Goal: Task Accomplishment & Management: Manage account settings

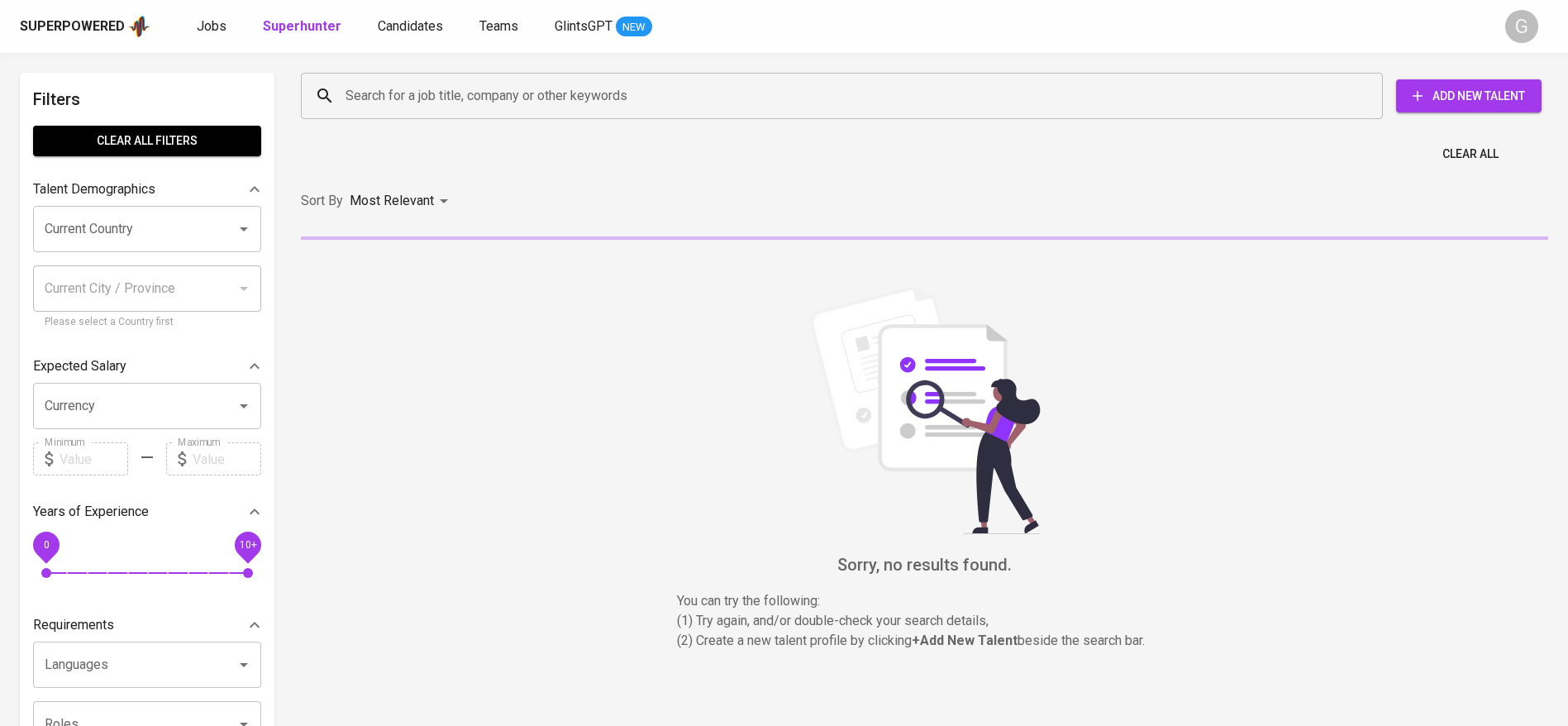
click at [384, 98] on input "Search for a job title, company or other keywords" at bounding box center [845, 96] width 1009 height 31
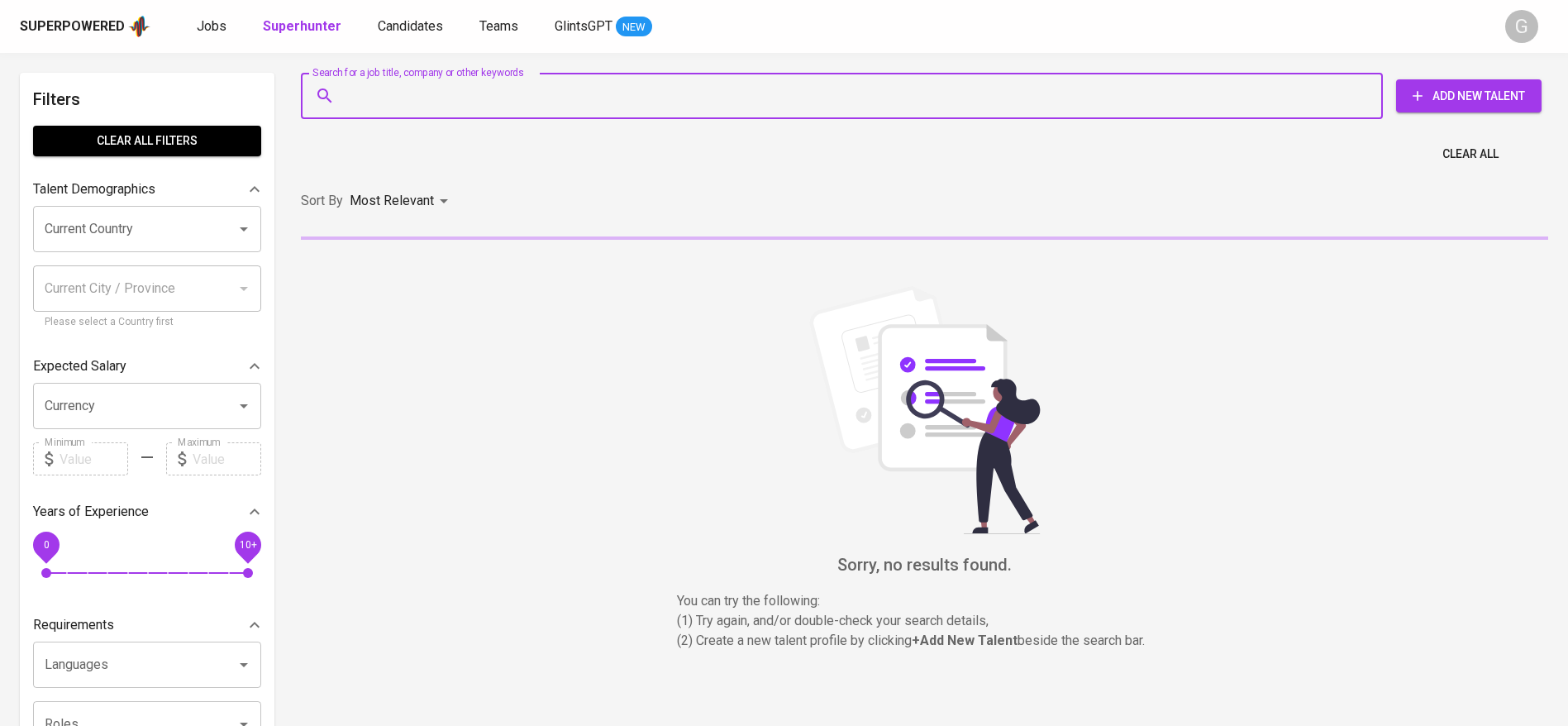
paste input "[EMAIL_ADDRESS][DOMAIN_NAME]"
type input "[EMAIL_ADDRESS][DOMAIN_NAME]"
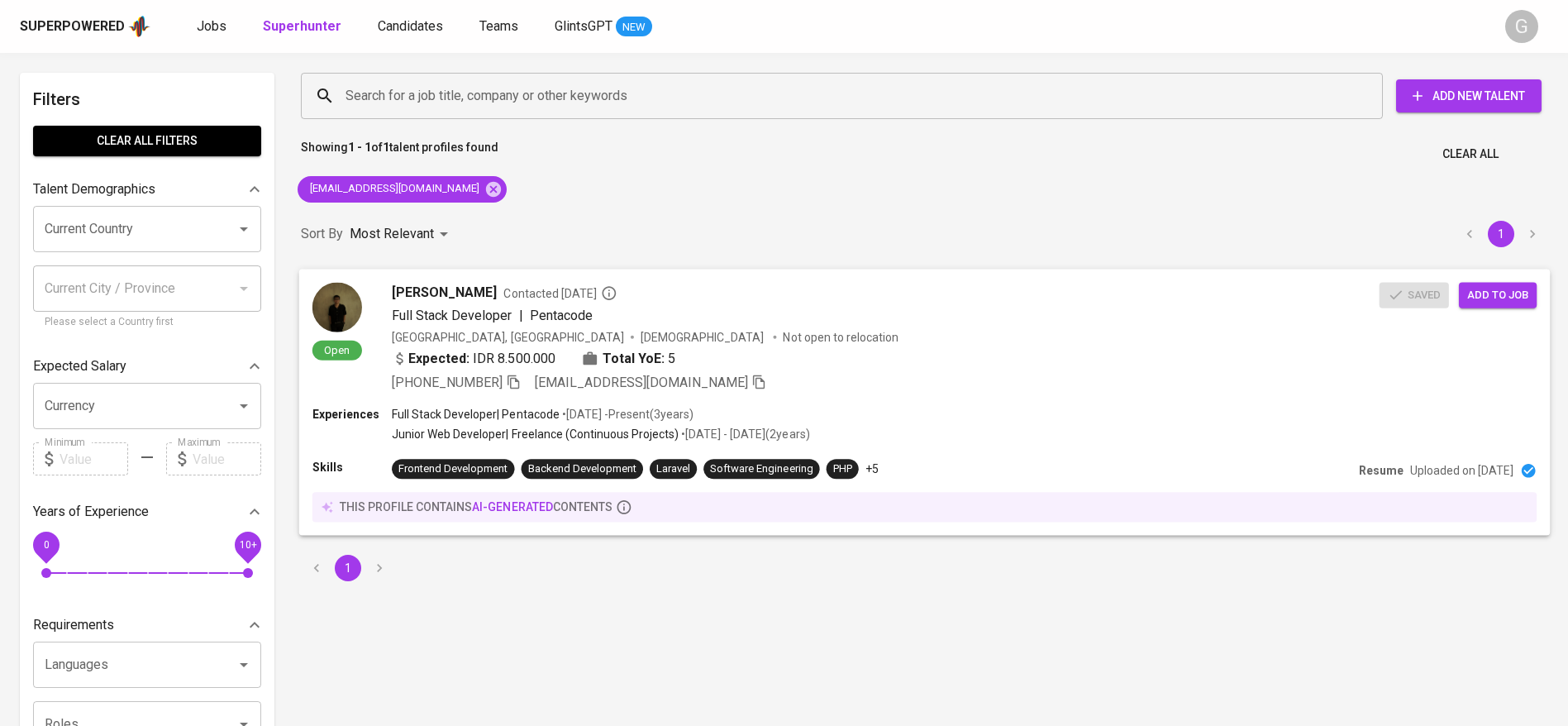
click at [1512, 309] on div "Open [PERSON_NAME] Contacted [DATE] Full Stack Developer | Pentacode [GEOGRAPHI…" at bounding box center [925, 337] width 1251 height 137
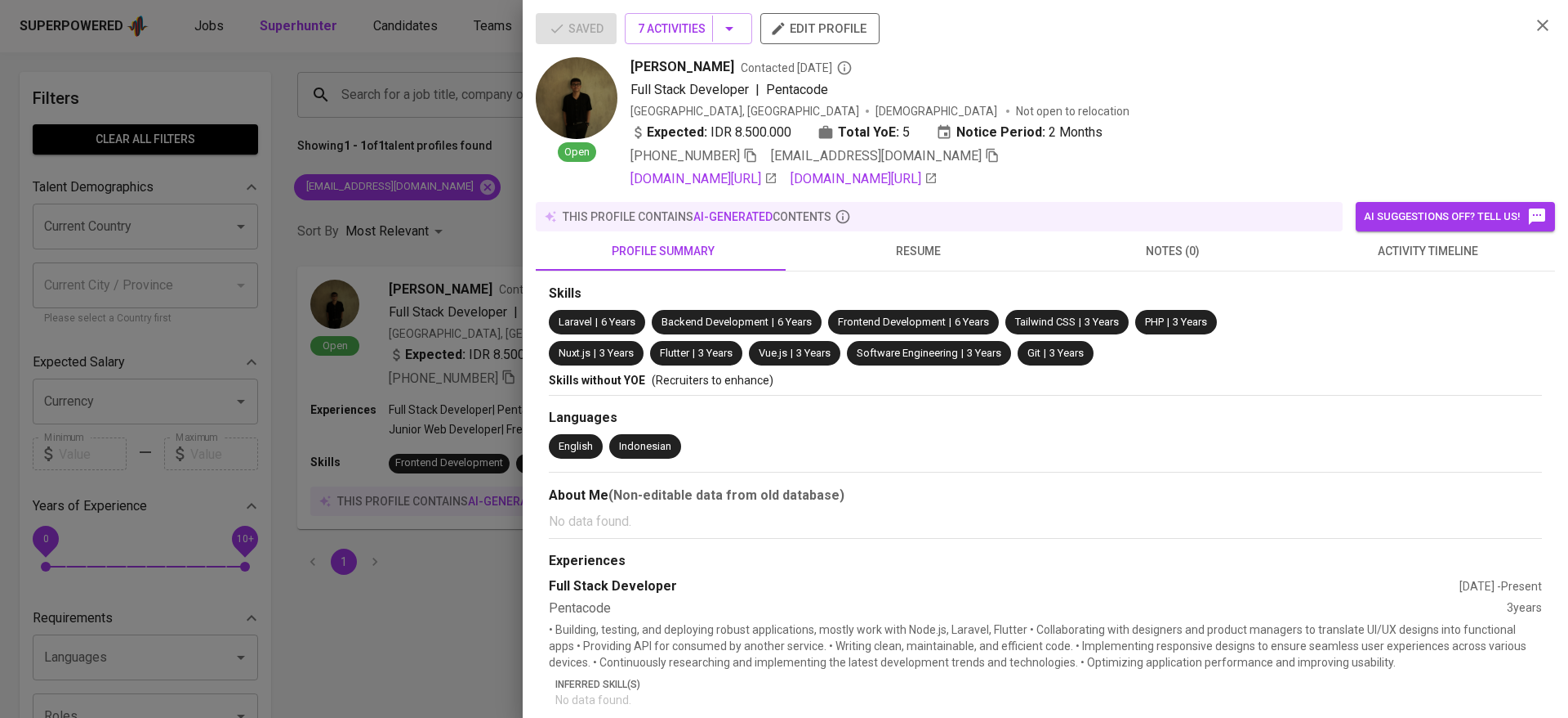
click at [398, 212] on div at bounding box center [784, 359] width 1568 height 718
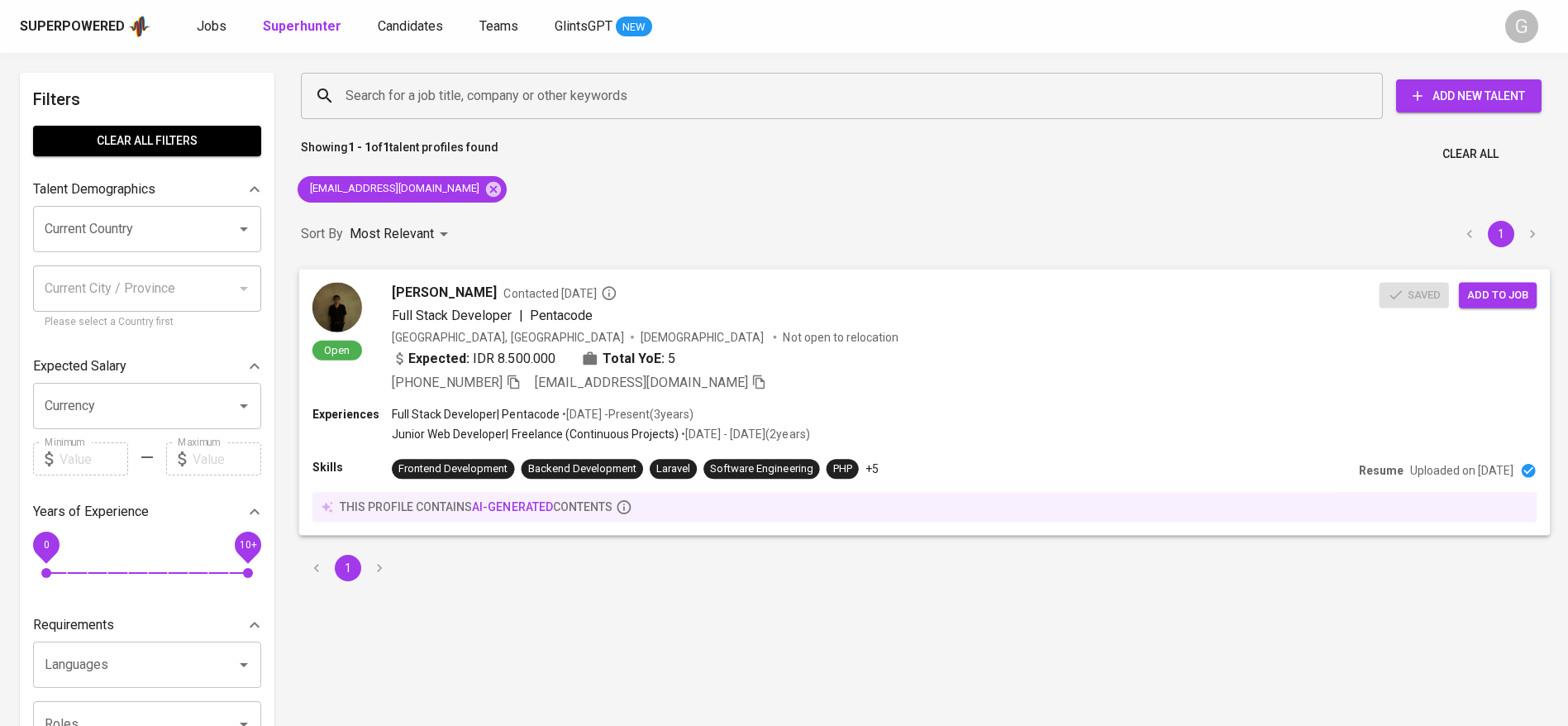
click at [1487, 297] on span "Add to job" at bounding box center [1497, 294] width 61 height 19
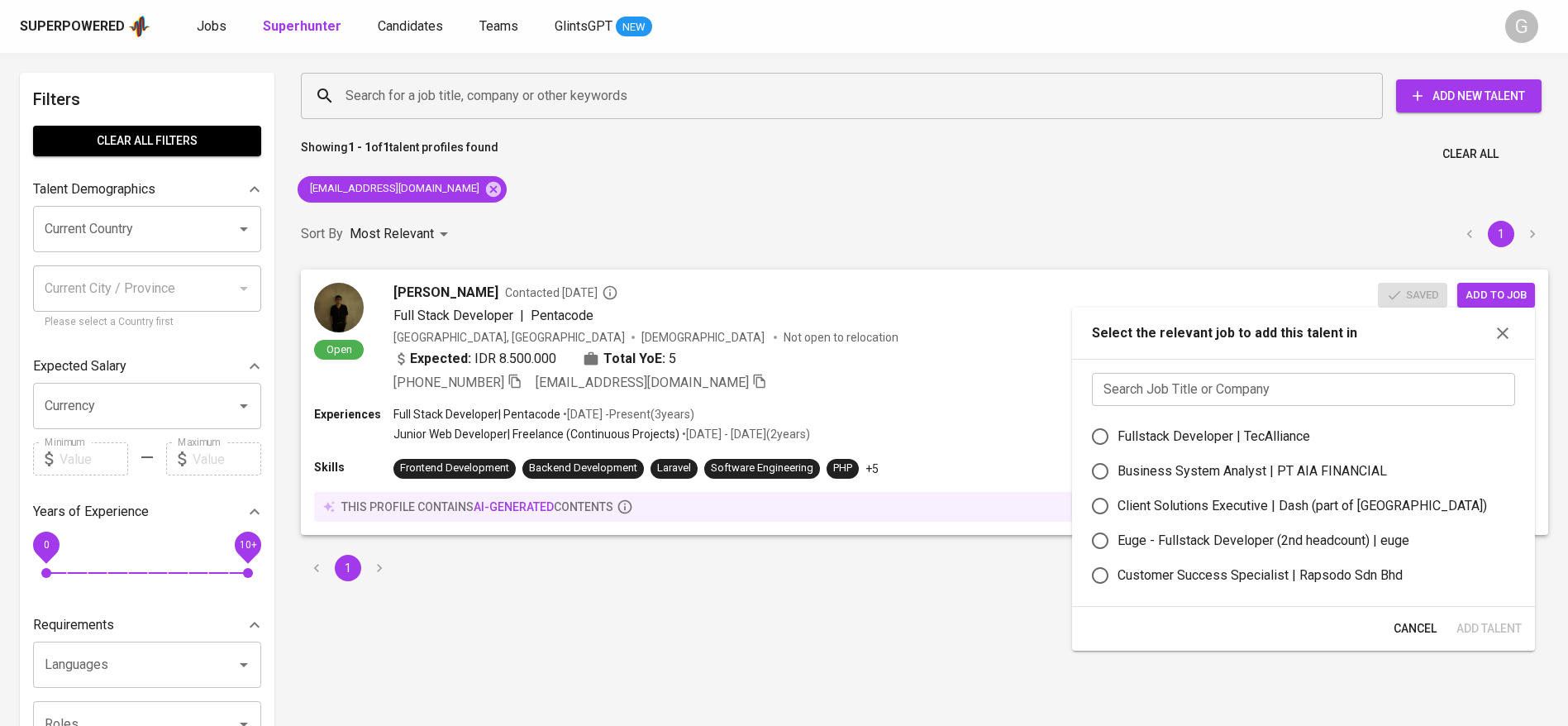
click at [1300, 399] on input "text" at bounding box center [1303, 390] width 423 height 33
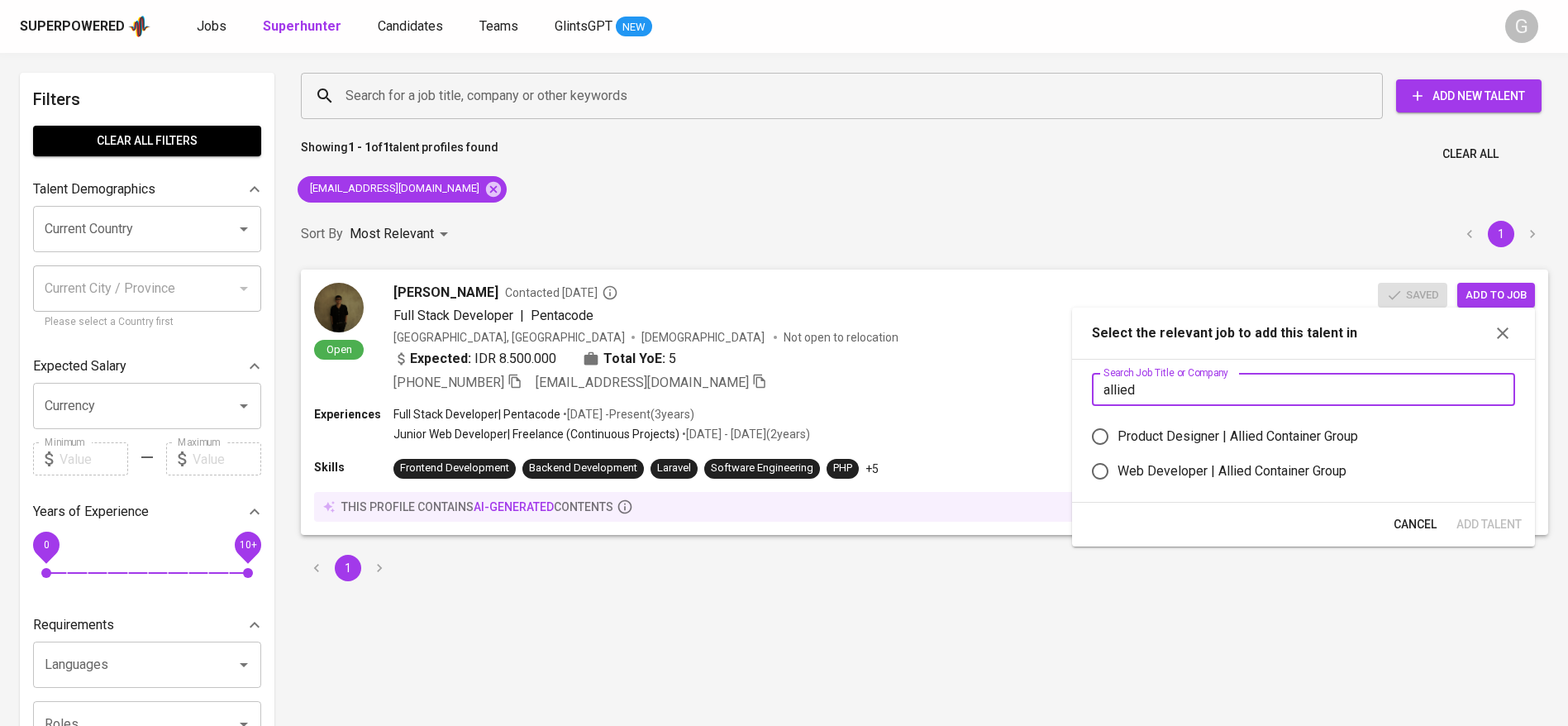
type input "allied"
click at [1255, 472] on div "Web Developer | Allied Container Group" at bounding box center [1232, 471] width 228 height 20
click at [1117, 472] on input "Web Developer | Allied Container Group" at bounding box center [1100, 471] width 35 height 35
radio input "true"
click at [1403, 516] on span "Cancel" at bounding box center [1414, 524] width 43 height 20
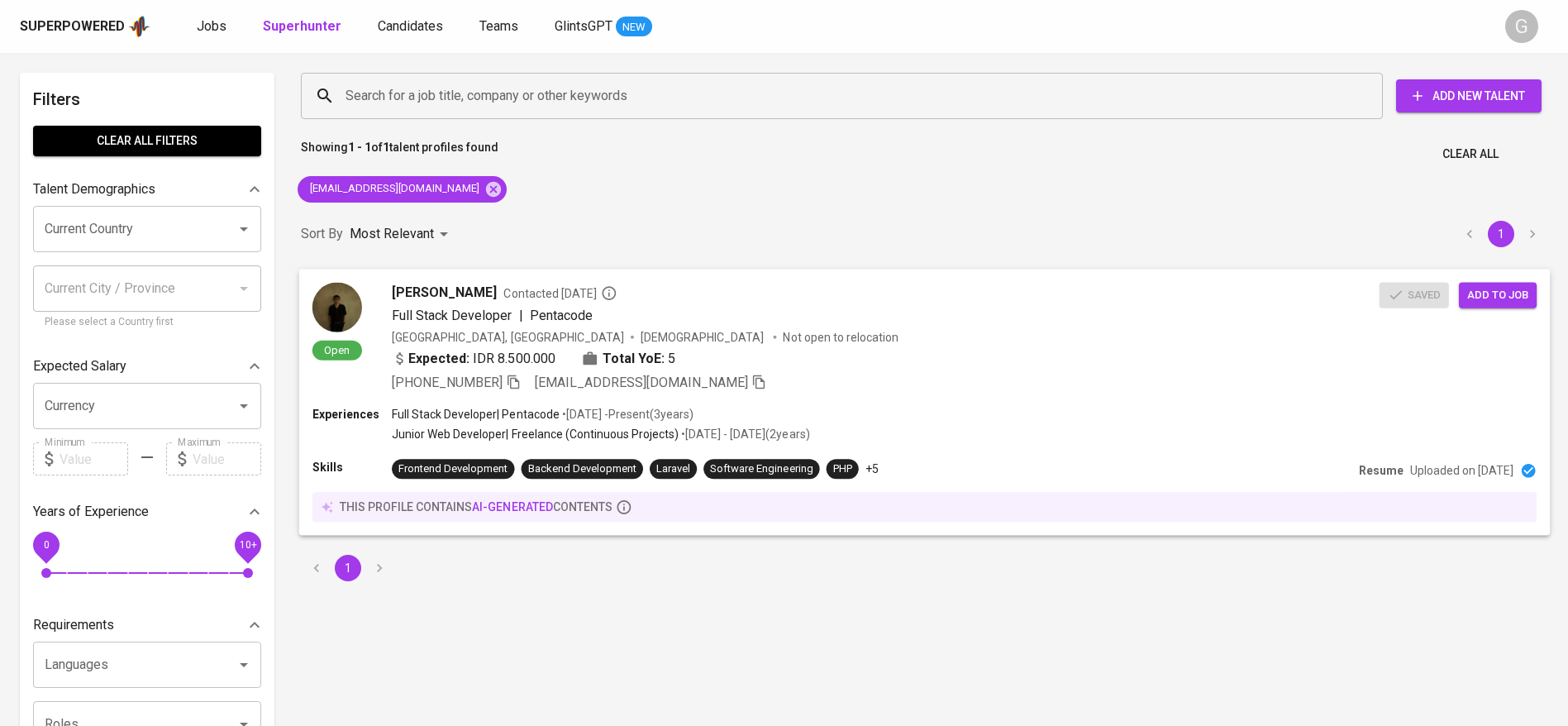
click at [1478, 294] on span "Add to job" at bounding box center [1497, 294] width 61 height 19
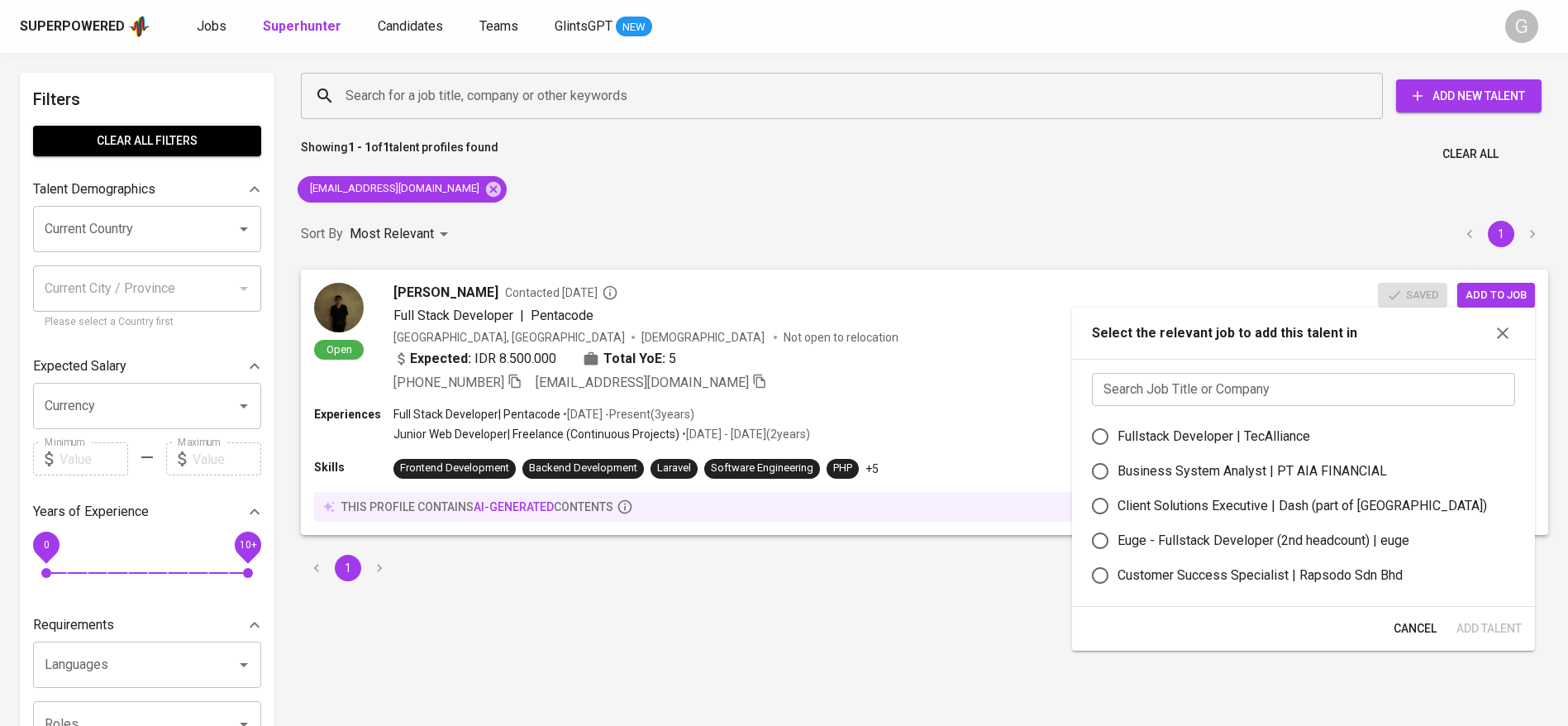
click at [1245, 386] on input "text" at bounding box center [1303, 390] width 423 height 33
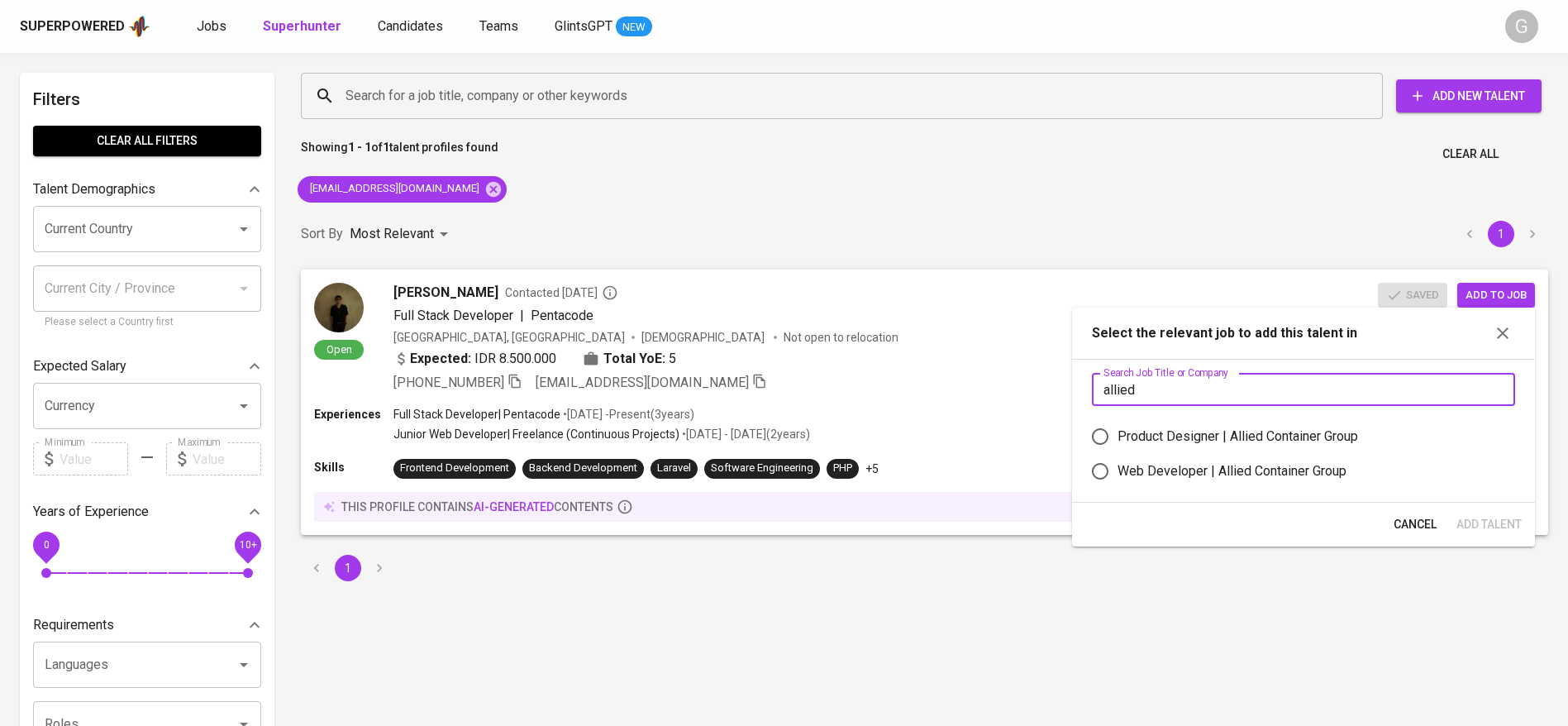
type input "allied"
click at [1221, 465] on div "Web Developer | Allied Container Group" at bounding box center [1232, 471] width 228 height 20
click at [1117, 465] on input "Web Developer | Allied Container Group" at bounding box center [1100, 471] width 35 height 35
radio input "true"
click at [1476, 518] on span "Add Talent" at bounding box center [1488, 524] width 65 height 20
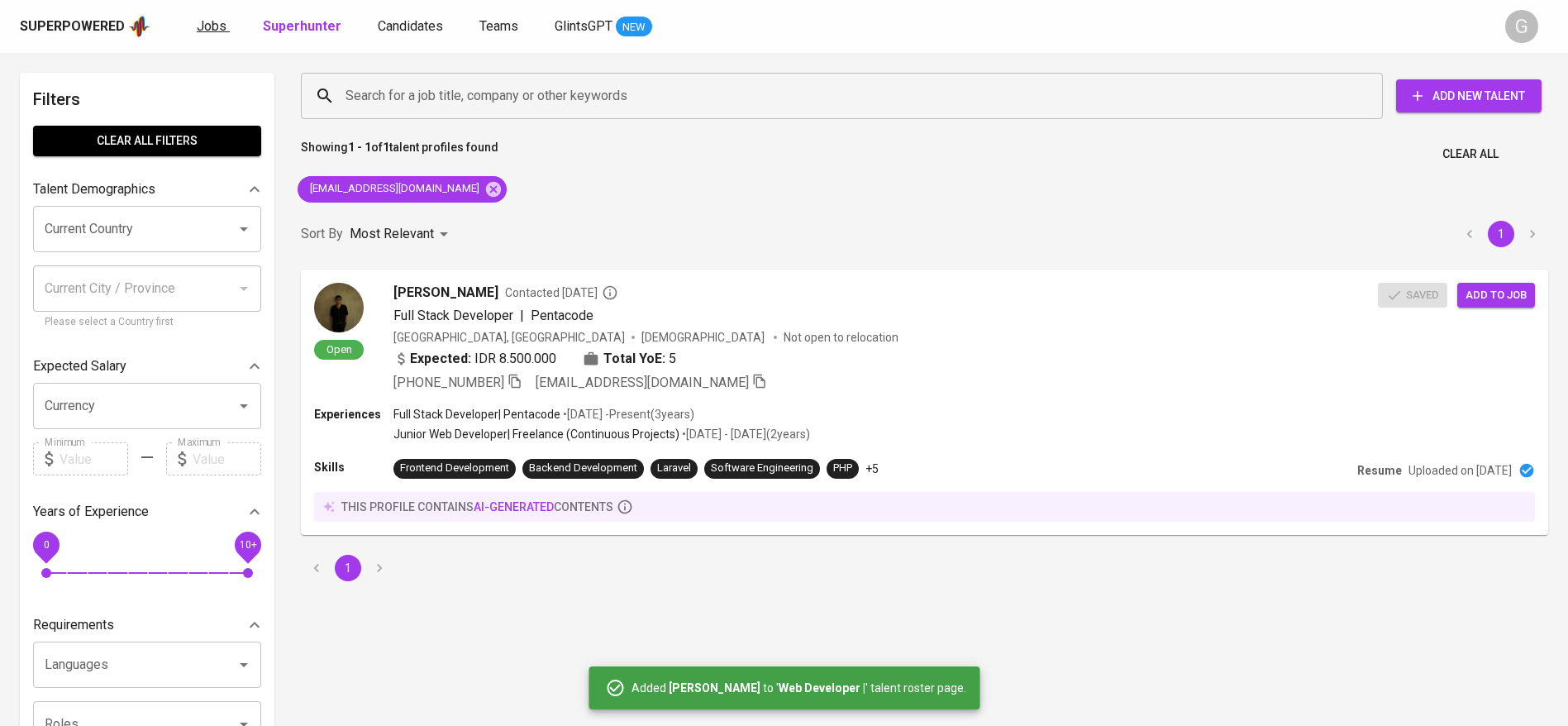
click at [204, 27] on span "Jobs" at bounding box center [211, 26] width 29 height 16
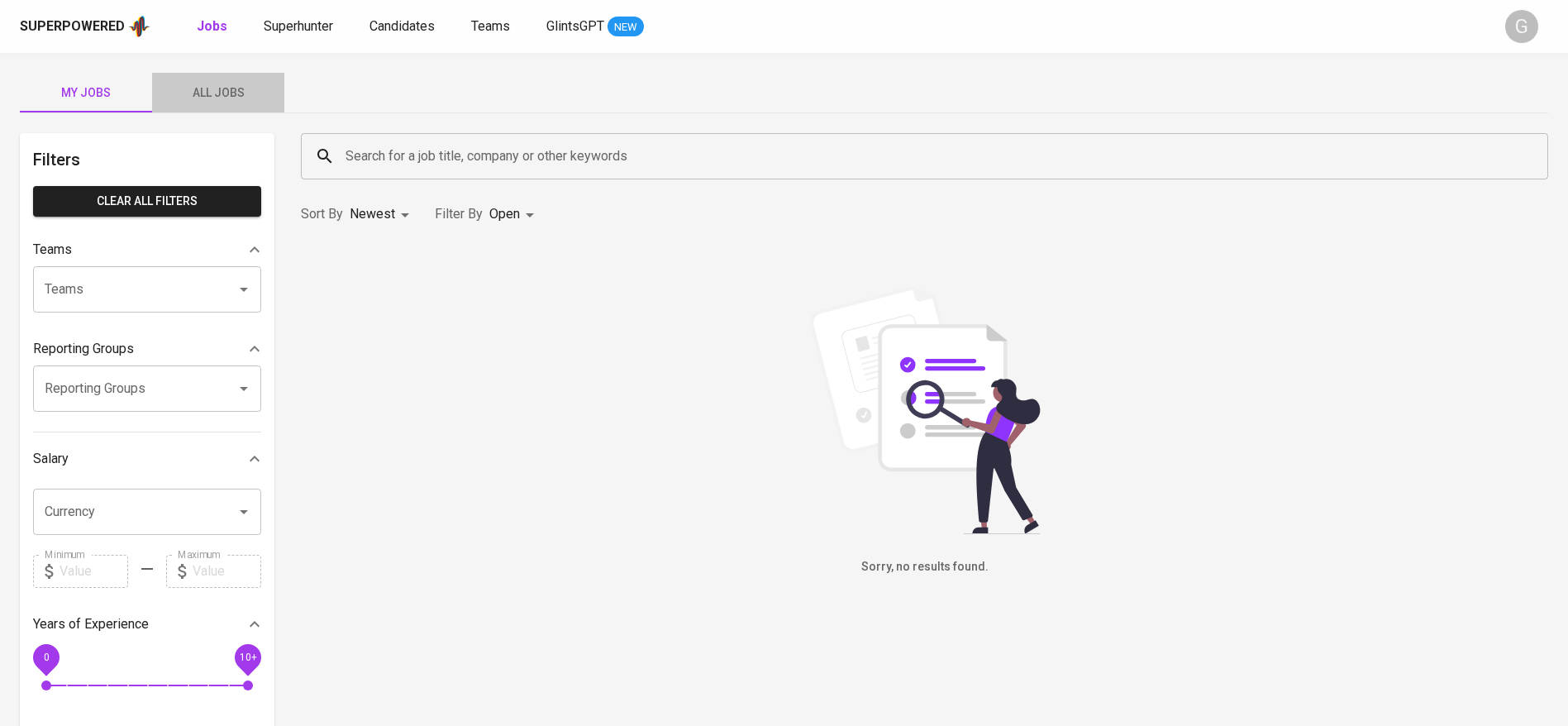
click at [231, 87] on span "All Jobs" at bounding box center [218, 93] width 112 height 20
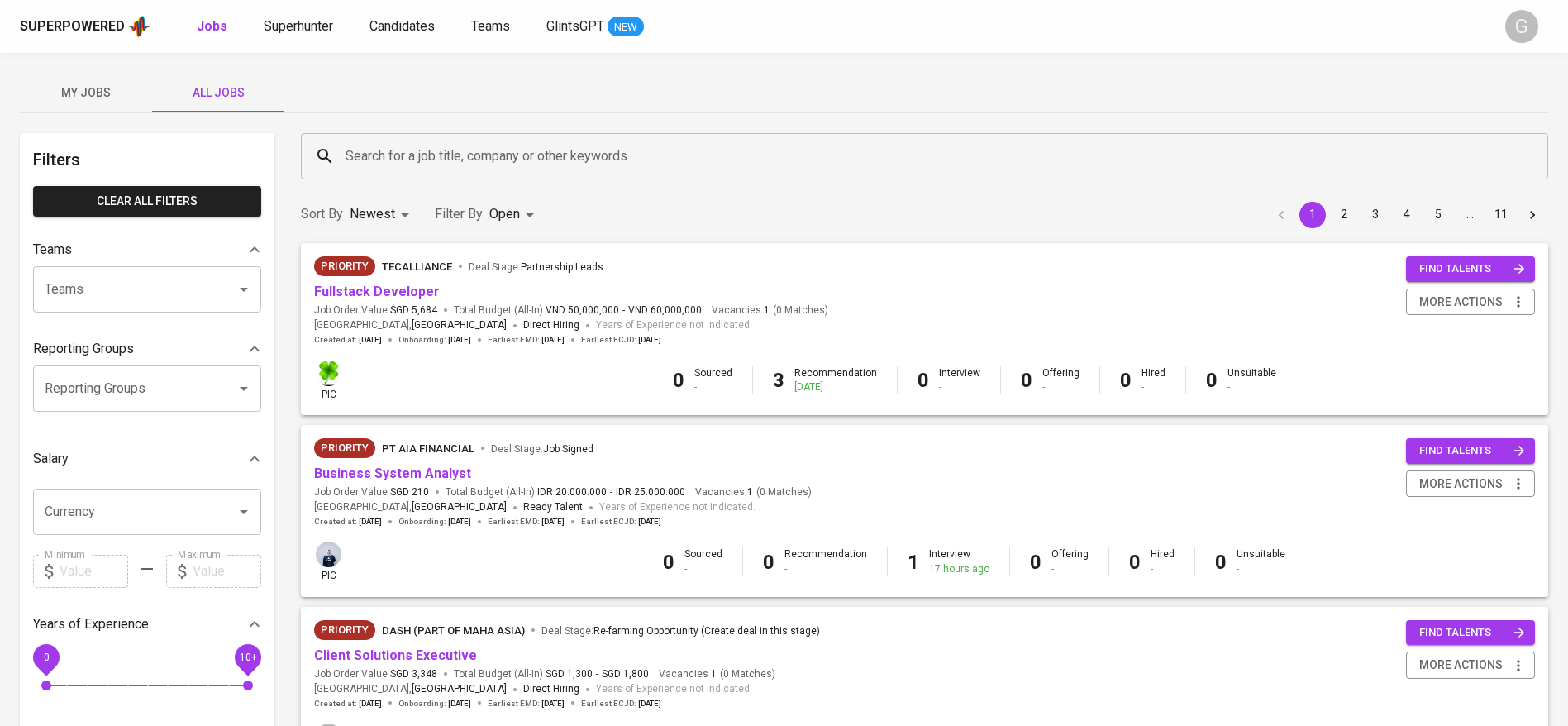
click at [478, 163] on input "Search for a job title, company or other keywords" at bounding box center [928, 156] width 1175 height 31
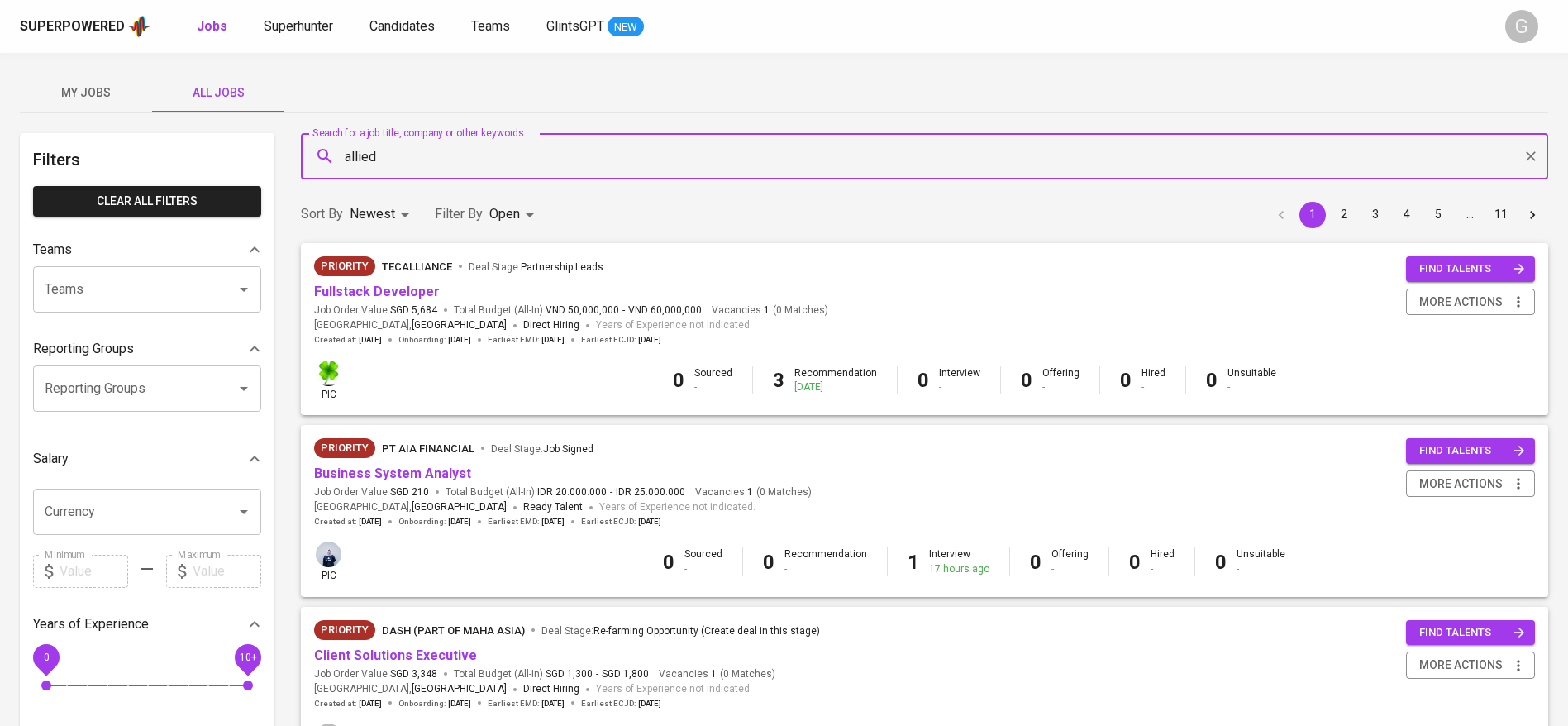
type input "allied"
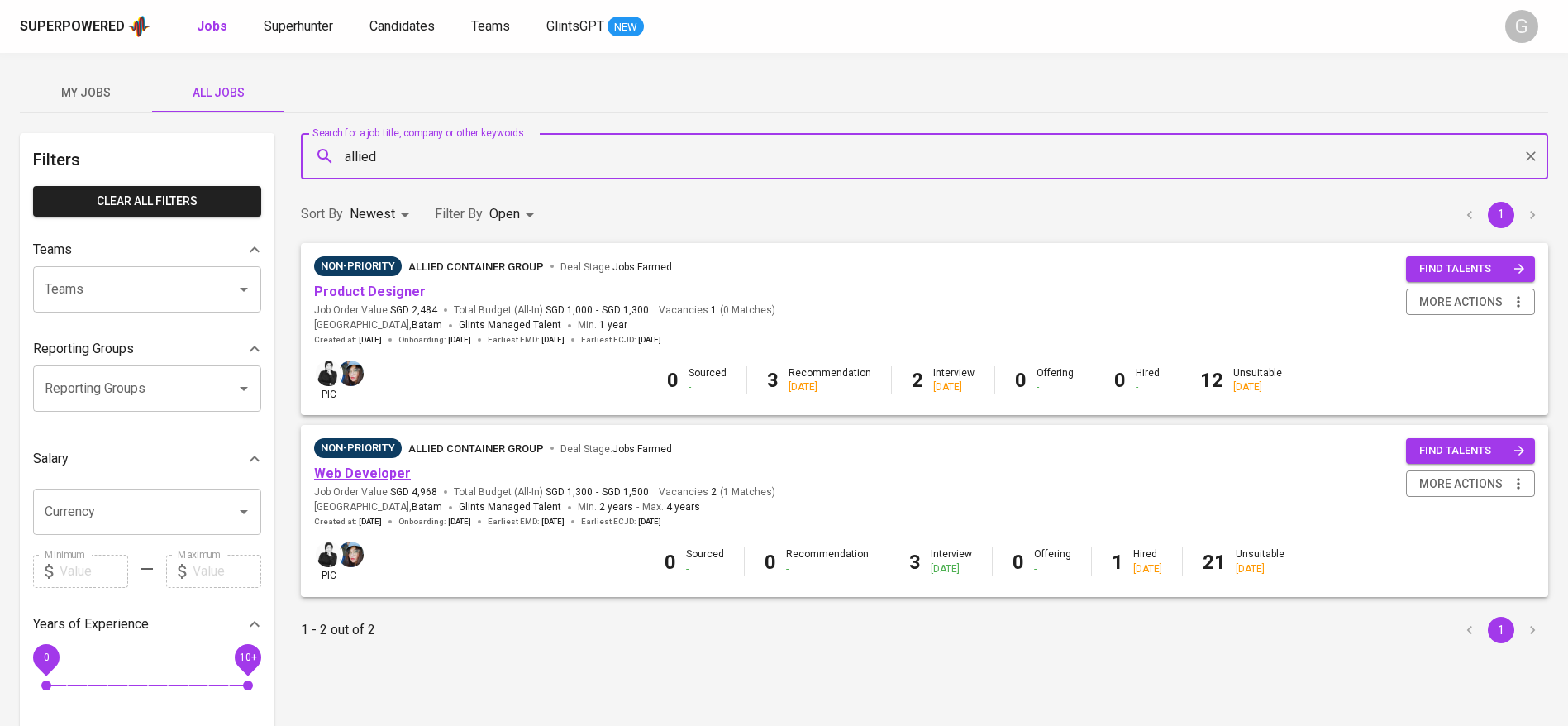
click at [376, 469] on link "Web Developer" at bounding box center [362, 473] width 97 height 16
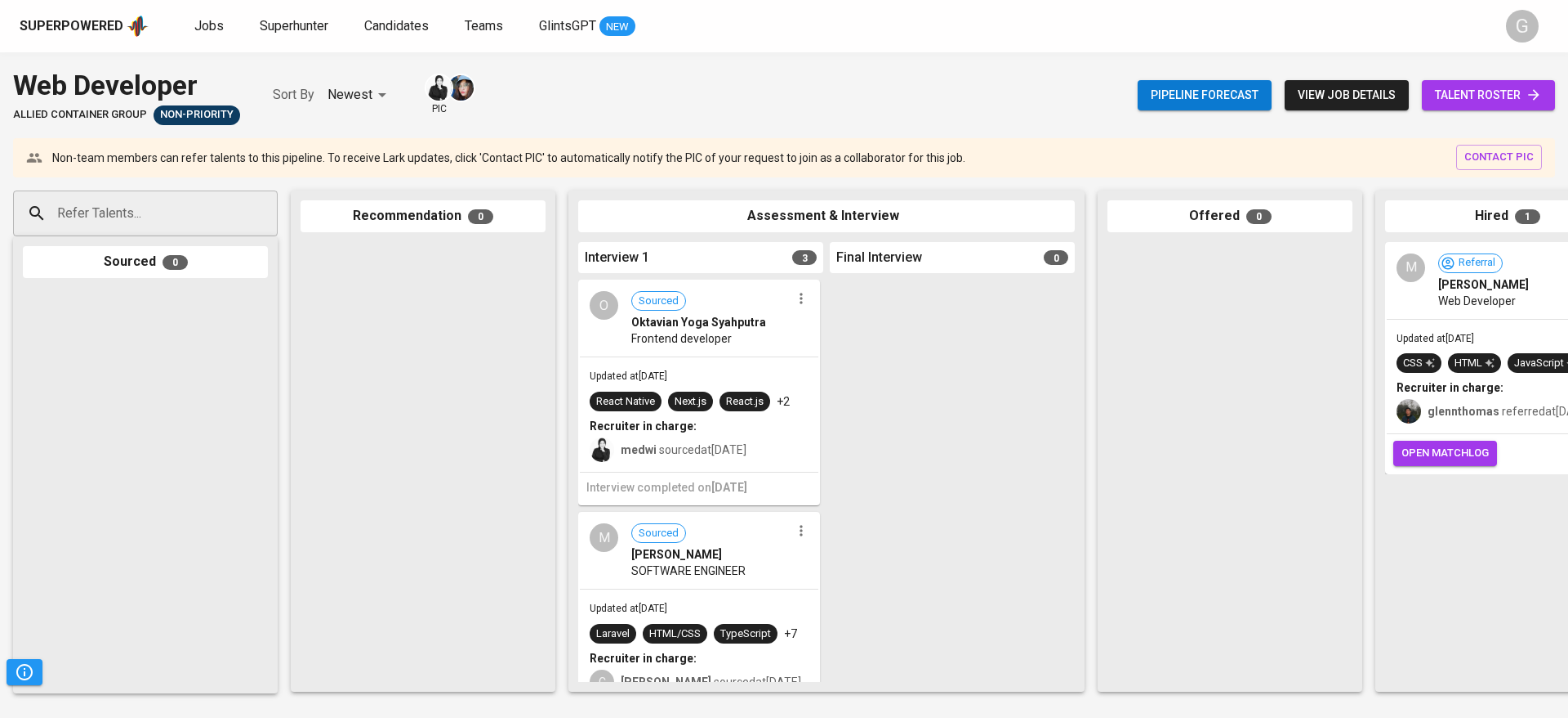
click at [1530, 91] on icon at bounding box center [1534, 95] width 16 height 16
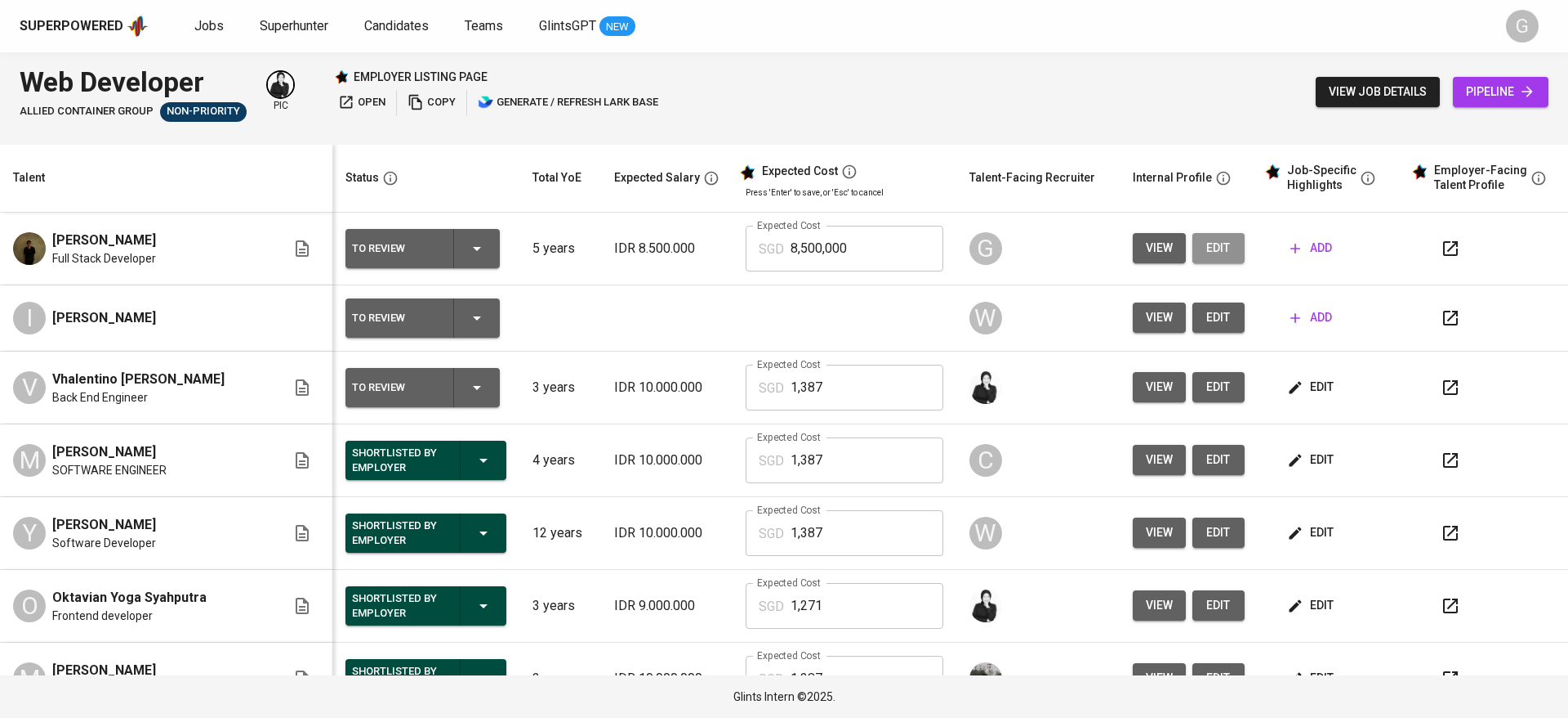
click at [1217, 253] on button "edit" at bounding box center [1218, 248] width 52 height 30
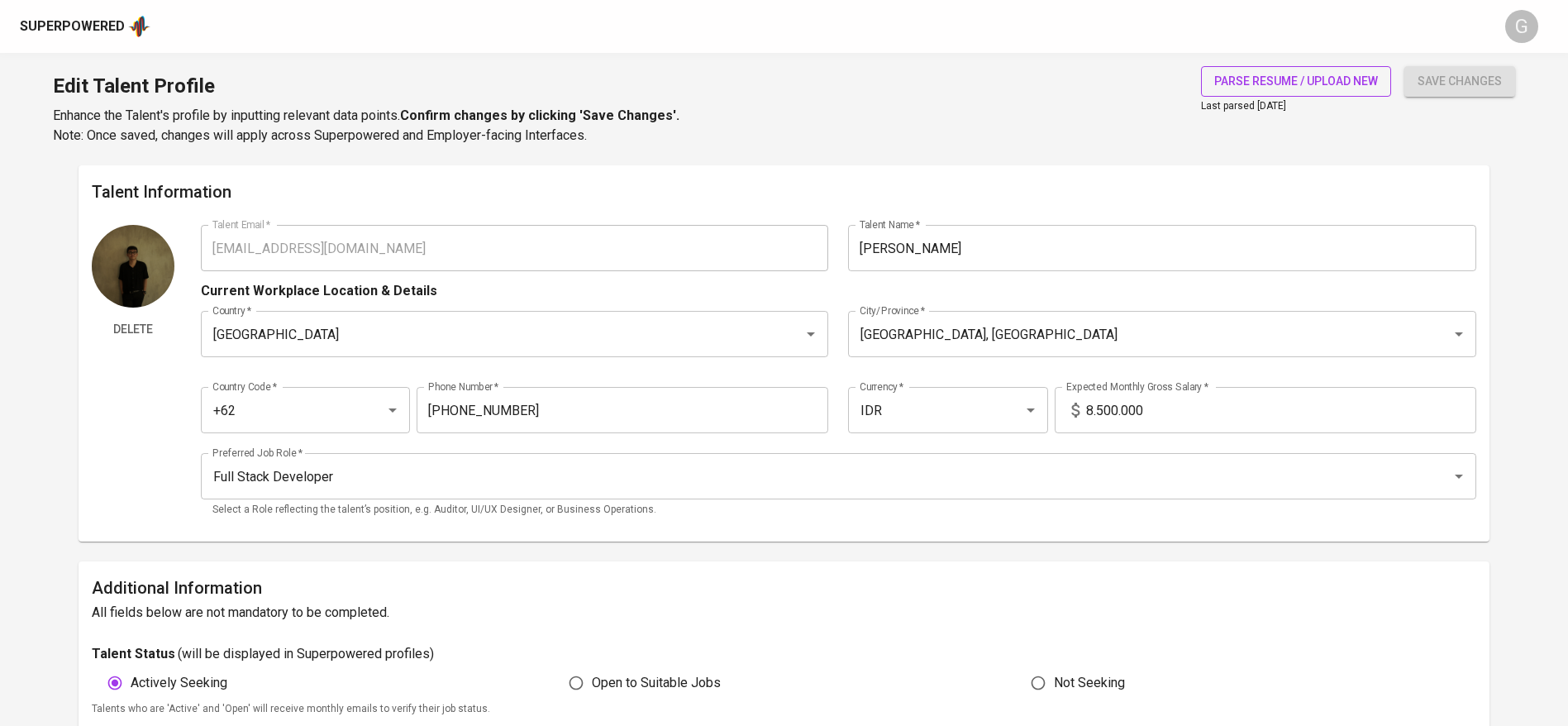
click at [1258, 86] on span "parse resume / upload new" at bounding box center [1296, 81] width 164 height 20
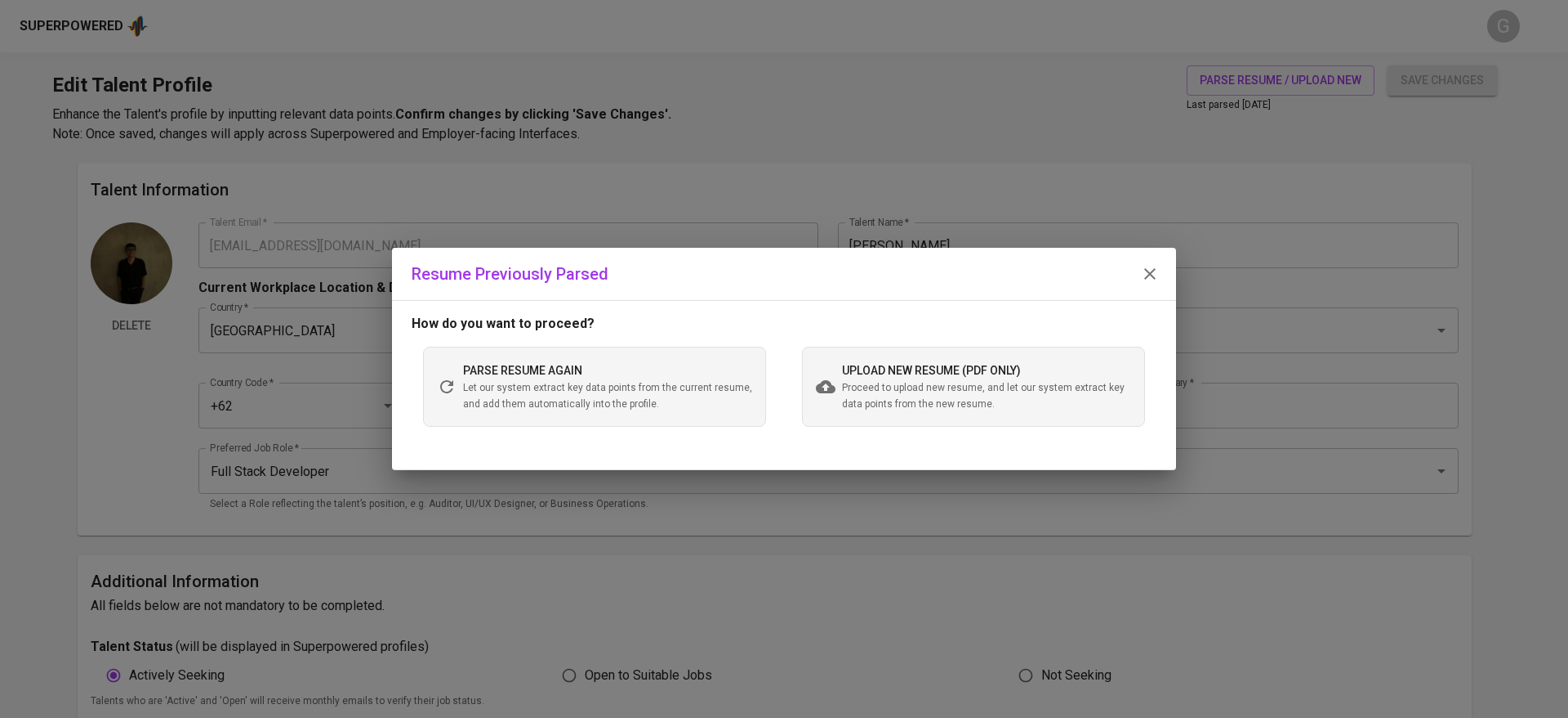
click at [1054, 395] on span "Proceed to upload new resume, and let our system extract key data points from t…" at bounding box center [987, 396] width 290 height 33
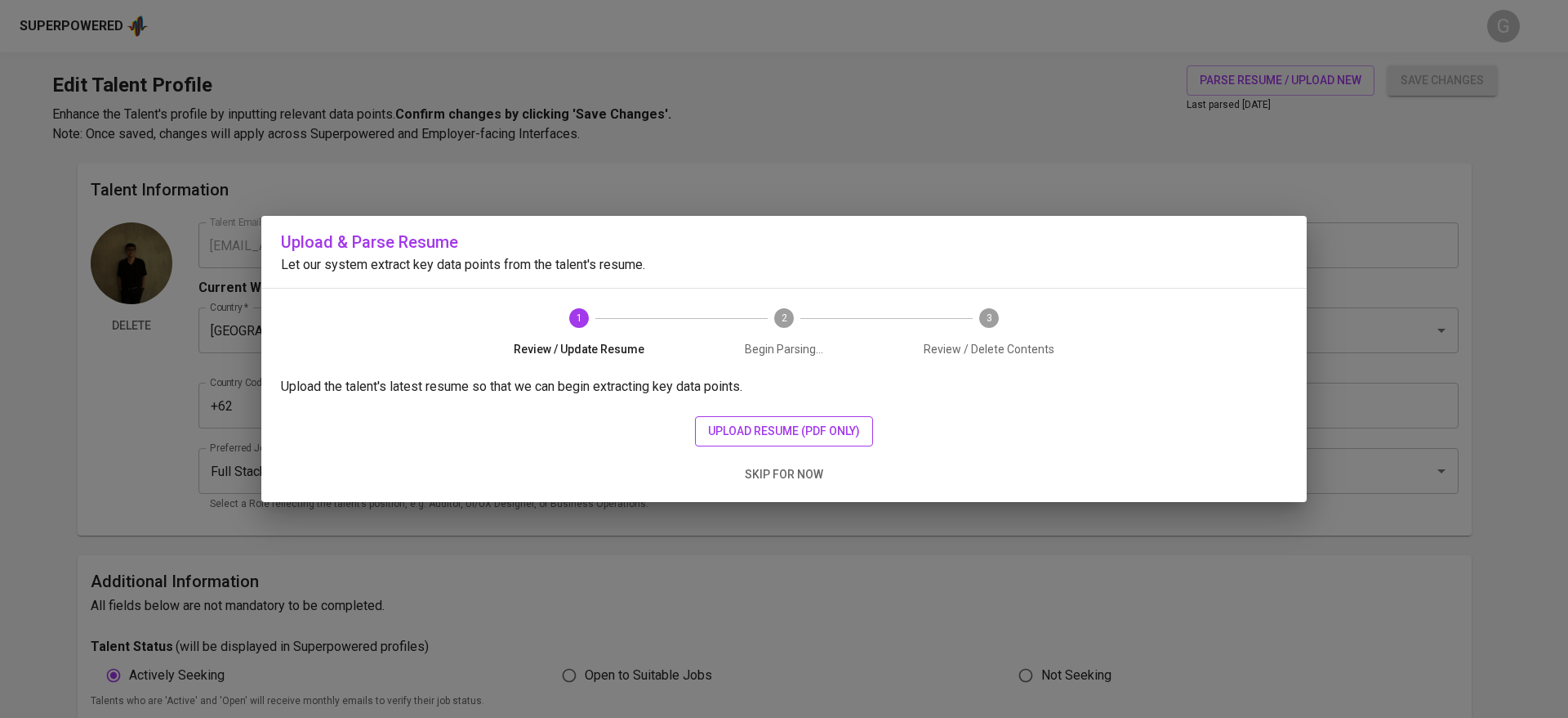
click at [772, 433] on span "upload resume (pdf only)" at bounding box center [784, 431] width 152 height 20
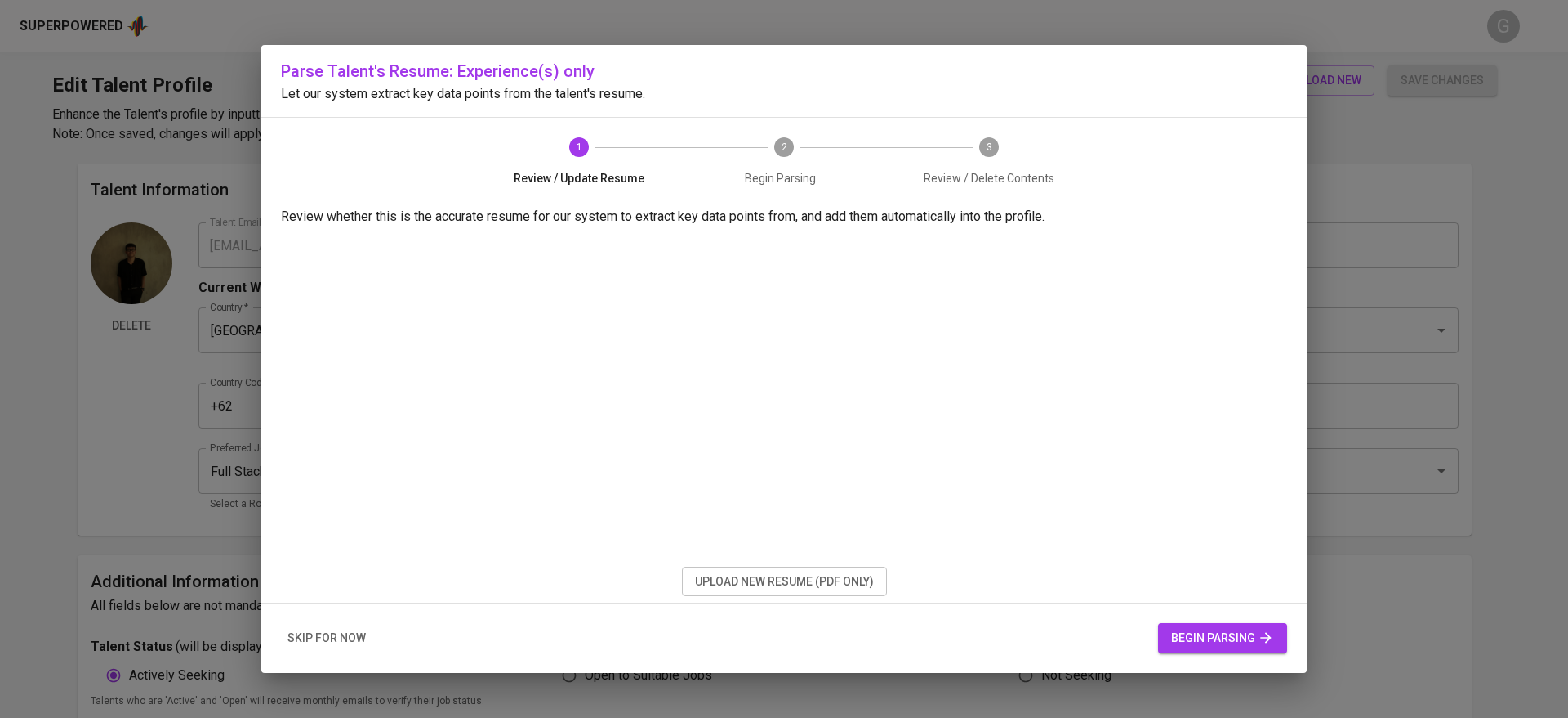
click at [1262, 634] on icon "button" at bounding box center [1266, 638] width 16 height 16
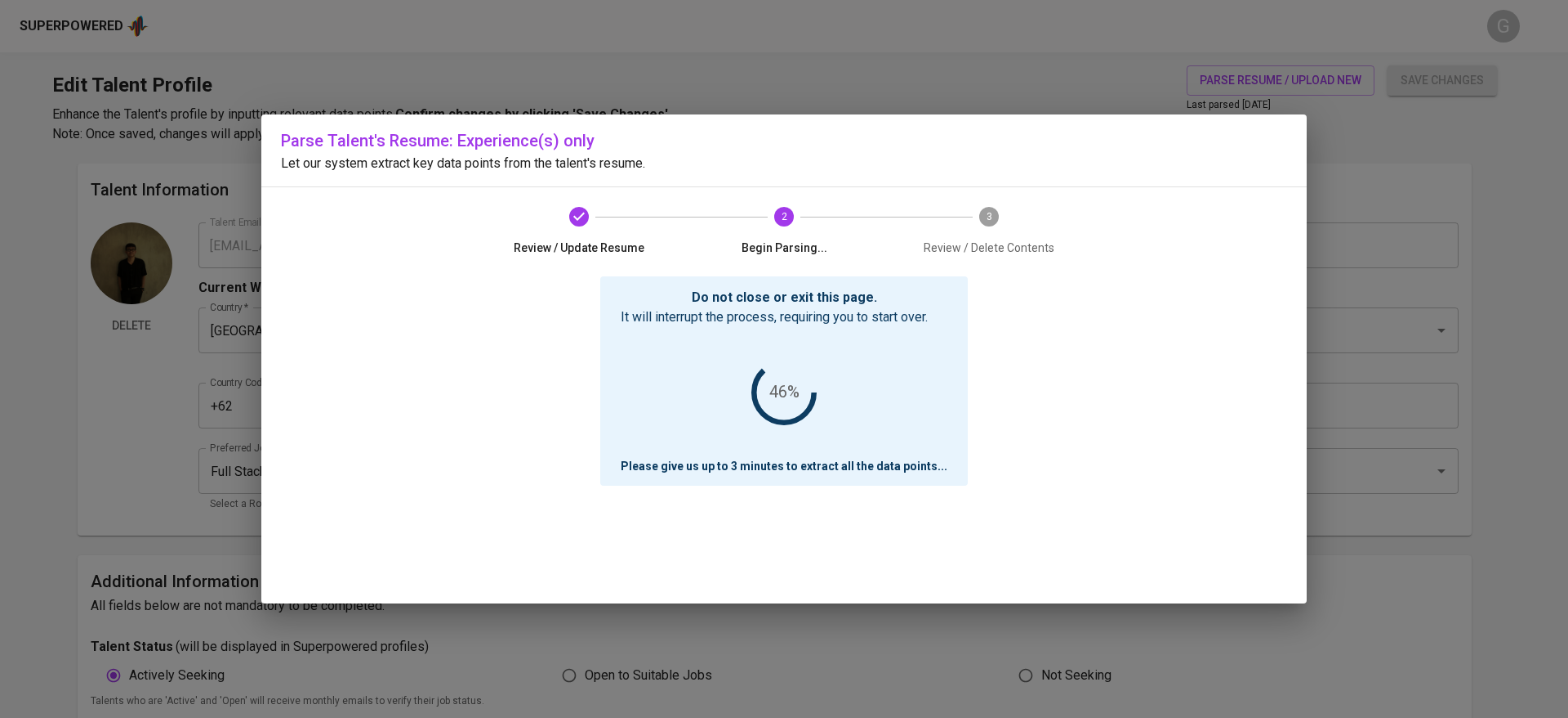
click at [474, 301] on div "Do not close or exit this page. It will interrupt the process, requiring you to…" at bounding box center [784, 439] width 1006 height 327
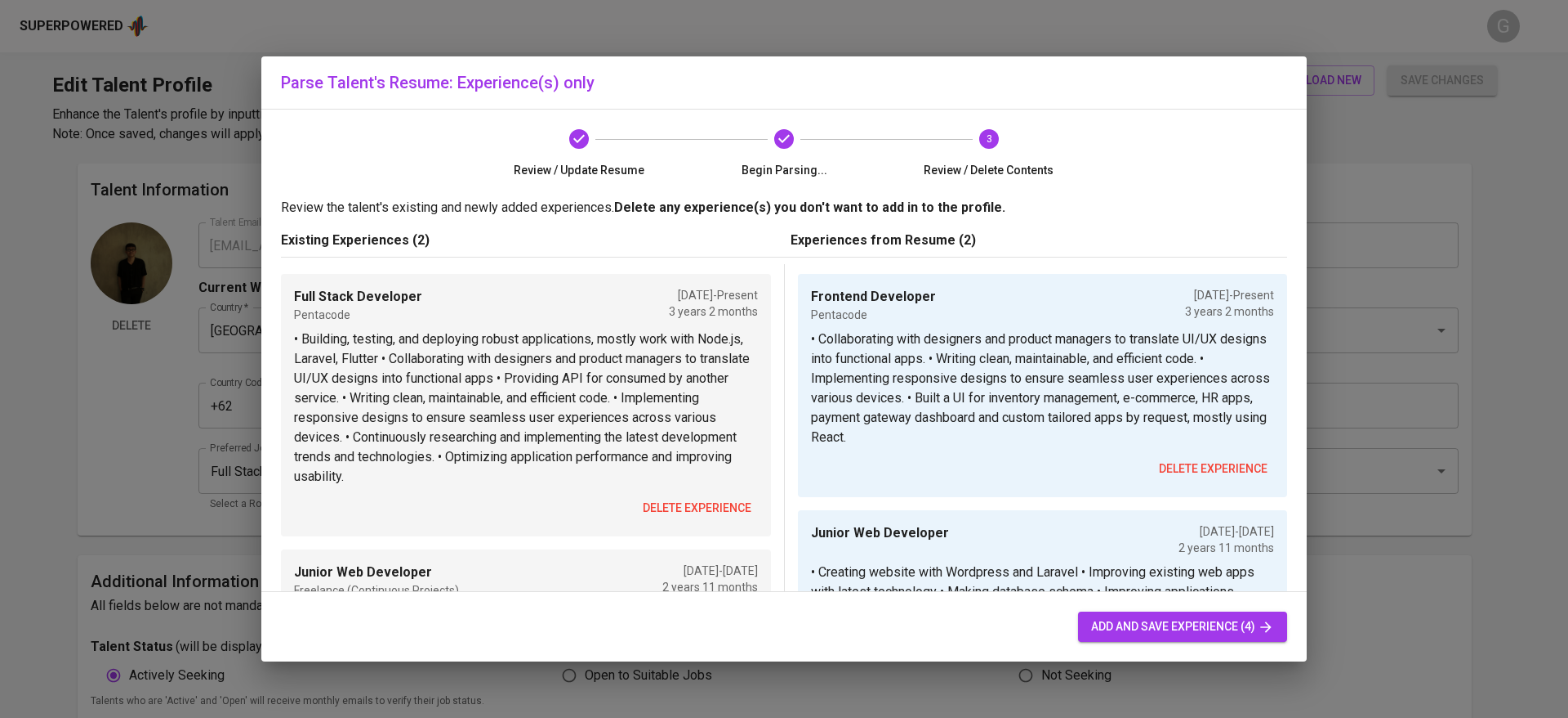
click at [732, 496] on button "delete experience" at bounding box center [697, 508] width 122 height 30
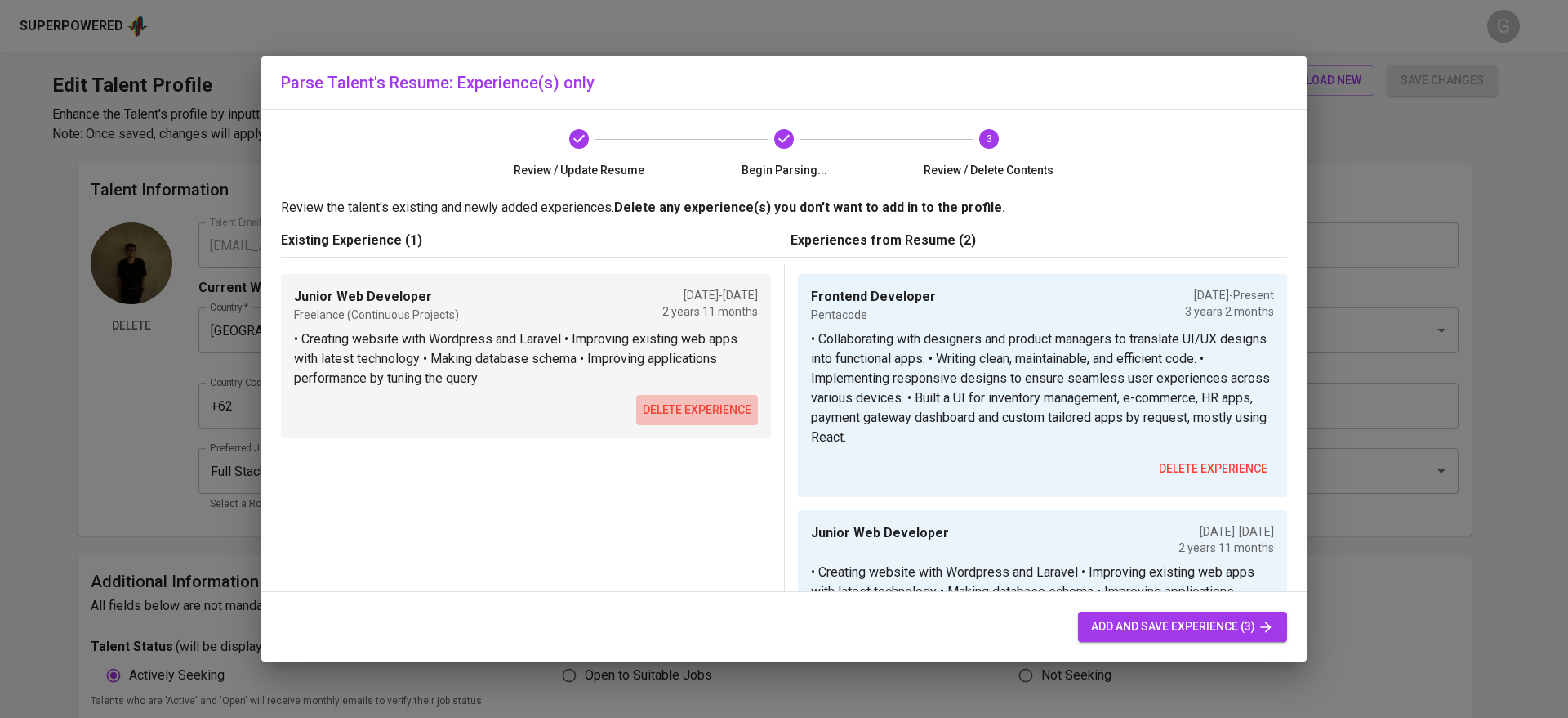
click at [700, 405] on span "delete experience" at bounding box center [697, 410] width 108 height 20
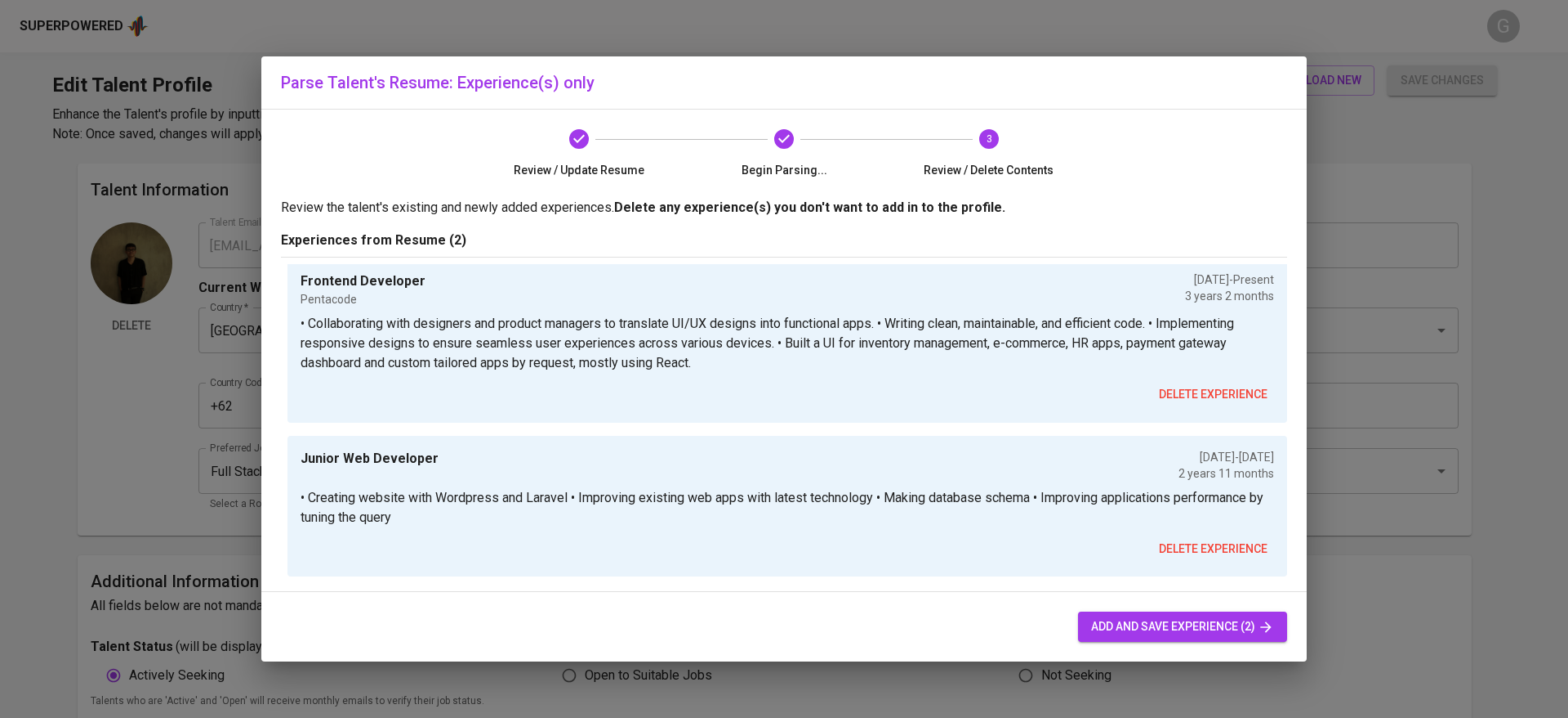
scroll to position [20, 0]
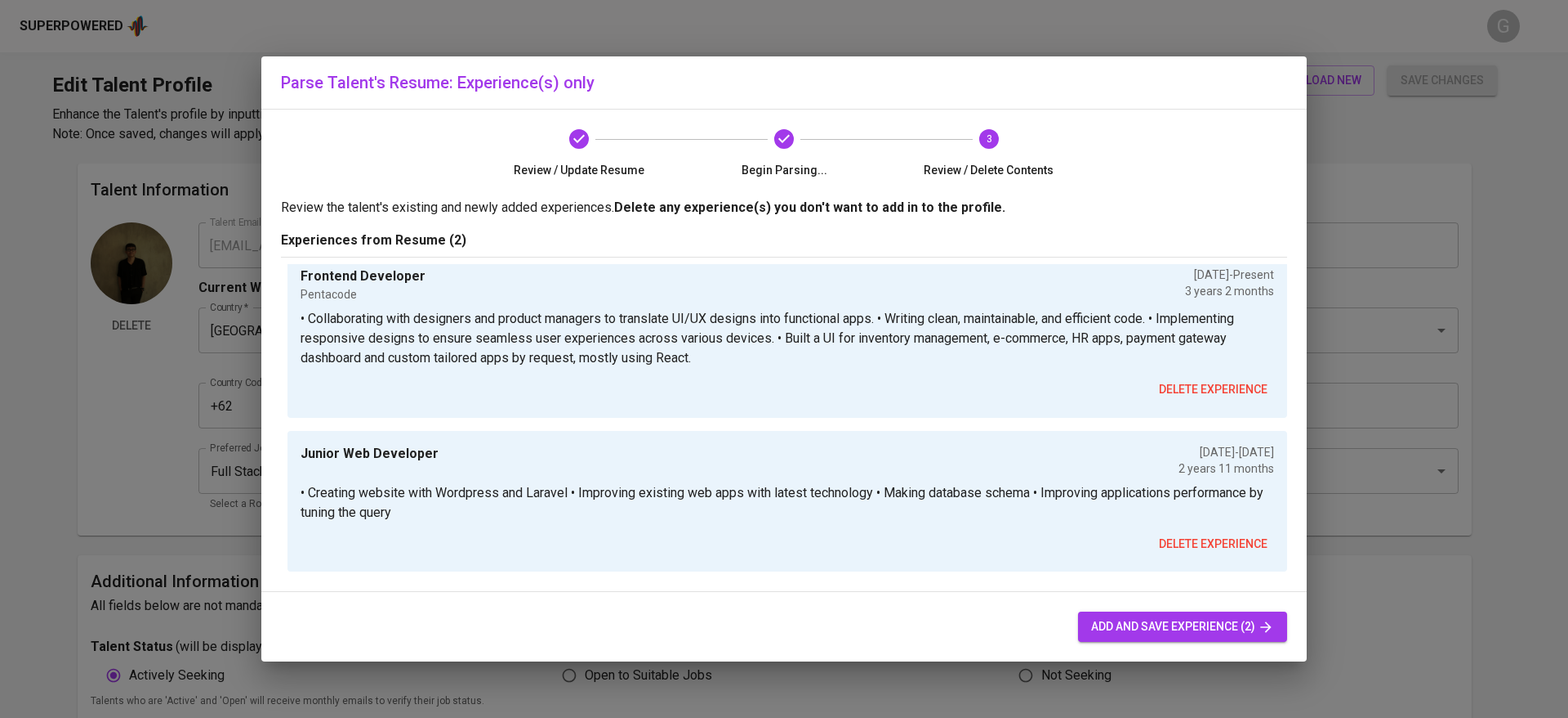
click at [1168, 540] on span "delete experience" at bounding box center [1213, 544] width 108 height 20
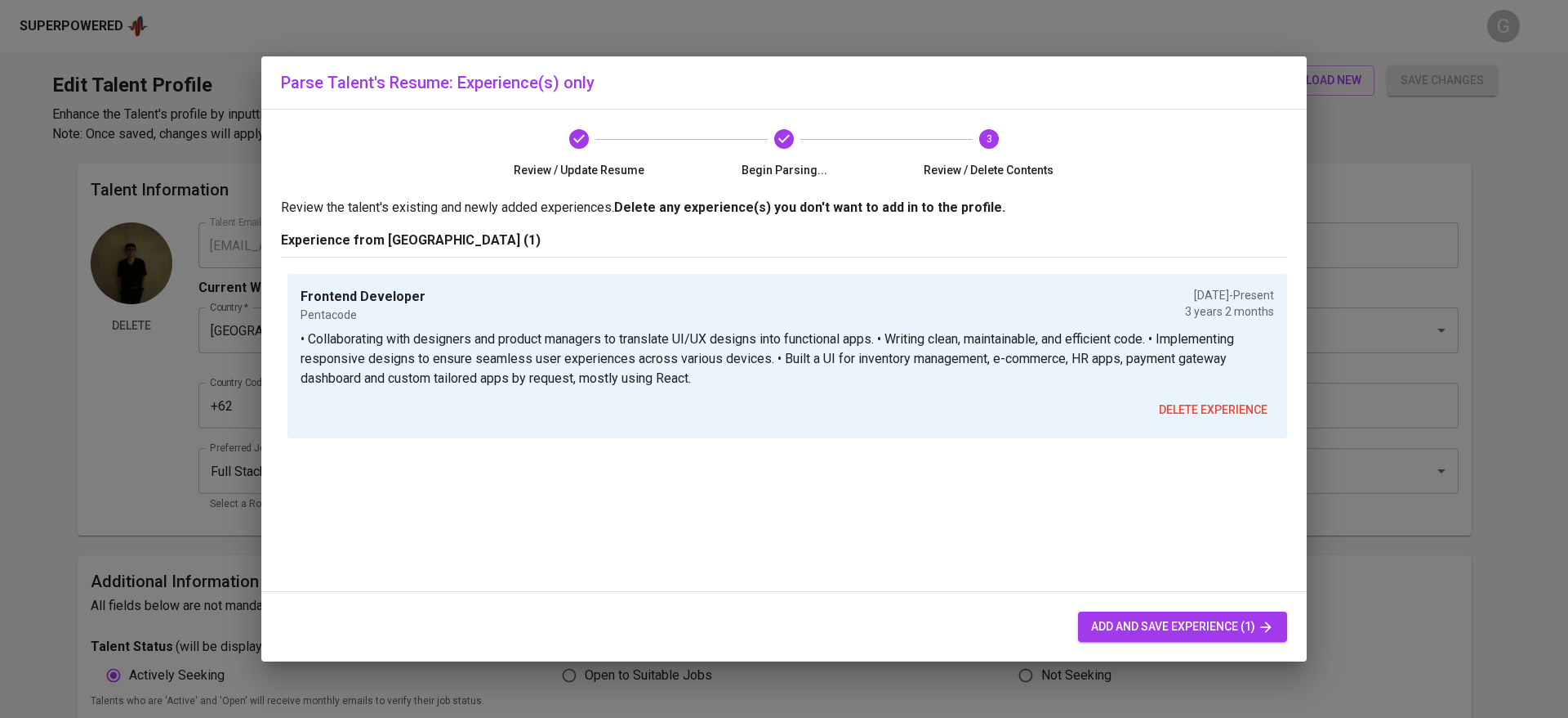
click at [1165, 611] on button "add and save experience (1)" at bounding box center [1183, 626] width 209 height 30
type input "Frontend Developer"
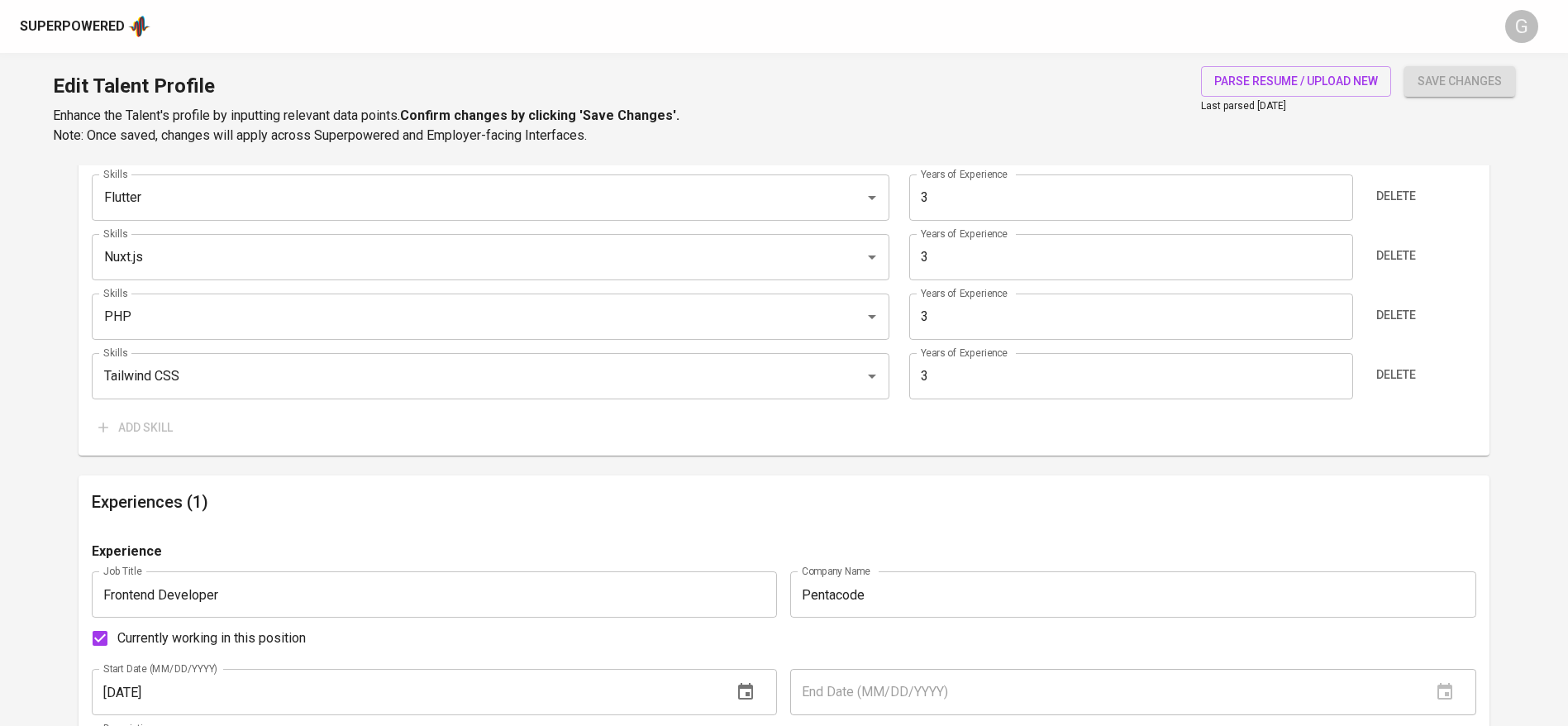
scroll to position [1575, 0]
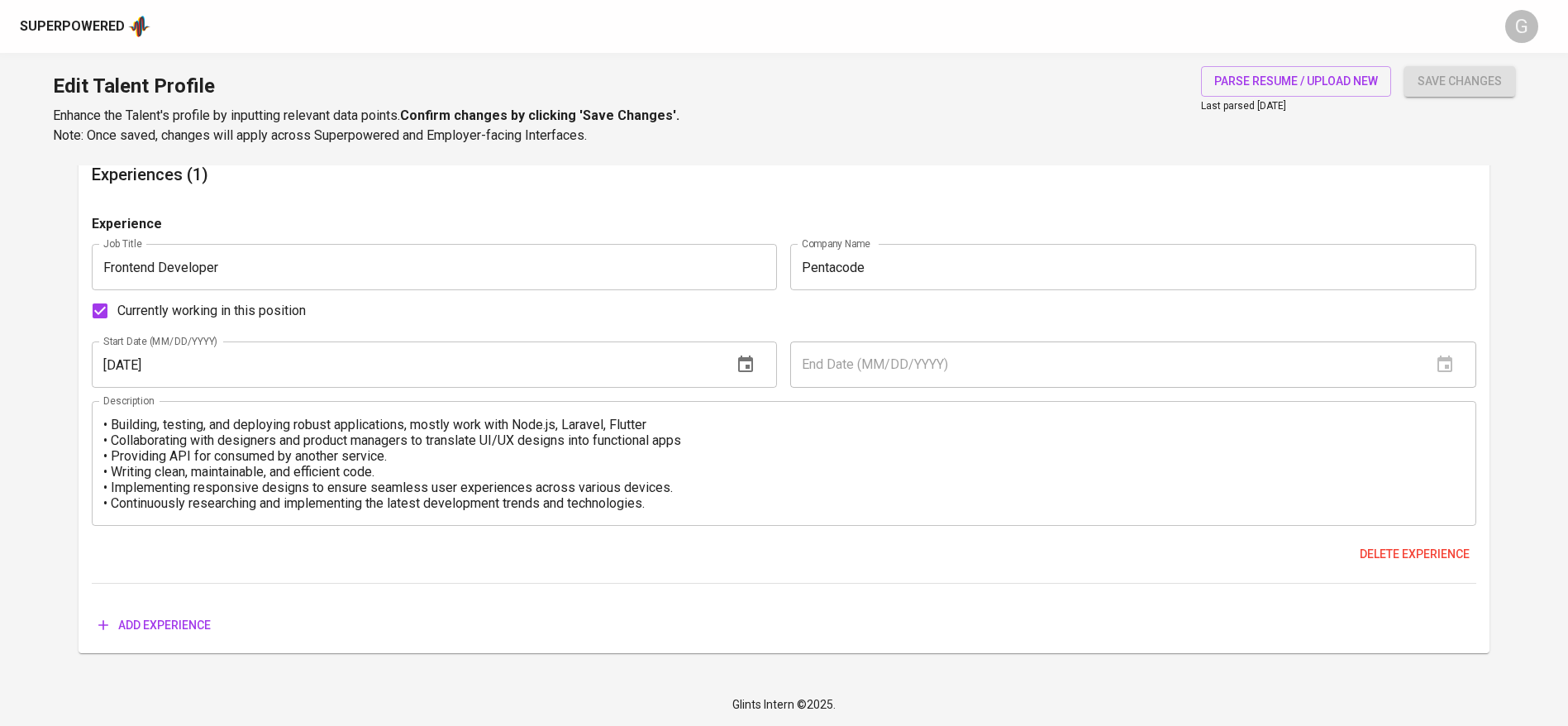
click at [104, 315] on input "Currently working in this position" at bounding box center [100, 310] width 35 height 35
checkbox input "false"
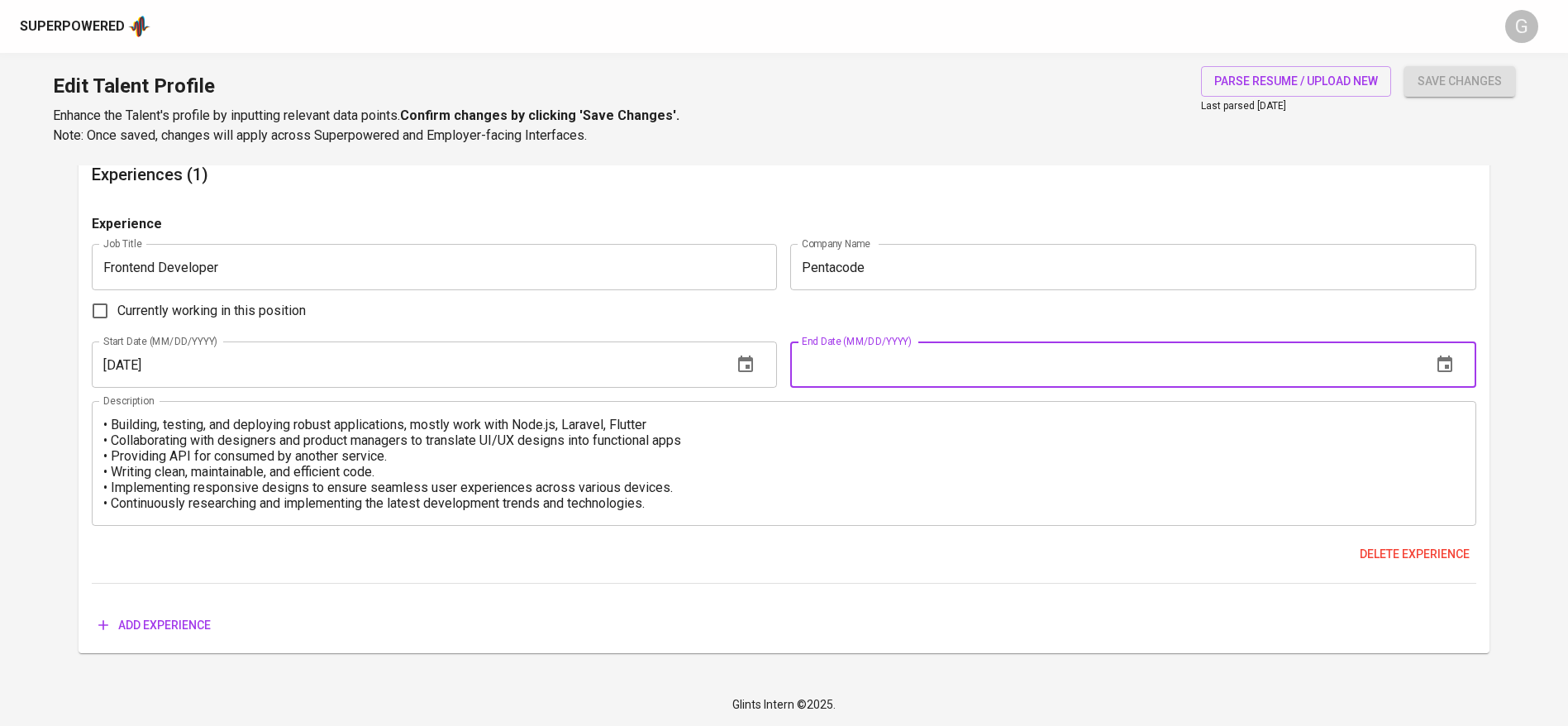
drag, startPoint x: 845, startPoint y: 355, endPoint x: 910, endPoint y: 365, distance: 65.8
click at [845, 355] on input "text" at bounding box center [1104, 364] width 628 height 46
type input "09/01/2025"
click at [1404, 66] on button "save changes" at bounding box center [1459, 81] width 111 height 30
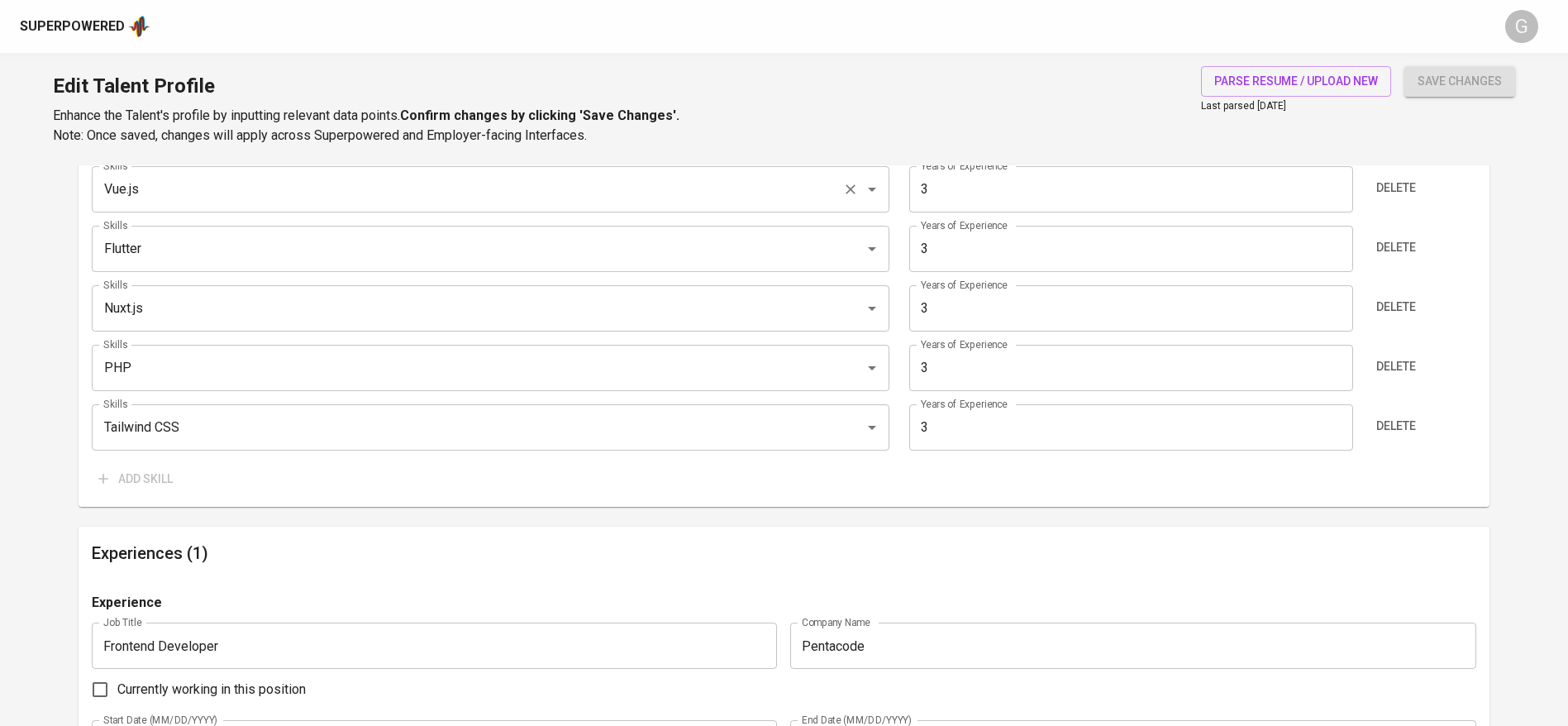
scroll to position [1204, 0]
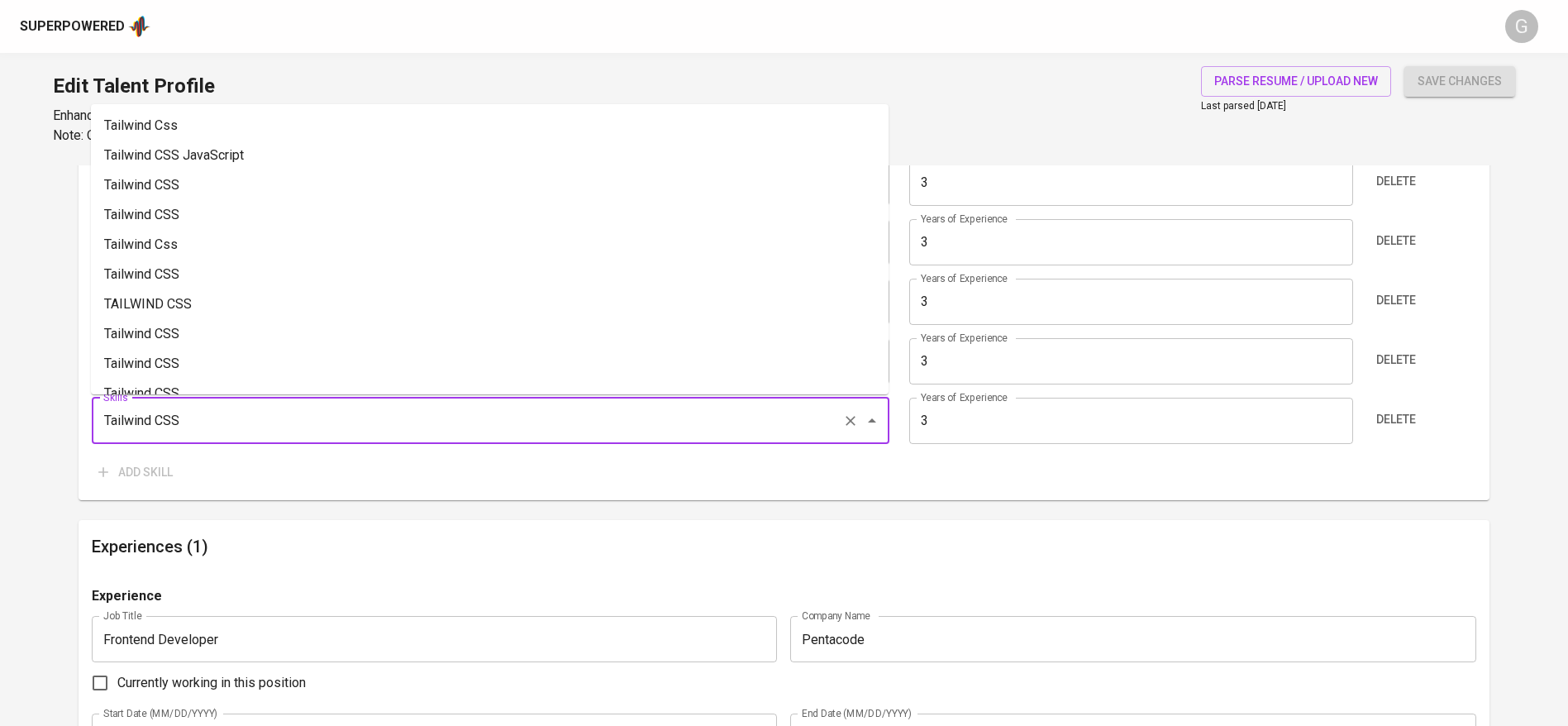
click at [263, 418] on input "Tailwind CSS" at bounding box center [467, 421] width 736 height 31
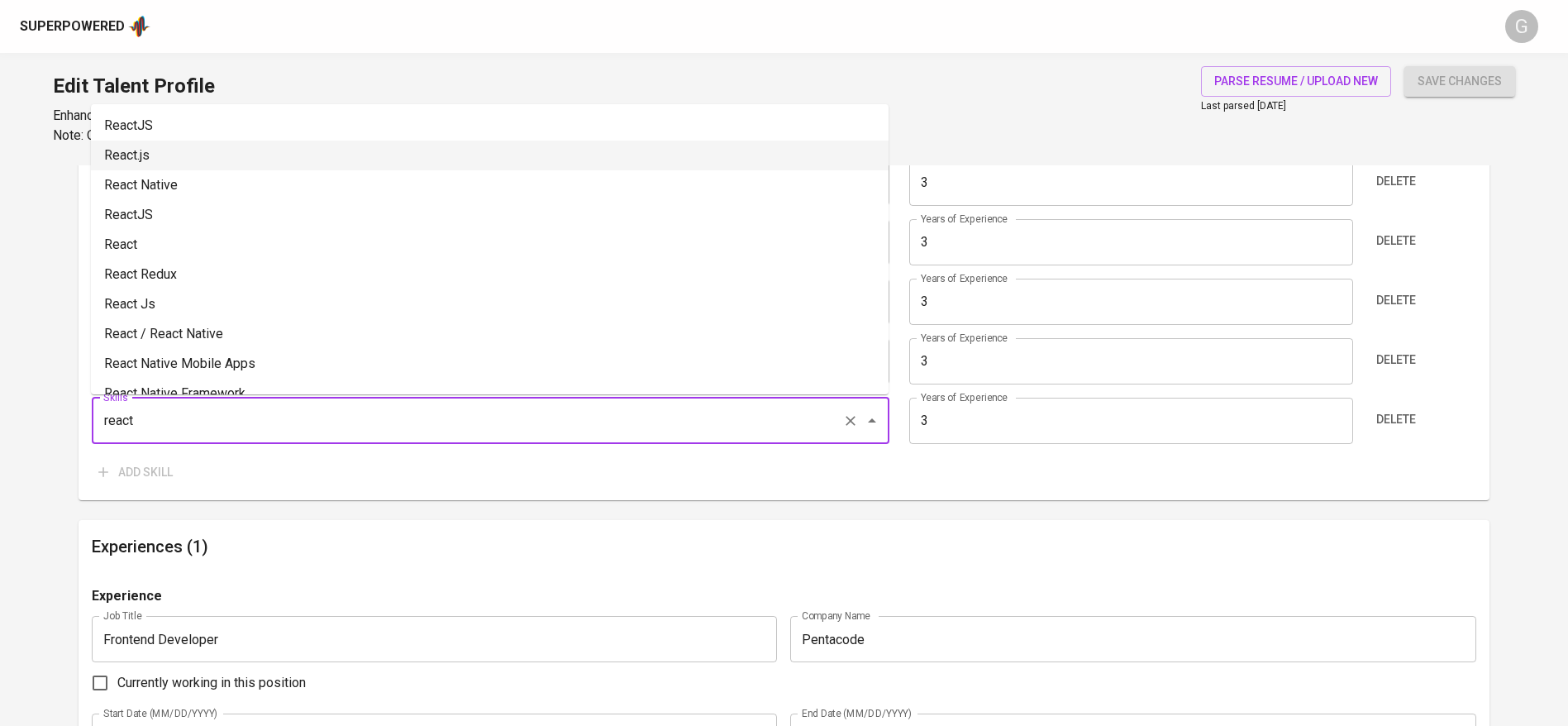
click at [187, 157] on li "React.js" at bounding box center [490, 155] width 798 height 29
type input "React.js"
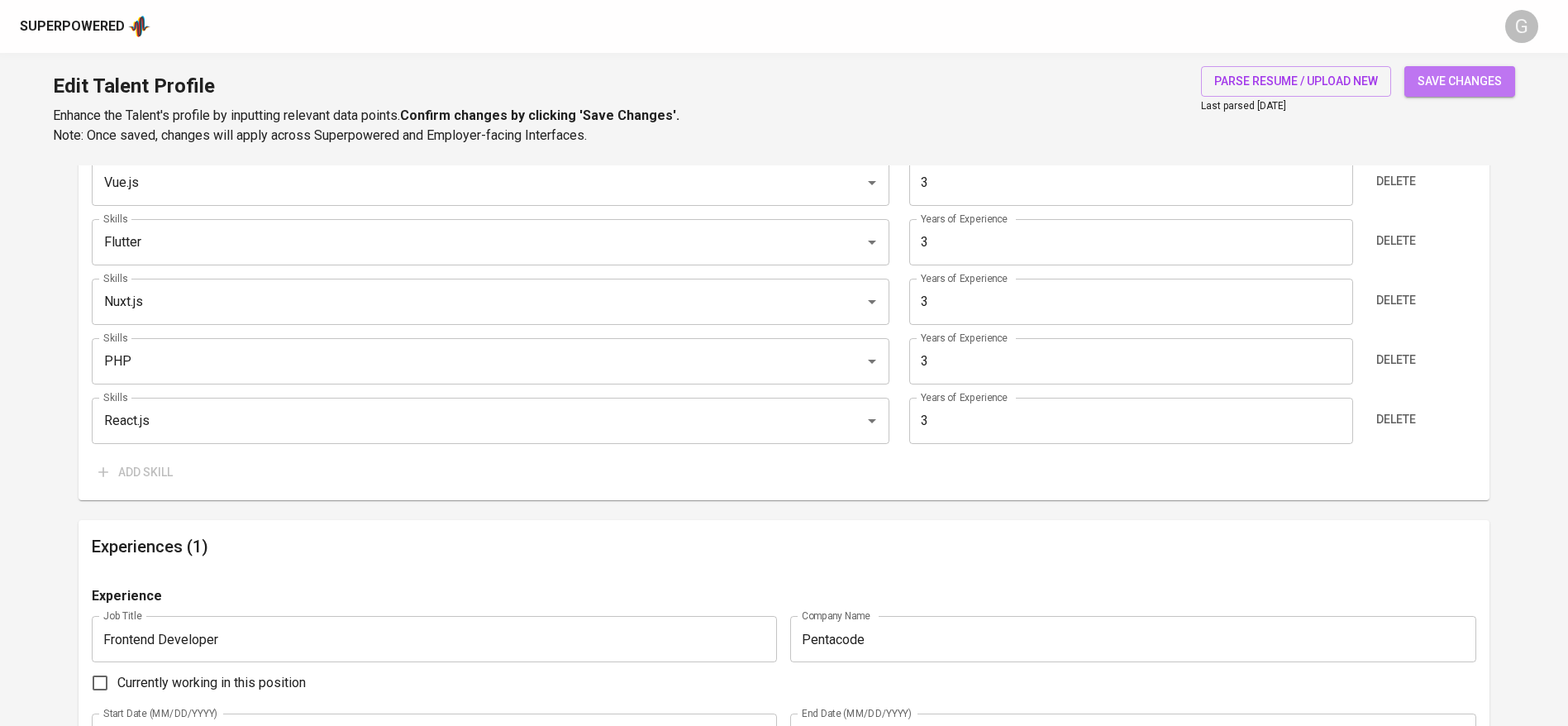
click at [1457, 93] on button "save changes" at bounding box center [1459, 81] width 111 height 30
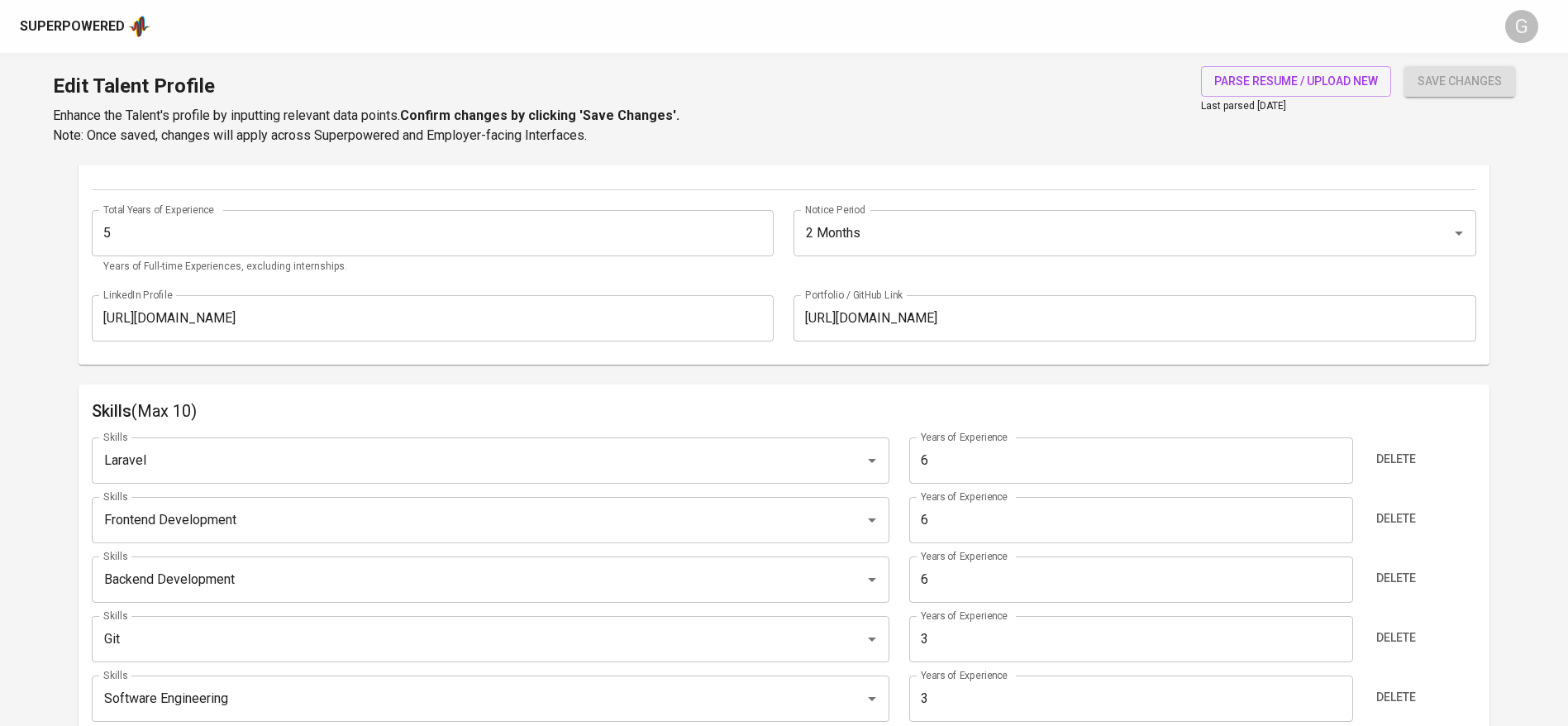
scroll to position [461, 0]
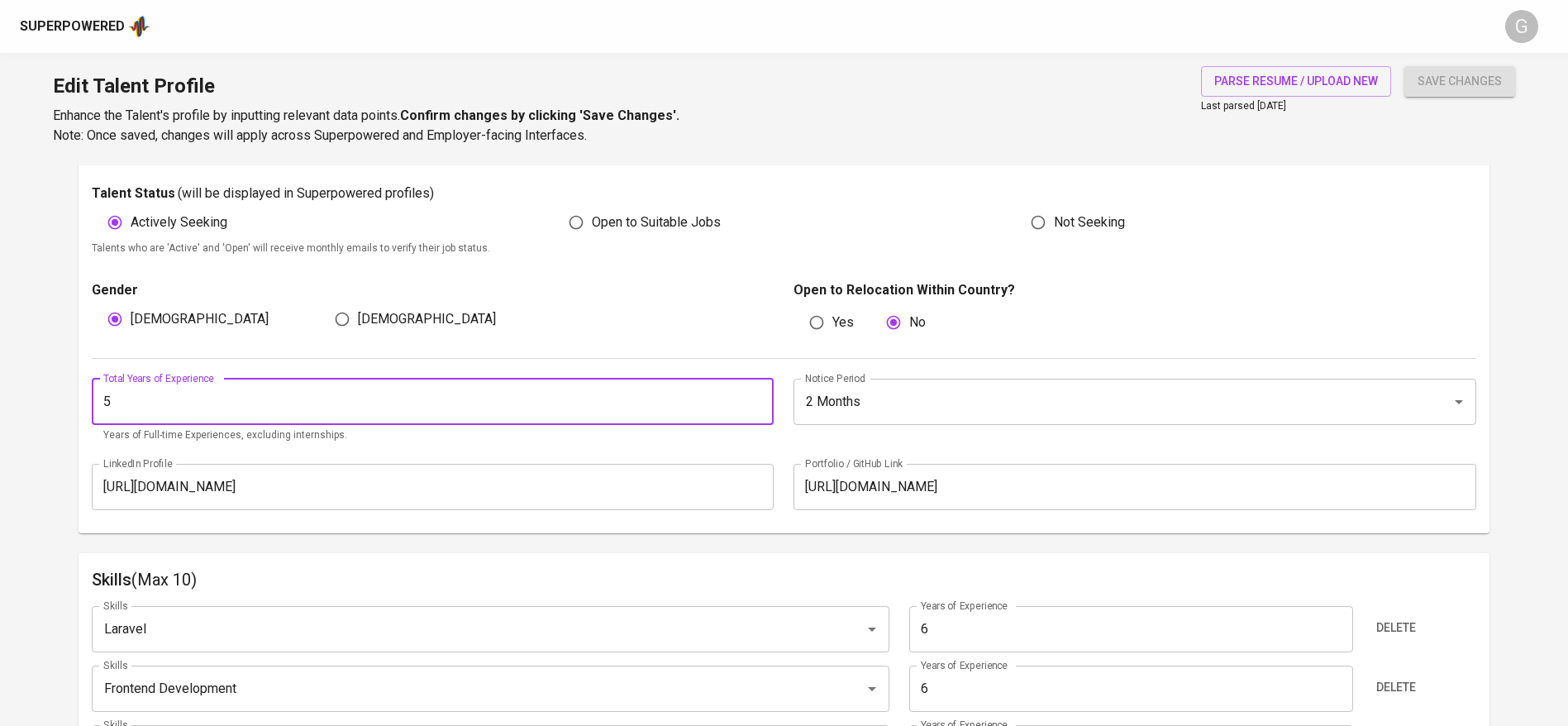
drag, startPoint x: 143, startPoint y: 399, endPoint x: 69, endPoint y: 405, distance: 74.2
type input "3"
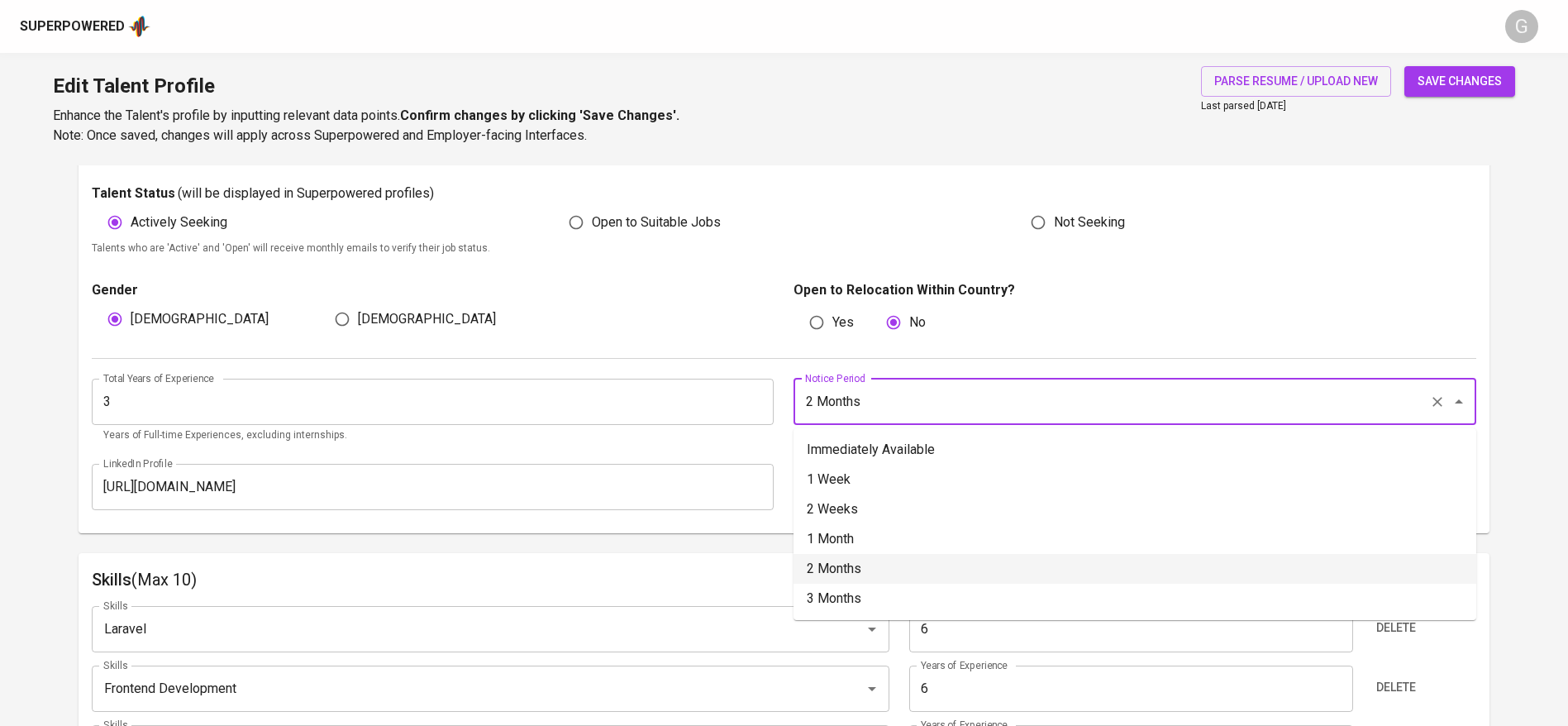
click at [872, 404] on input "2 Months" at bounding box center [1111, 402] width 622 height 31
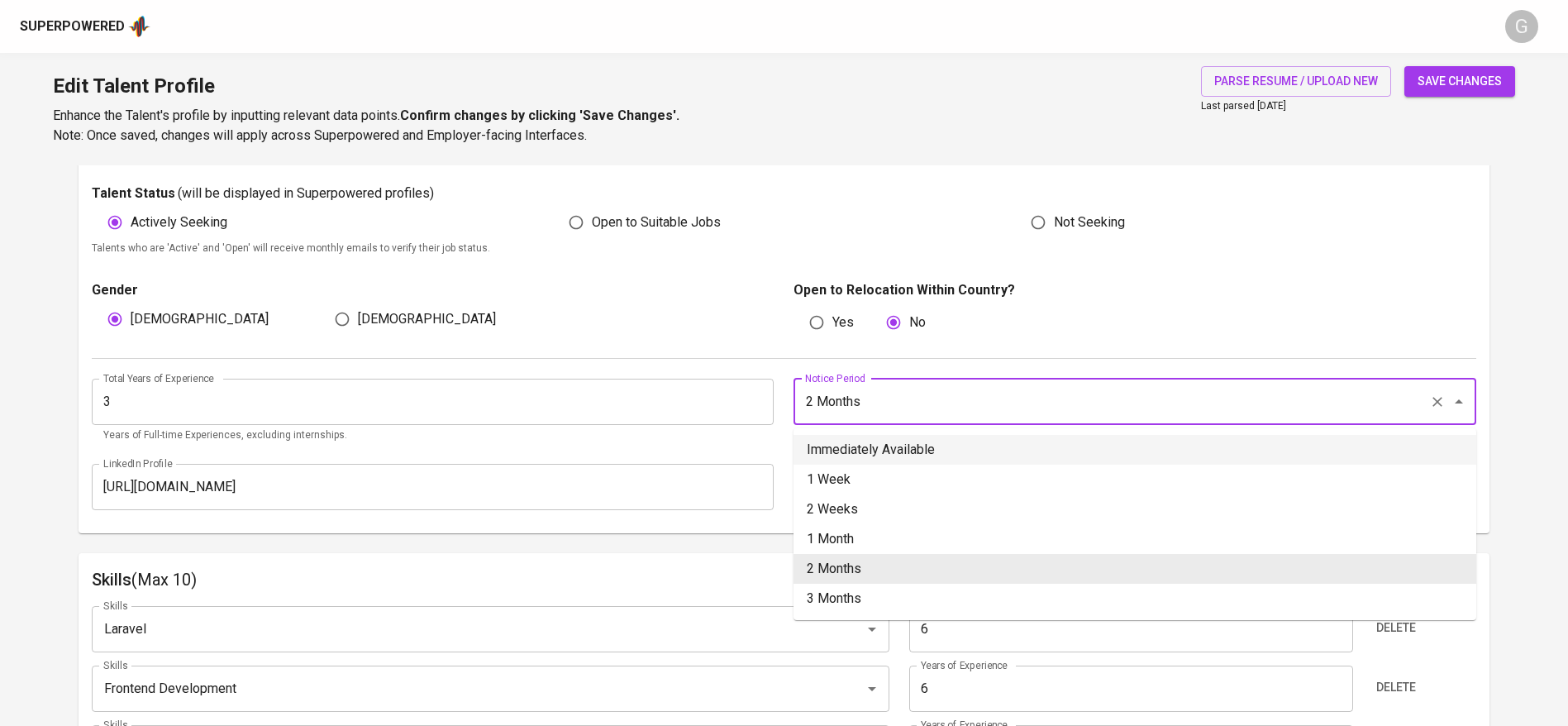
click at [850, 445] on li "Immediately Available" at bounding box center [1134, 450] width 683 height 29
type input "Immediately Available"
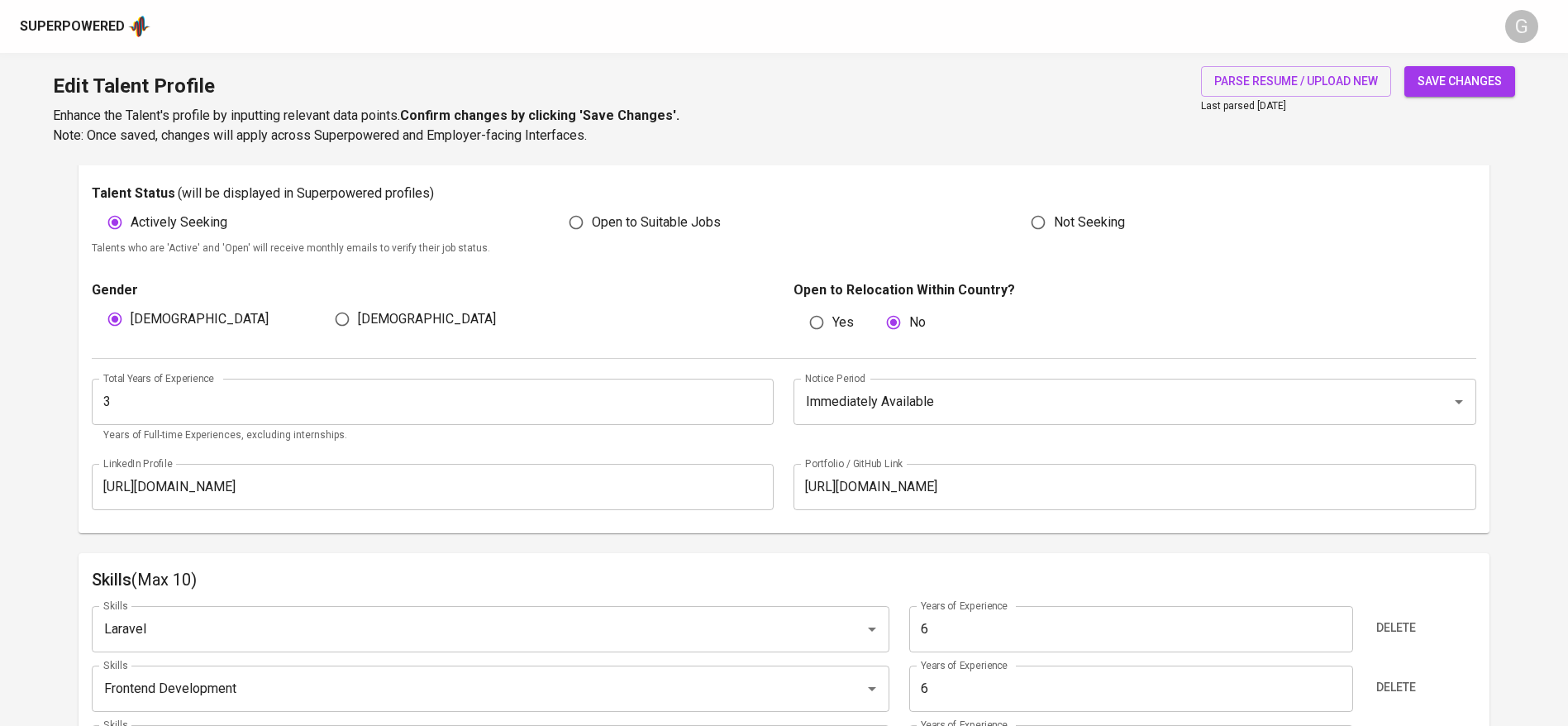
click at [478, 471] on input "https://linkedin.com/in/radenadri" at bounding box center [433, 486] width 683 height 46
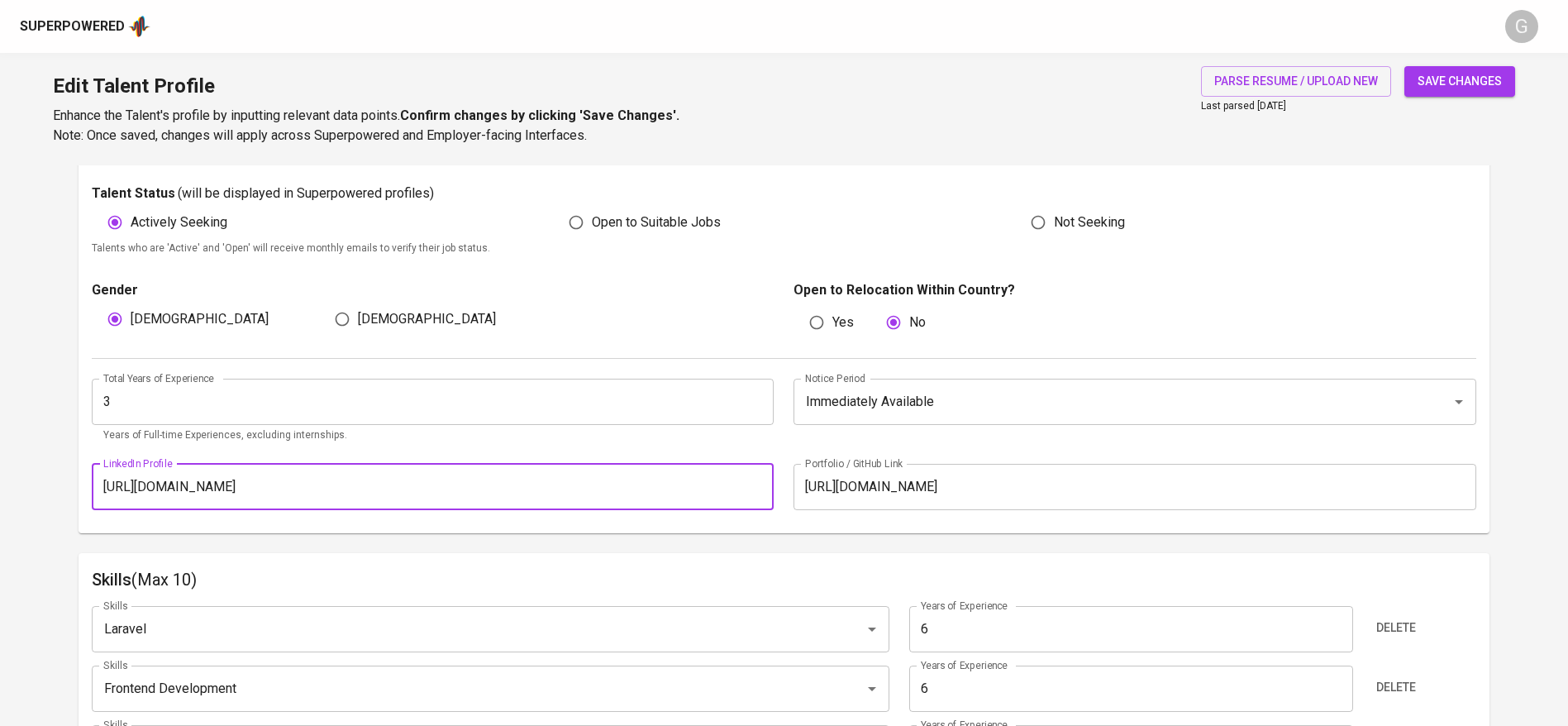
click at [478, 471] on input "https://linkedin.com/in/radenadri" at bounding box center [433, 486] width 683 height 46
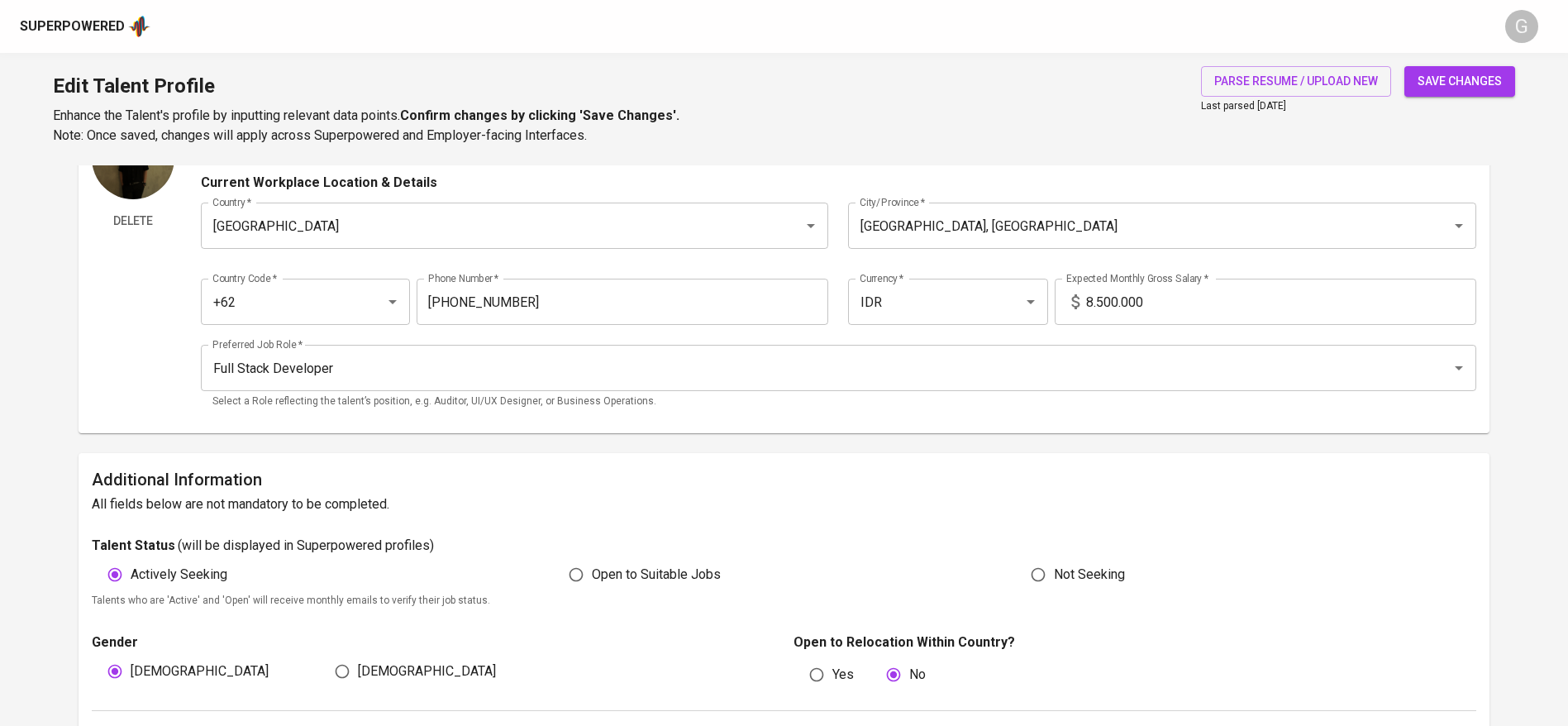
scroll to position [0, 0]
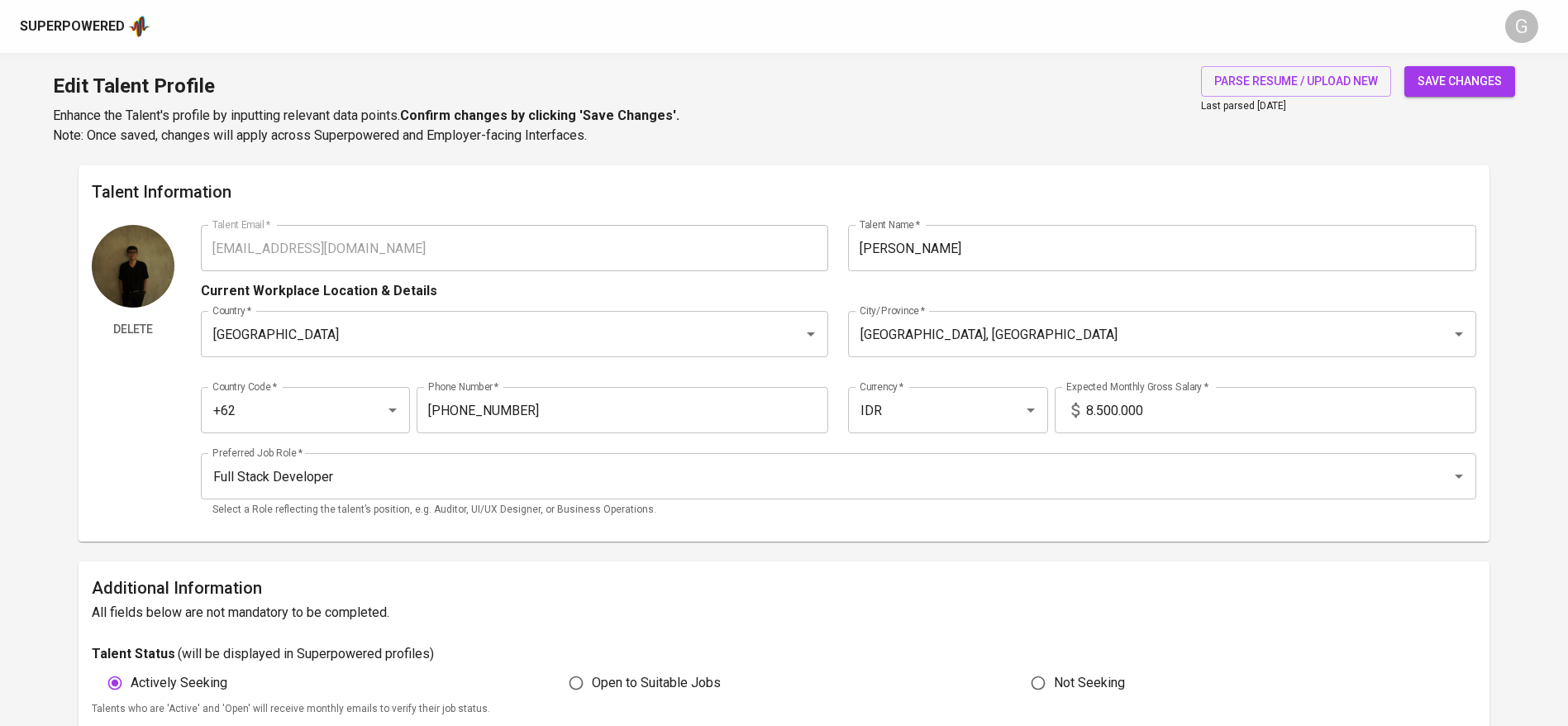
click at [1261, 392] on input "8.500.000" at bounding box center [1281, 410] width 390 height 46
type input "9.000.000"
click at [1404, 66] on button "save changes" at bounding box center [1459, 81] width 111 height 30
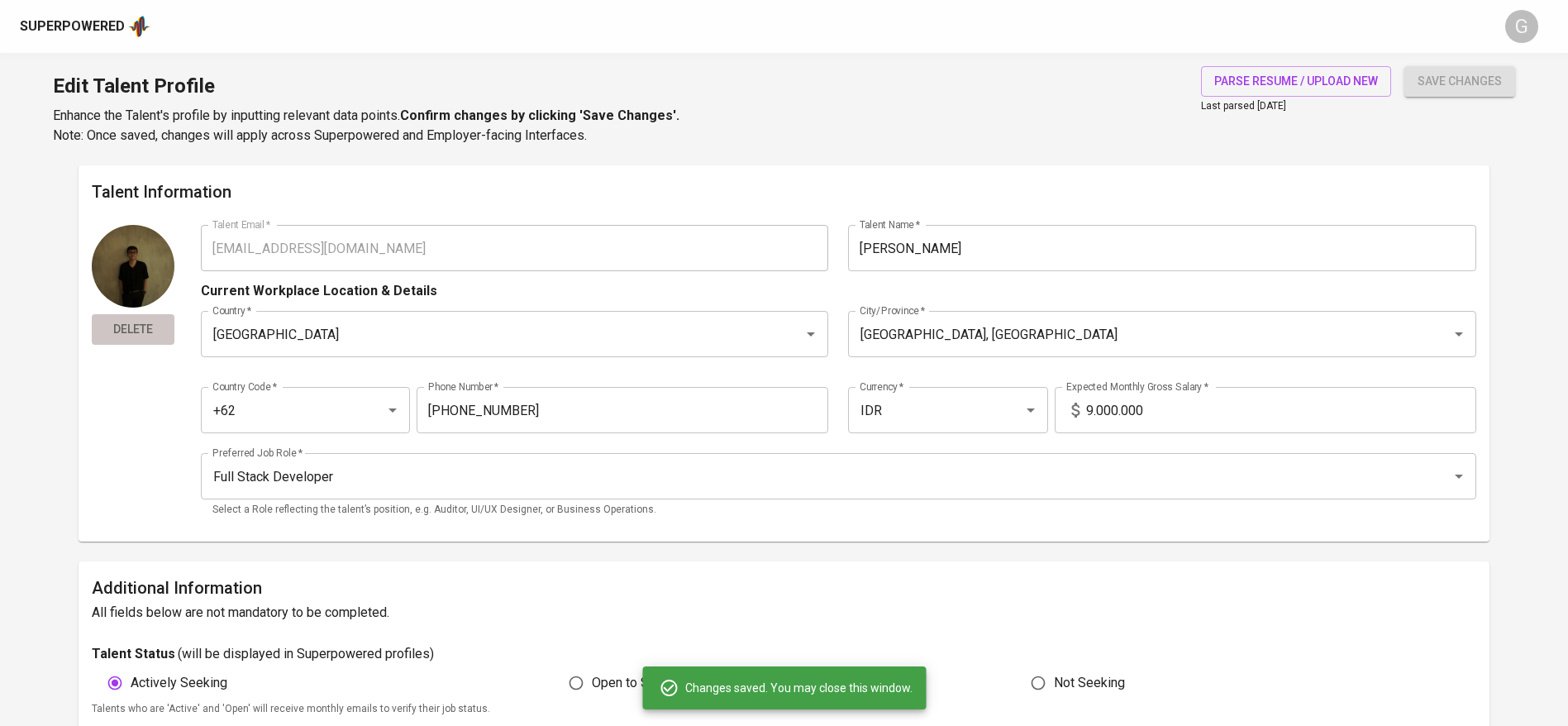
click at [132, 322] on span "Delete" at bounding box center [133, 329] width 69 height 20
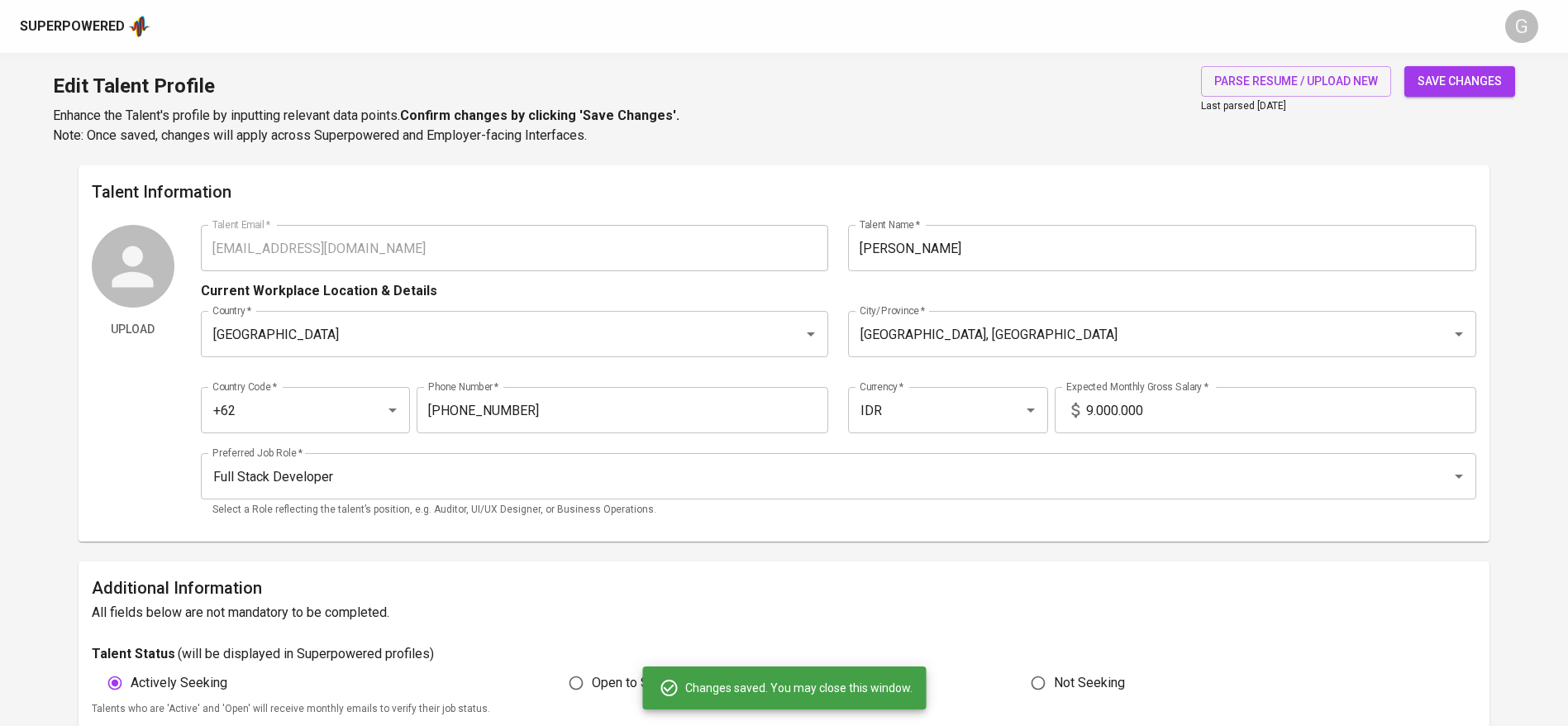
click at [1461, 88] on span "save changes" at bounding box center [1458, 81] width 84 height 20
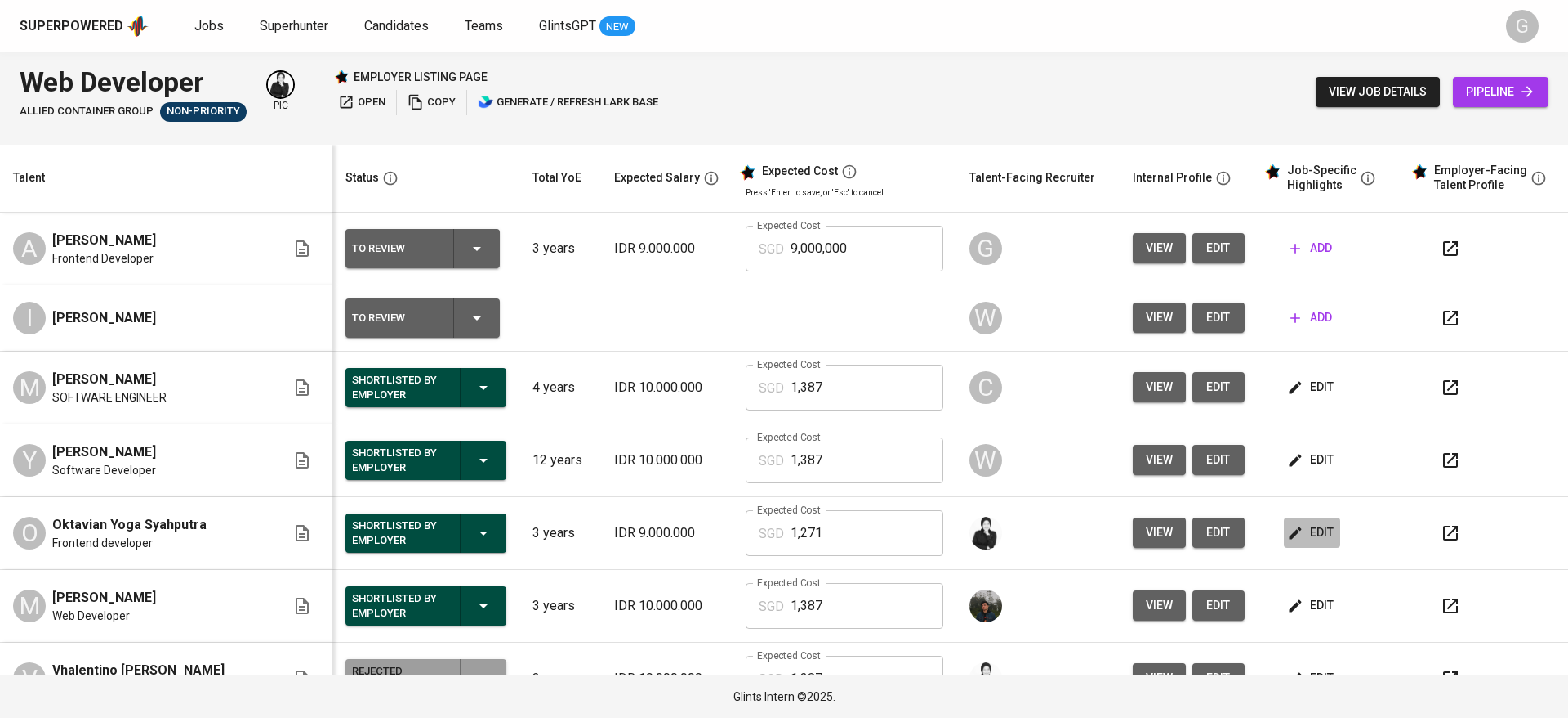
click at [1291, 518] on button "edit" at bounding box center [1312, 532] width 56 height 30
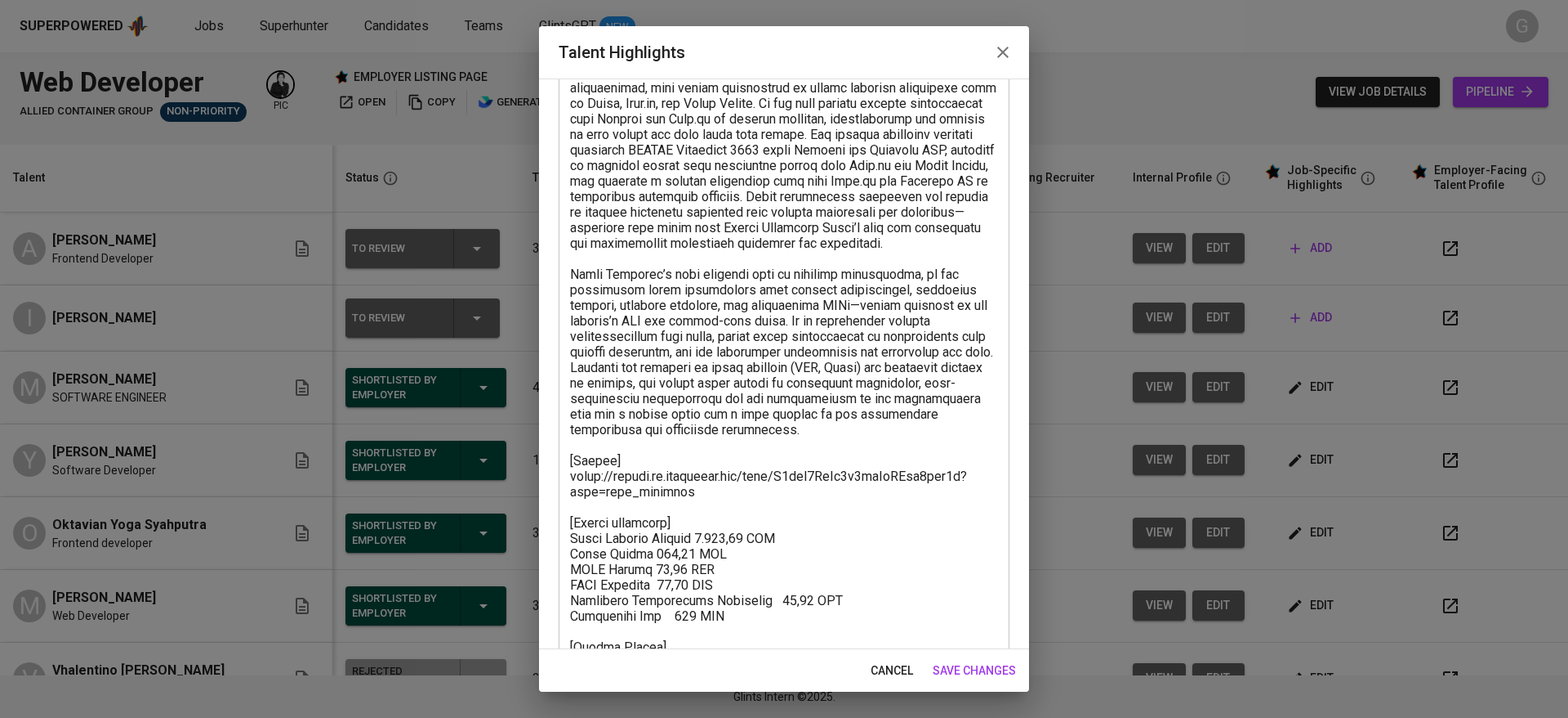
scroll to position [202, 0]
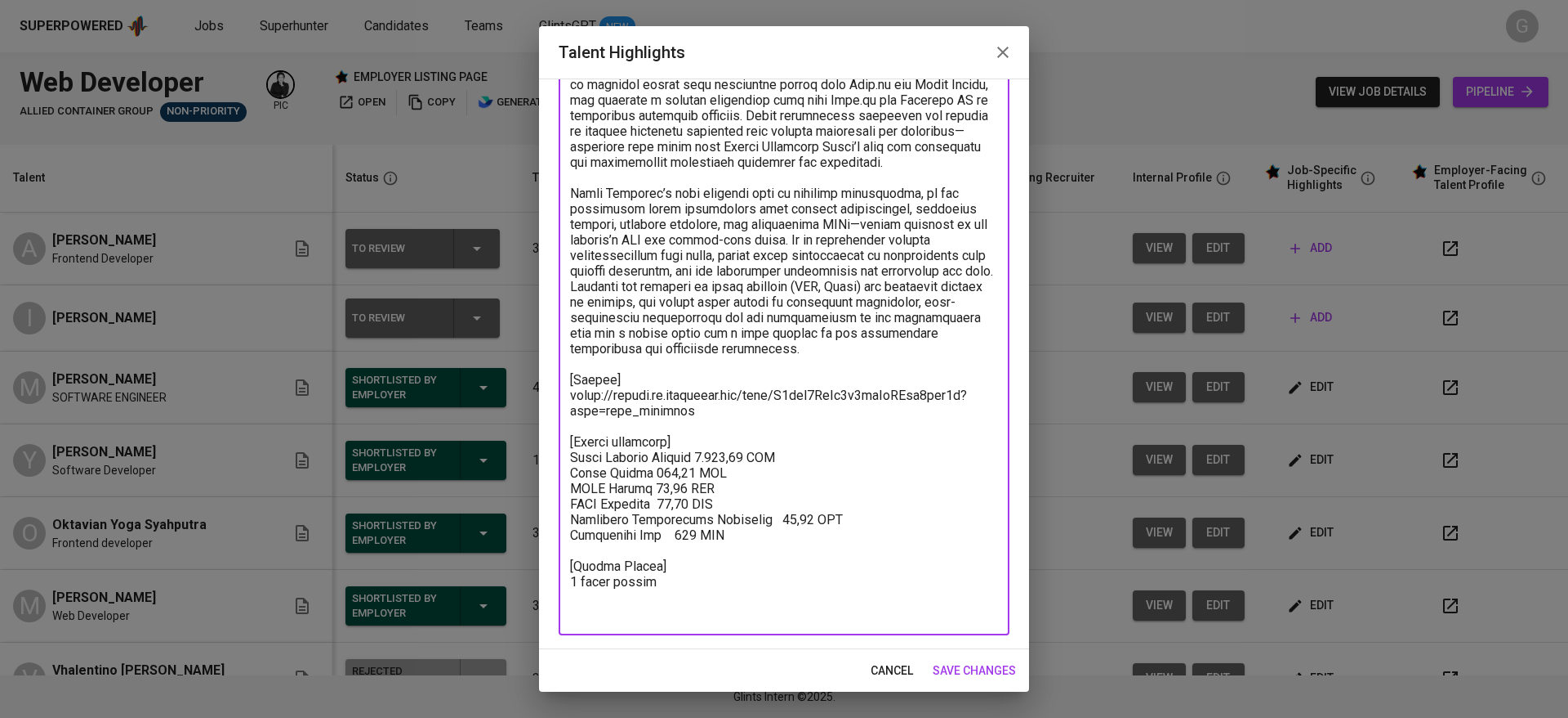
drag, startPoint x: 737, startPoint y: 567, endPoint x: 566, endPoint y: 476, distance: 193.7
click at [566, 476] on div "x Talent Highlights" at bounding box center [784, 302] width 451 height 667
click at [808, 590] on textarea at bounding box center [784, 302] width 428 height 637
drag, startPoint x: 687, startPoint y: 598, endPoint x: 559, endPoint y: 406, distance: 230.8
click at [559, 406] on div "x Talent Highlights" at bounding box center [784, 302] width 451 height 667
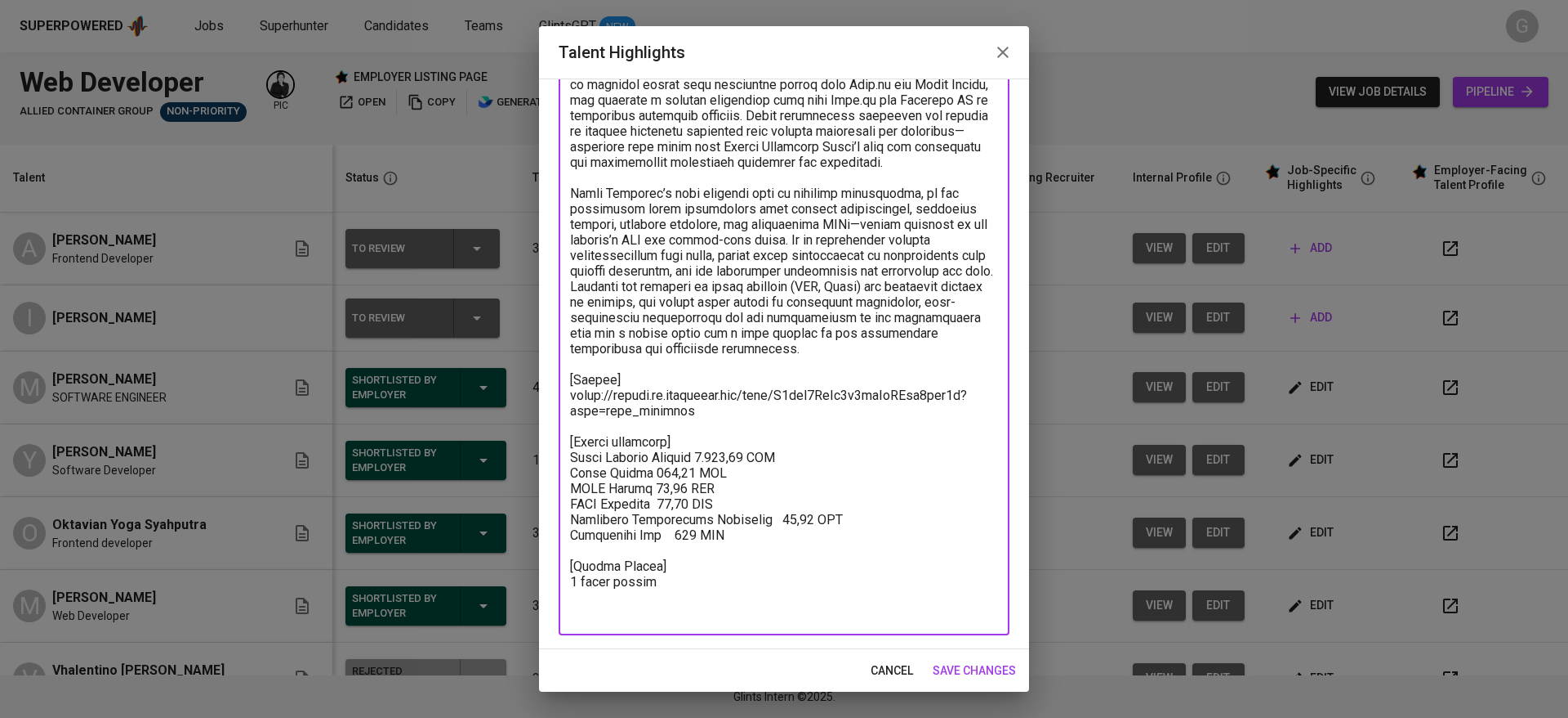
click at [890, 656] on button "cancel" at bounding box center [891, 670] width 56 height 30
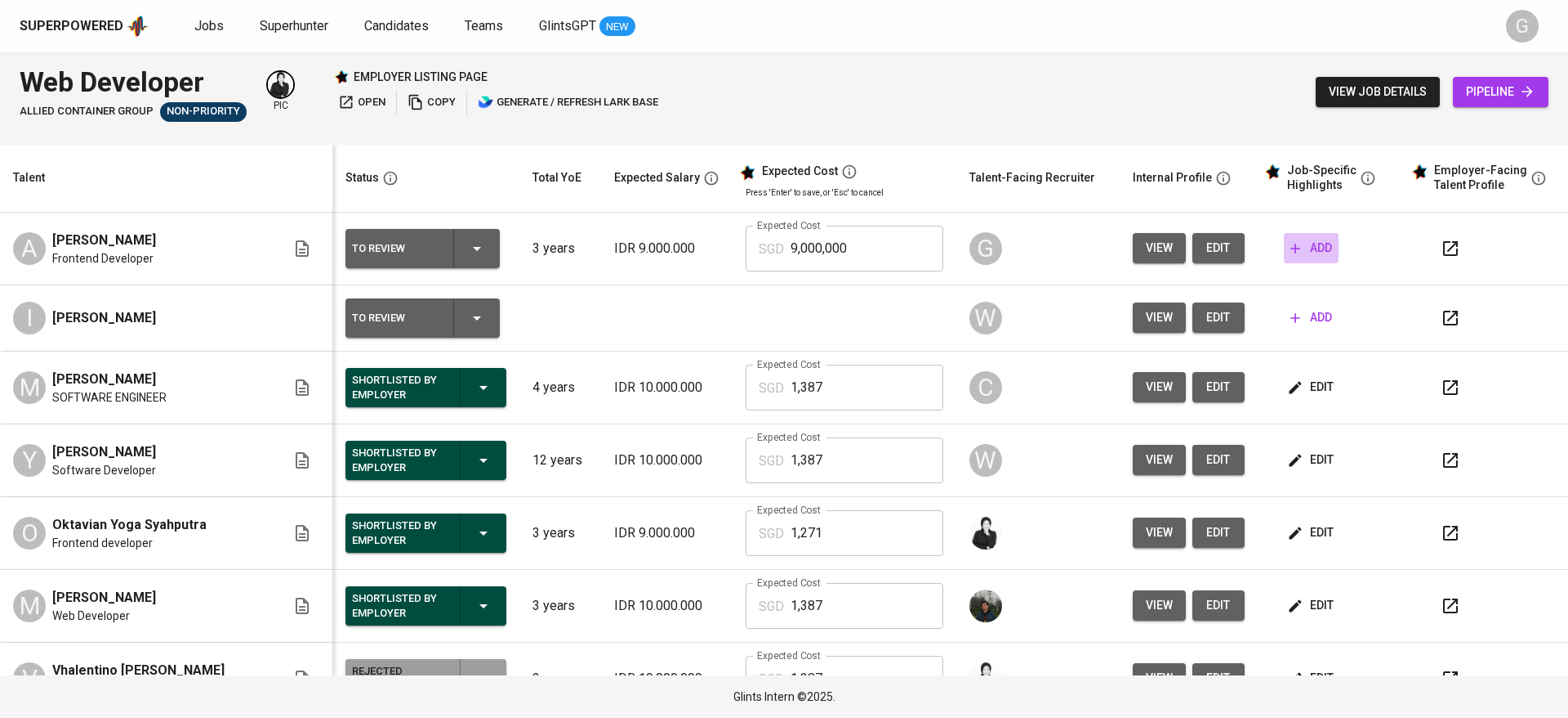
click at [1293, 249] on span "add" at bounding box center [1311, 248] width 42 height 20
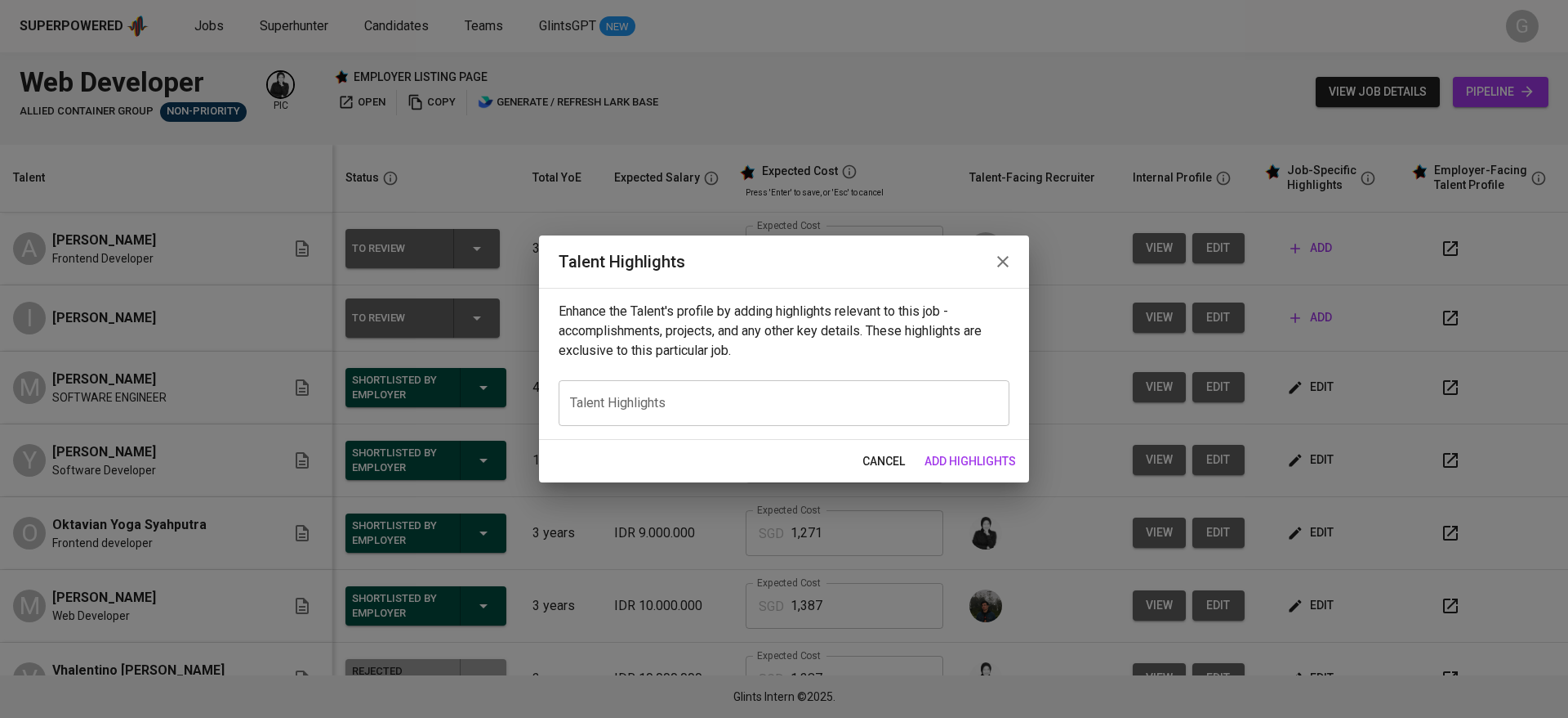
click at [712, 405] on textarea at bounding box center [784, 402] width 428 height 15
paste textarea "[Resume] https://glints.sg.larksuite.com/file/K6yjb0VdSo5l0fxBsKJlr0pvg3f?from=…"
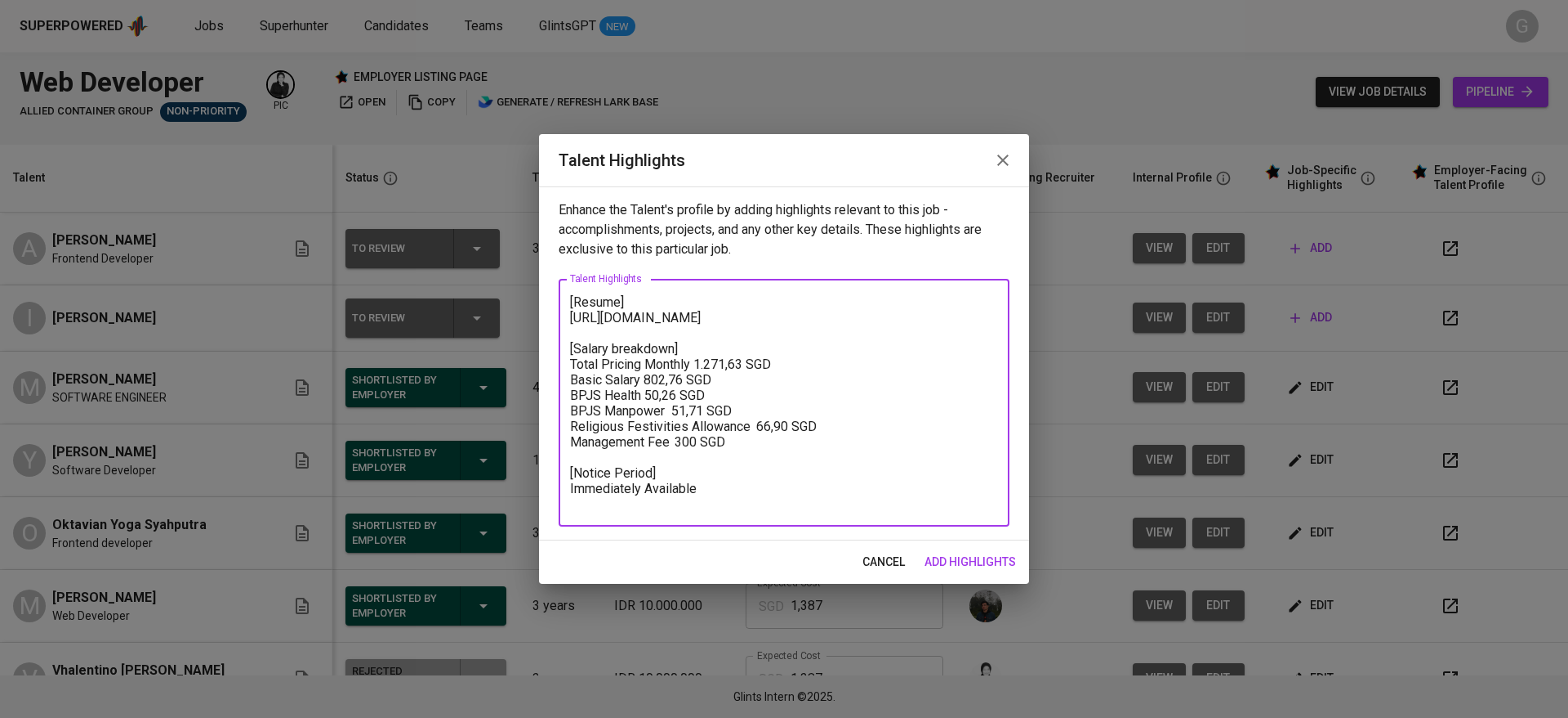
drag, startPoint x: 708, startPoint y: 338, endPoint x: 521, endPoint y: 313, distance: 188.7
click at [521, 313] on div "Talent Highlights Enhance the Talent's profile by adding highlights relevant to…" at bounding box center [784, 359] width 1568 height 718
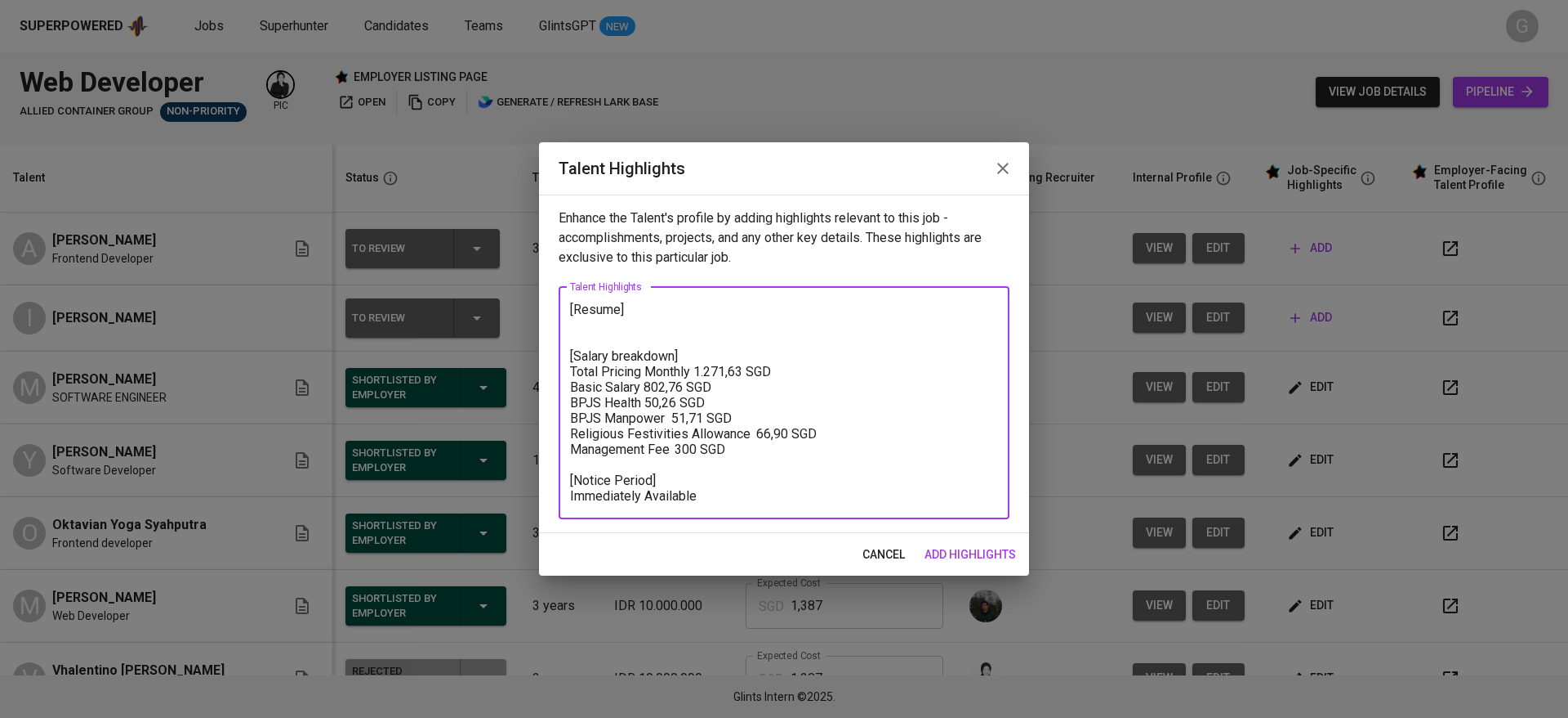
type textarea "[Resume] [Salary breakdown] Total Pricing Monthly 1.271,63 SGD Basic Salary 802…"
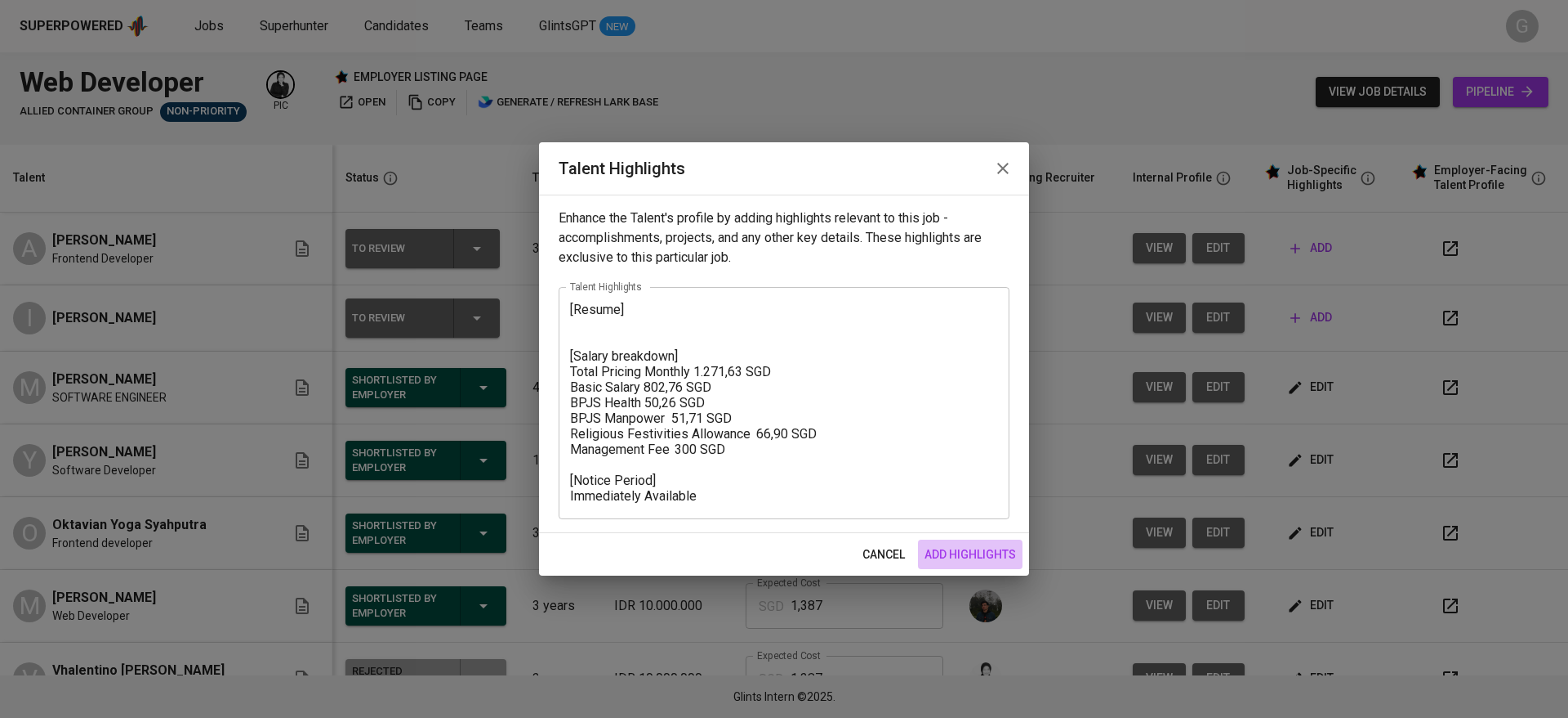
click at [963, 547] on span "add highlights" at bounding box center [970, 554] width 91 height 20
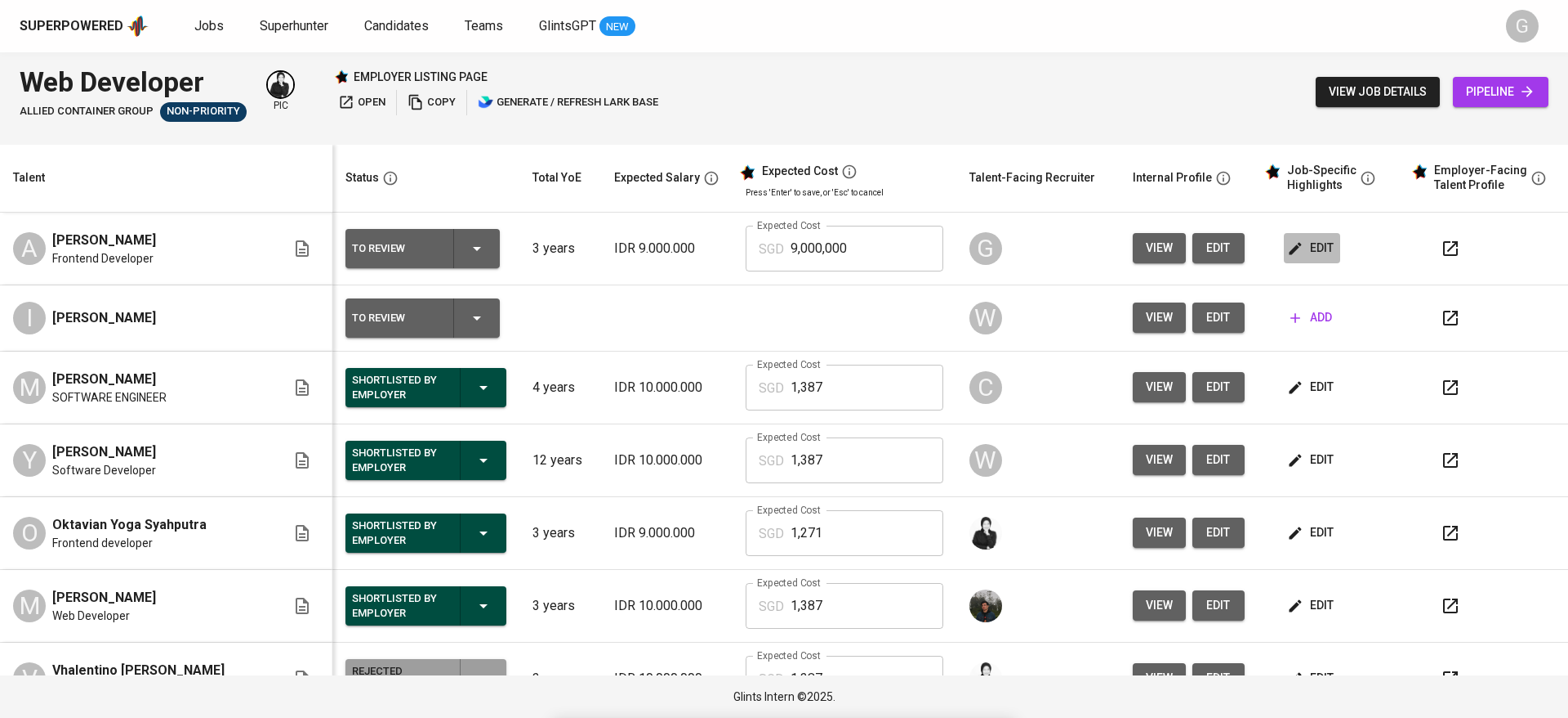
click at [1296, 258] on span "edit" at bounding box center [1312, 248] width 44 height 20
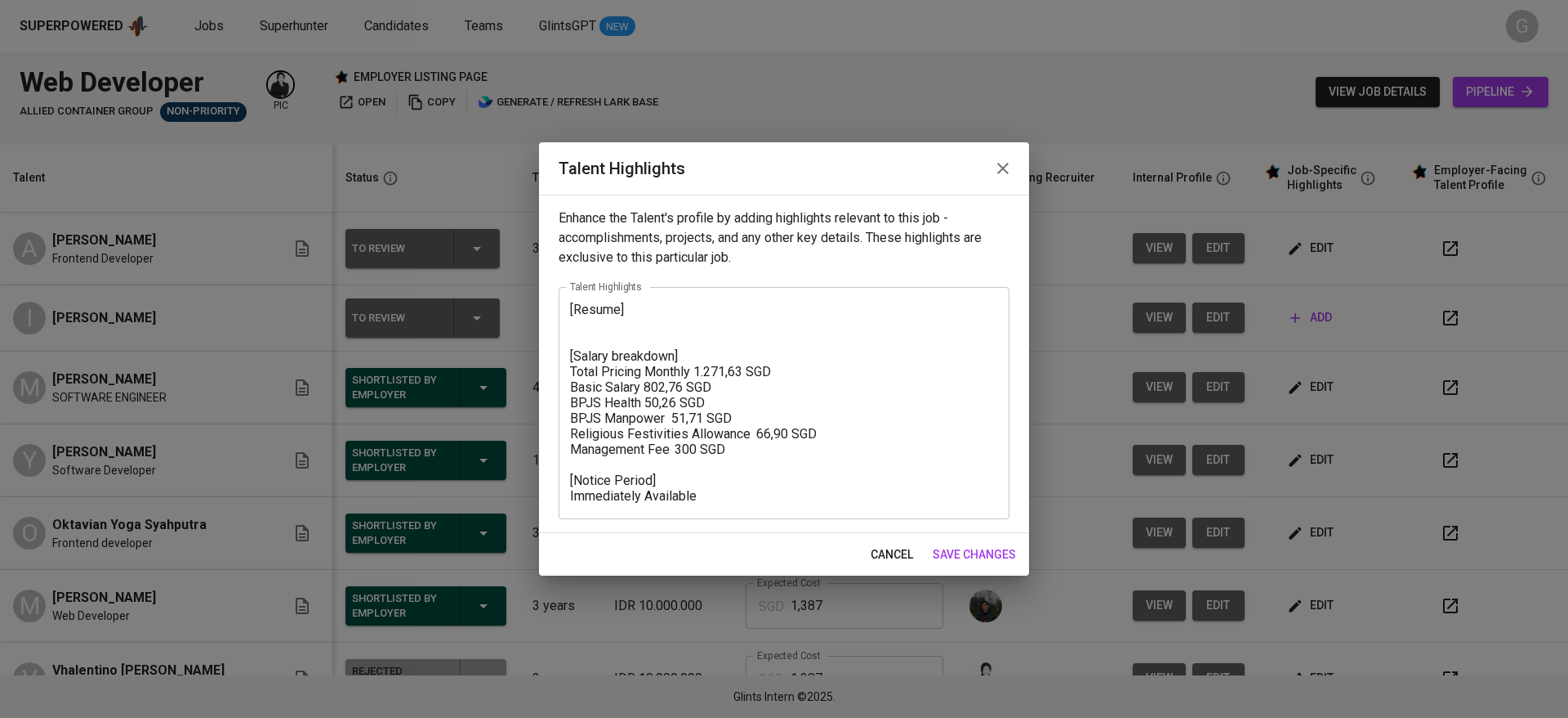
click at [743, 504] on div "[Resume] [Salary breakdown] Total Pricing Monthly 1.271,63 SGD Basic Salary 802…" at bounding box center [784, 403] width 451 height 232
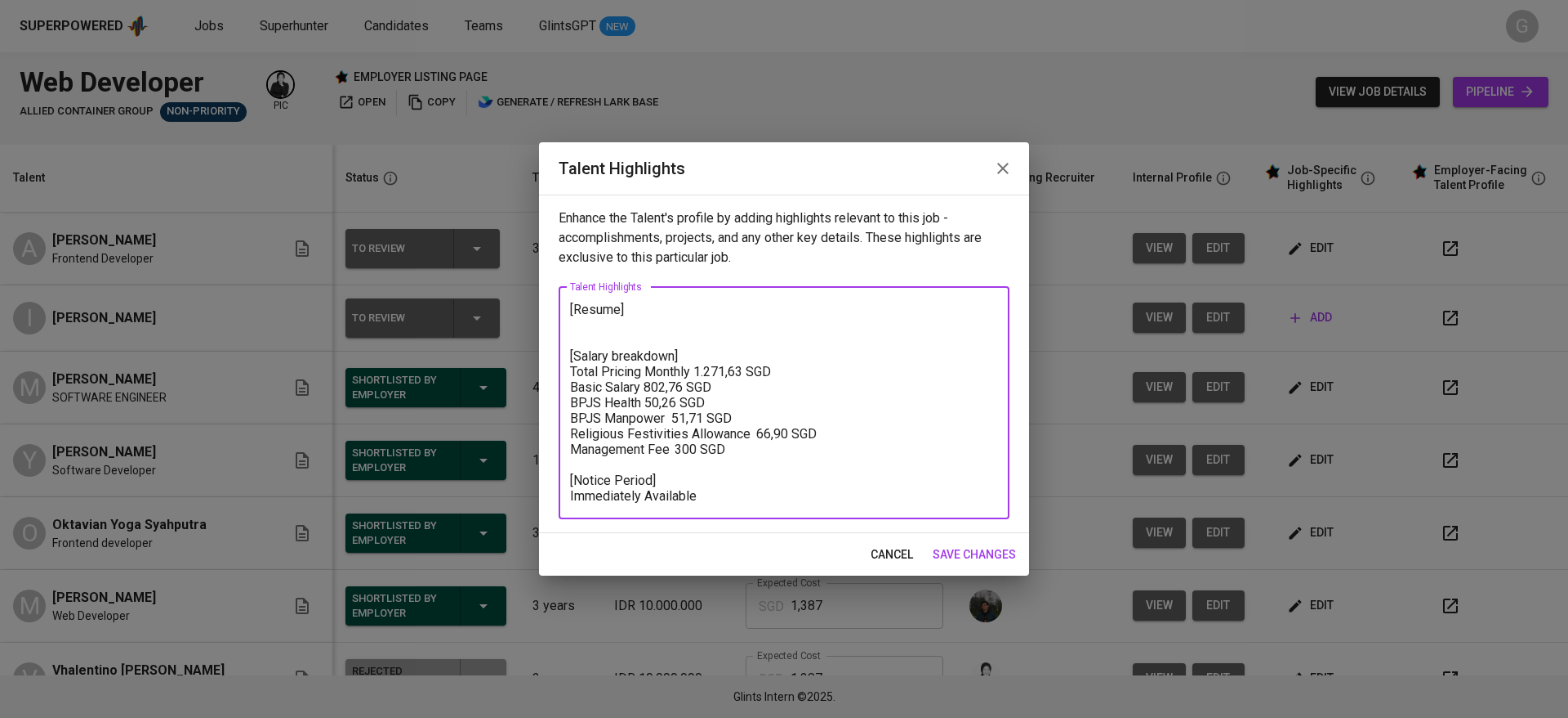
click at [745, 503] on textarea "[Resume] [Salary breakdown] Total Pricing Monthly 1.271,63 SGD Basic Salary 802…" at bounding box center [784, 403] width 428 height 202
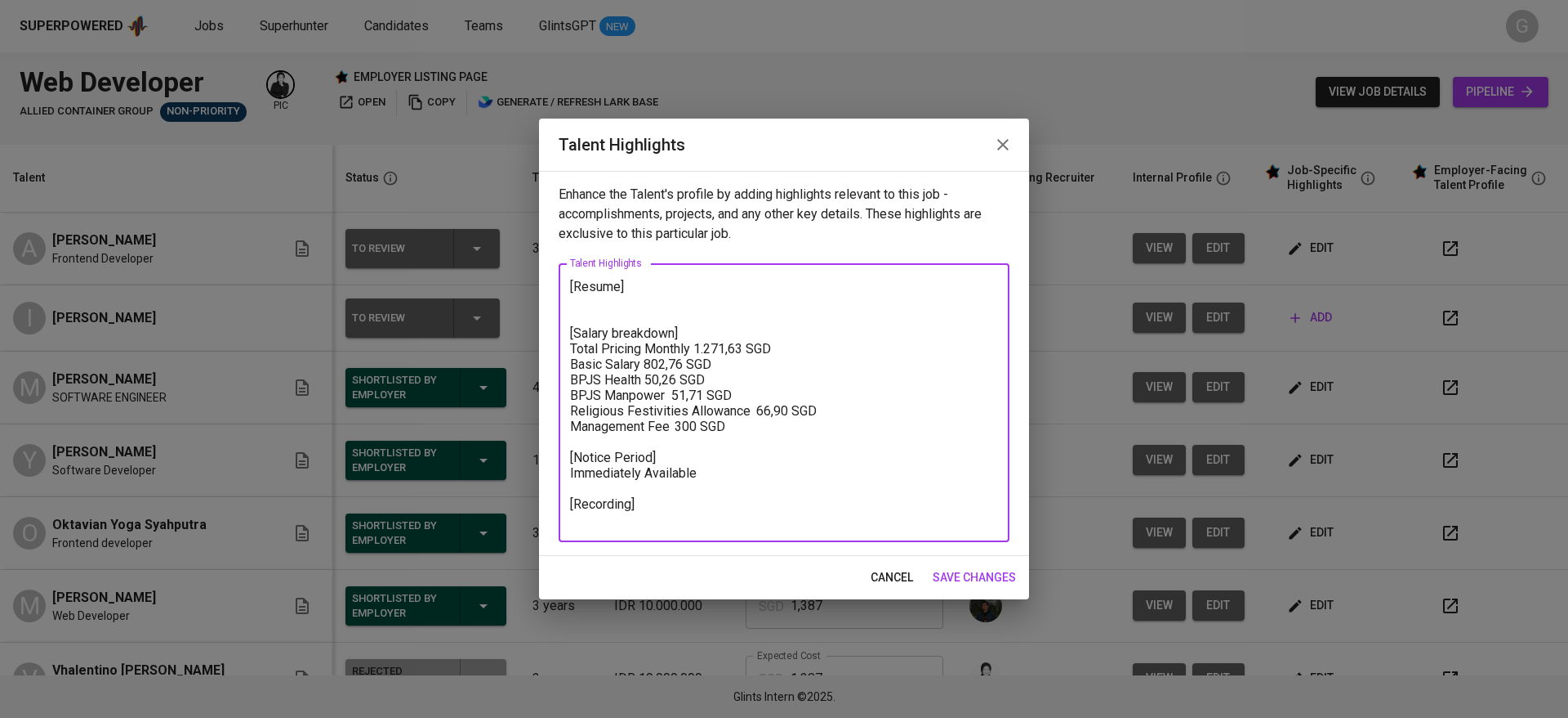
paste textarea "https://glints.sg.larksuite.com/minutes/obsg8khwvskalqz9738tkg16?from=from_copy…"
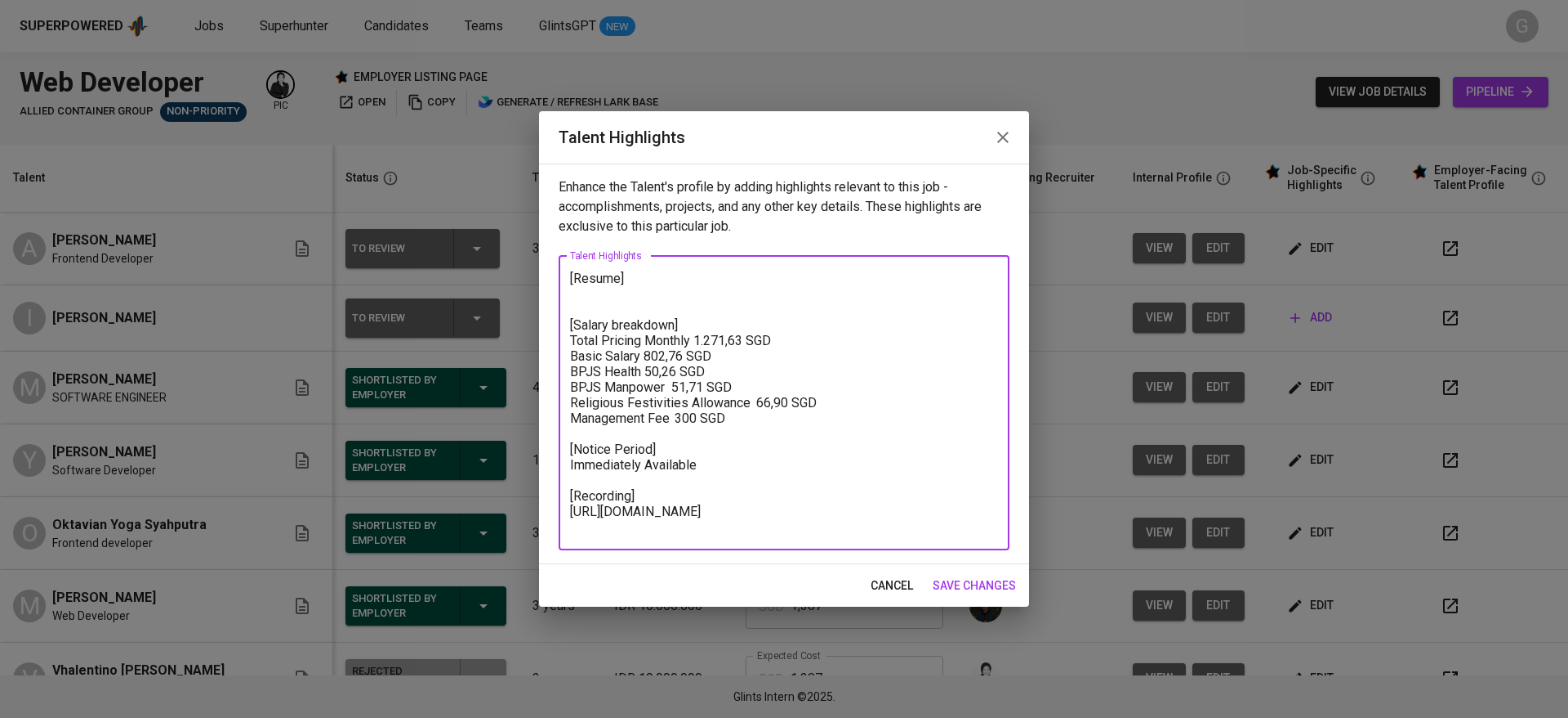
type textarea "[Resume] [Salary breakdown] Total Pricing Monthly 1.271,63 SGD Basic Salary 802…"
click at [973, 589] on span "save changes" at bounding box center [973, 585] width 83 height 20
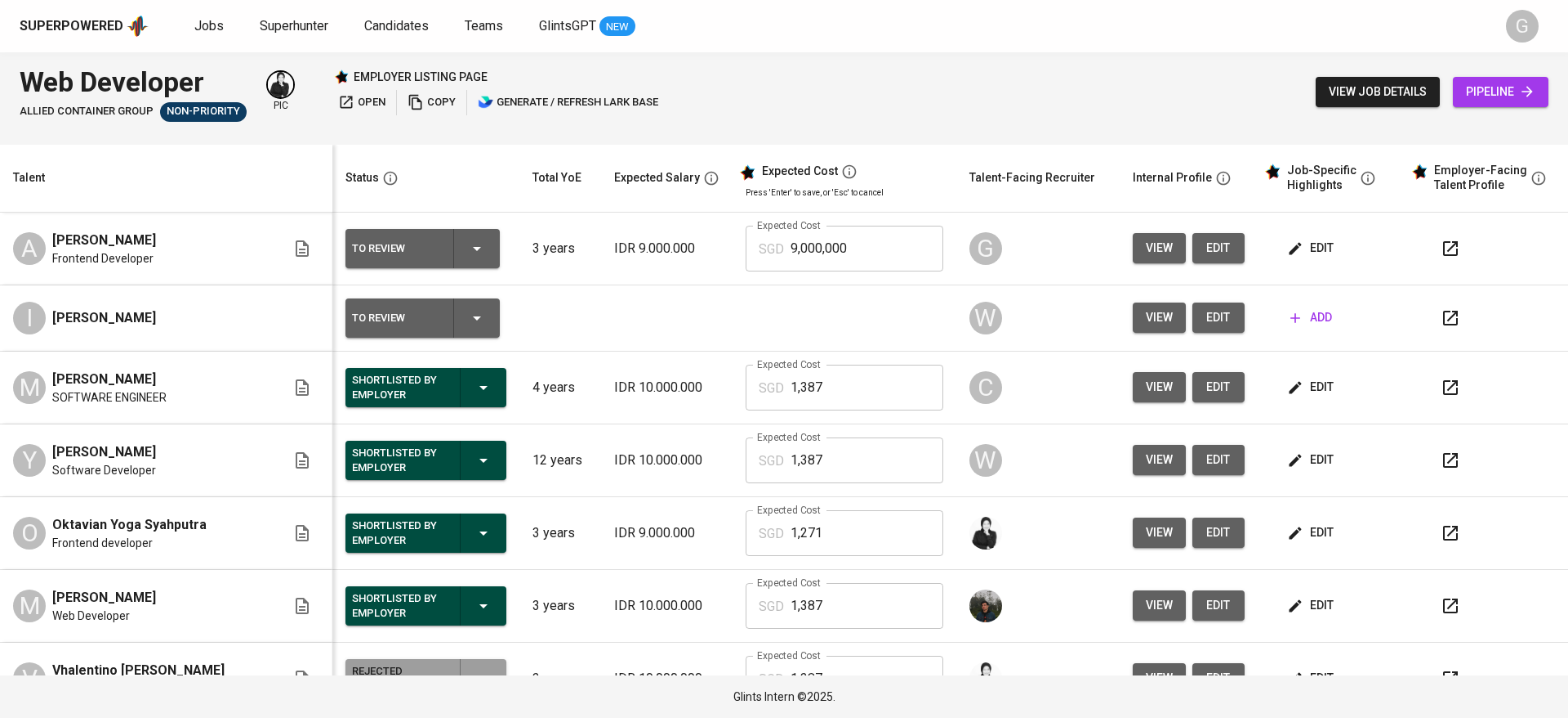
click at [1212, 187] on div at bounding box center [1222, 178] width 20 height 20
click at [1300, 250] on span "edit" at bounding box center [1312, 248] width 44 height 20
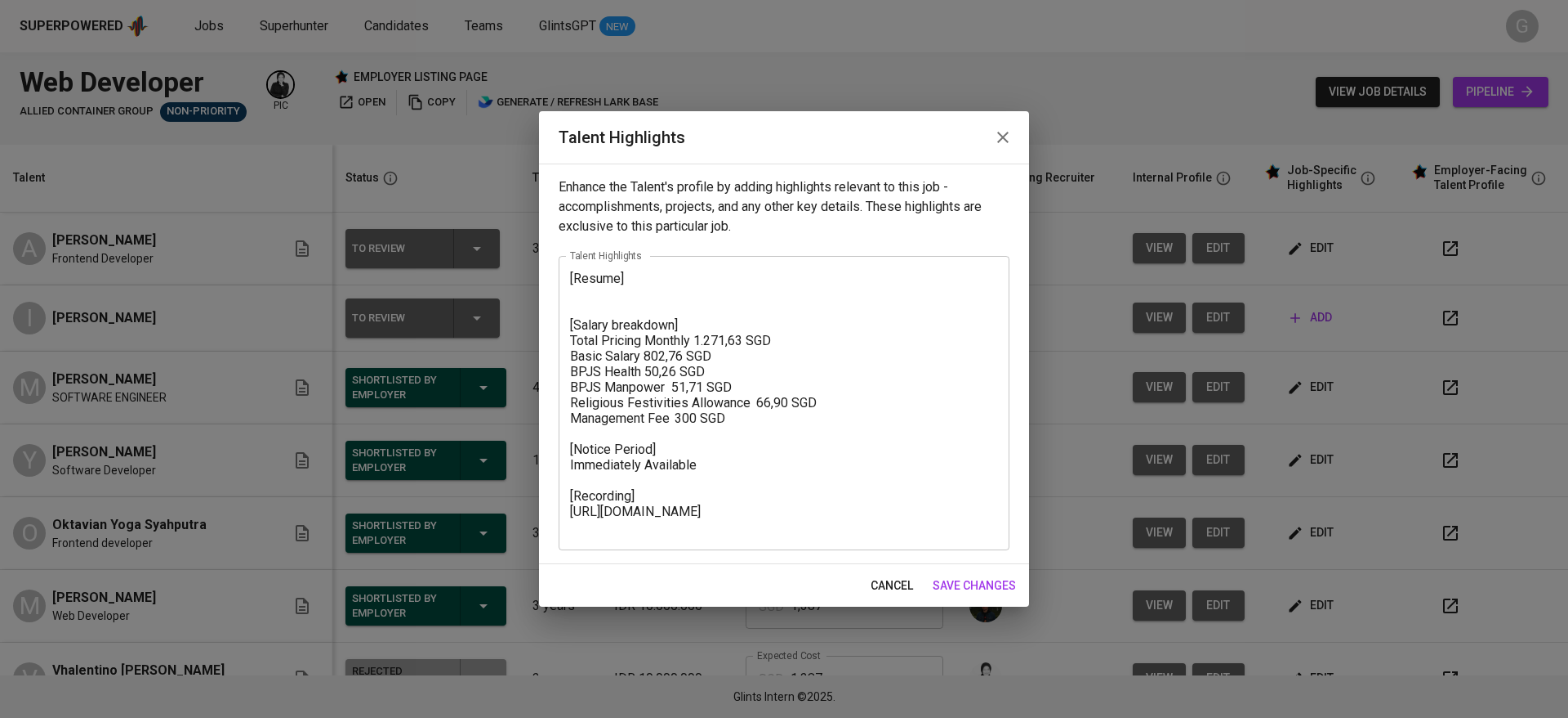
click at [615, 309] on textarea "[Resume] [Salary breakdown] Total Pricing Monthly 1.271,63 SGD Basic Salary 802…" at bounding box center [784, 403] width 428 height 264
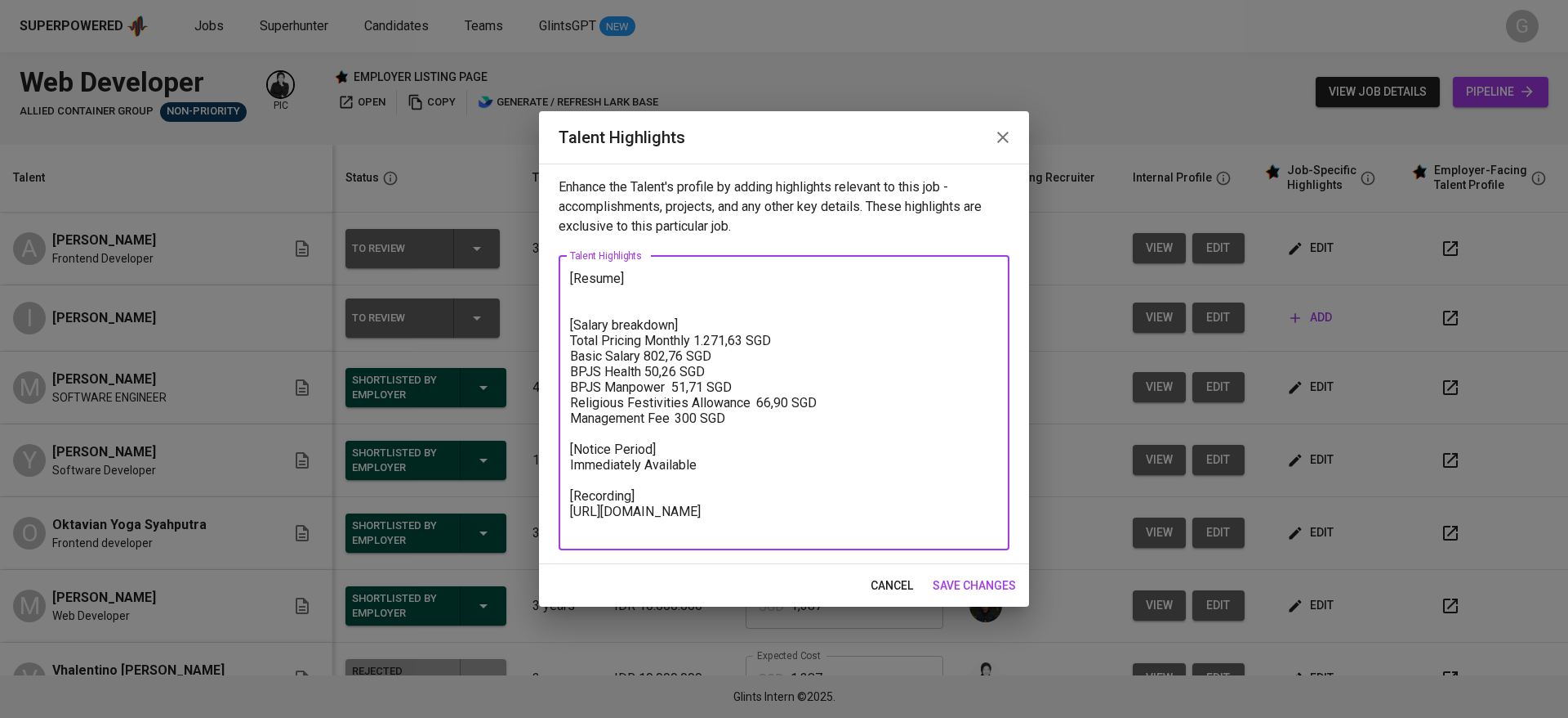
click at [589, 284] on textarea "[Resume] [Salary breakdown] Total Pricing Monthly 1.271,63 SGD Basic Salary 802…" at bounding box center [784, 403] width 428 height 264
paste textarea "Adriana Eka Prayudha (Adri) is a Frontend Developer with 5+ years of experience…"
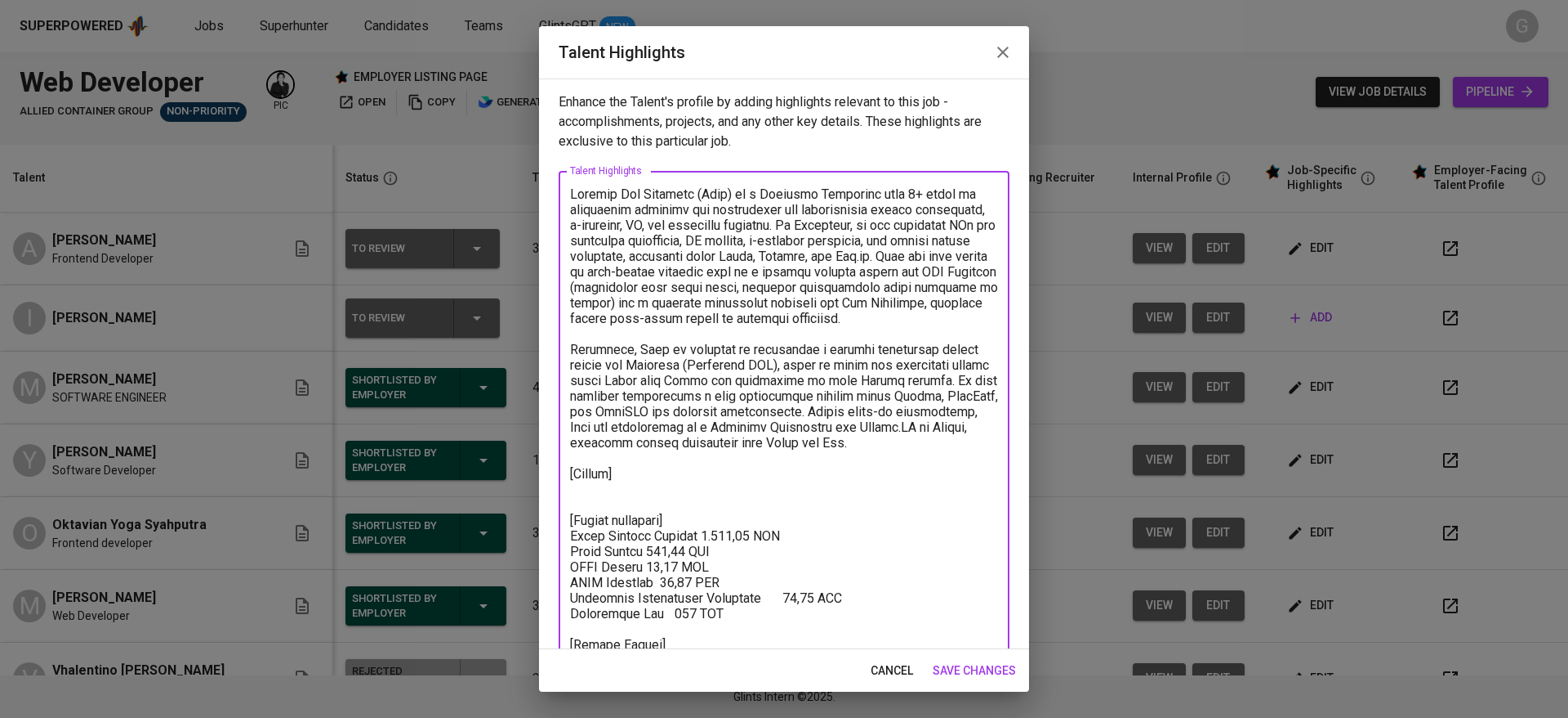
click at [620, 189] on textarea at bounding box center [784, 467] width 428 height 559
click at [904, 468] on textarea at bounding box center [784, 467] width 428 height 559
drag, startPoint x: 975, startPoint y: 460, endPoint x: 542, endPoint y: 184, distance: 513.5
click at [542, 184] on div "Enhance the Talent's profile by adding highlights relevant to this job - accomp…" at bounding box center [784, 364] width 490 height 570
paste textarea "and full-stack solutions using React.js and Laravel, including an HR management…"
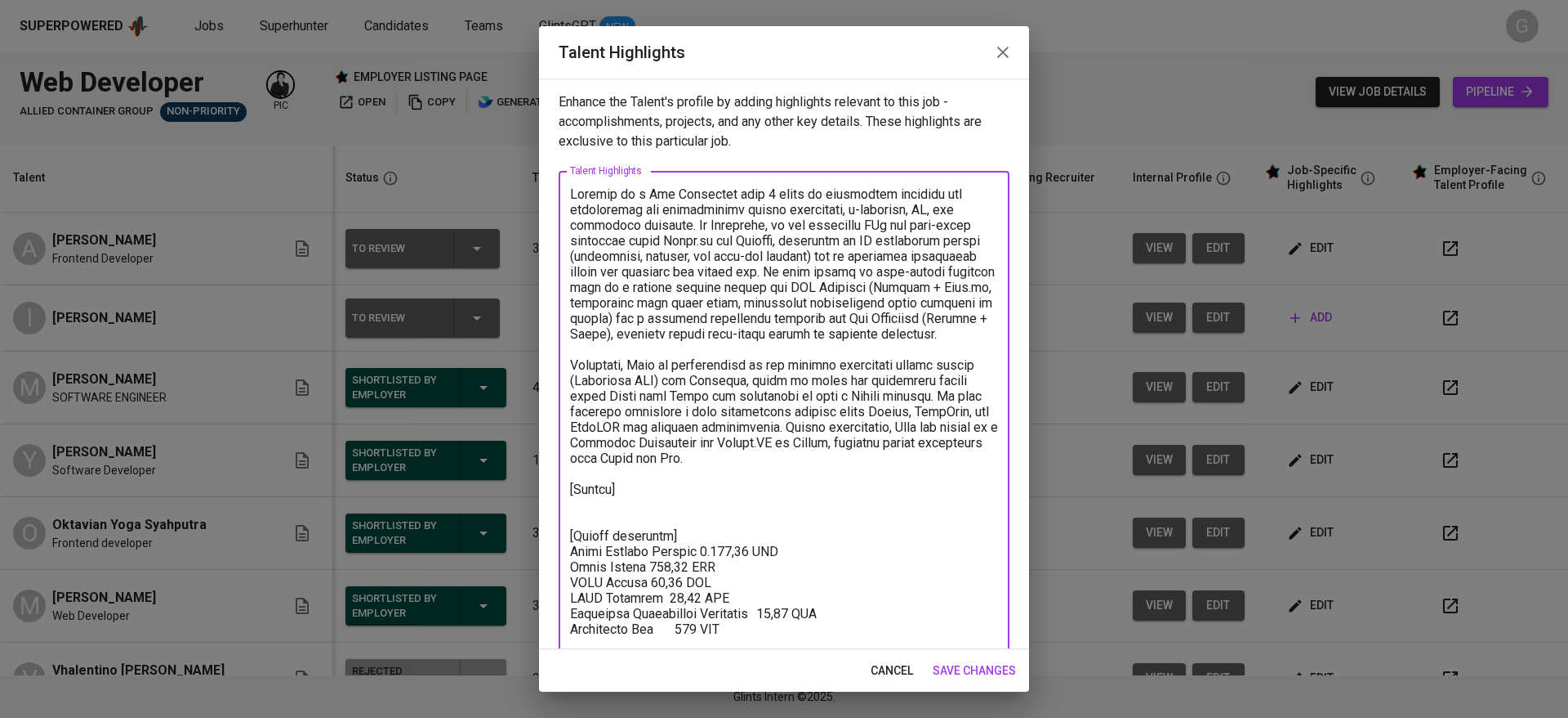
click at [616, 194] on textarea at bounding box center [784, 474] width 428 height 575
drag, startPoint x: 680, startPoint y: 222, endPoint x: 900, endPoint y: 269, distance: 225.0
click at [900, 269] on textarea at bounding box center [784, 474] width 428 height 575
click at [894, 284] on textarea at bounding box center [784, 474] width 428 height 575
click at [630, 376] on textarea at bounding box center [784, 474] width 428 height 575
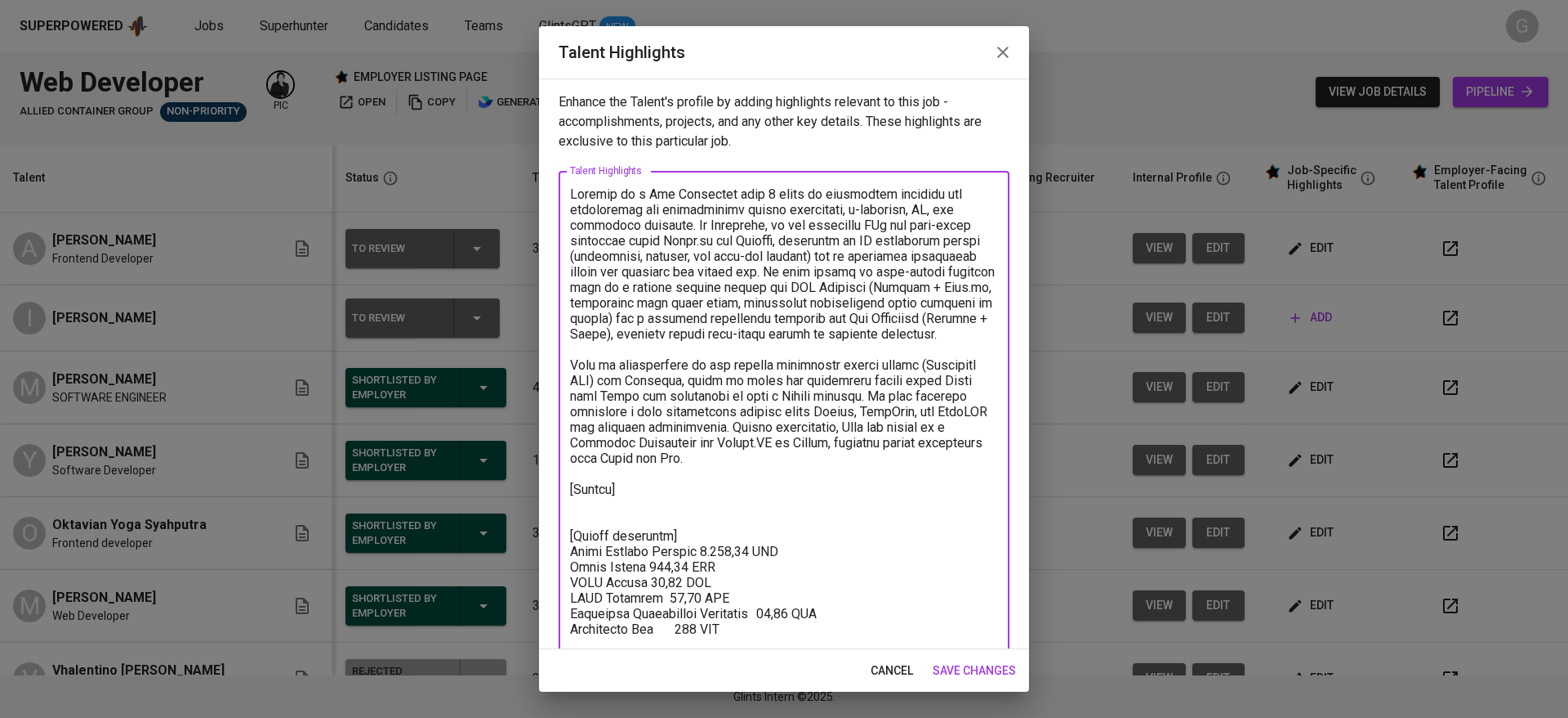
drag, startPoint x: 847, startPoint y: 412, endPoint x: 857, endPoint y: 415, distance: 10.4
click at [855, 414] on textarea at bounding box center [784, 474] width 428 height 575
click at [880, 460] on textarea at bounding box center [784, 474] width 428 height 575
drag, startPoint x: 844, startPoint y: 446, endPoint x: 864, endPoint y: 482, distance: 41.2
click at [864, 482] on textarea at bounding box center [784, 474] width 428 height 575
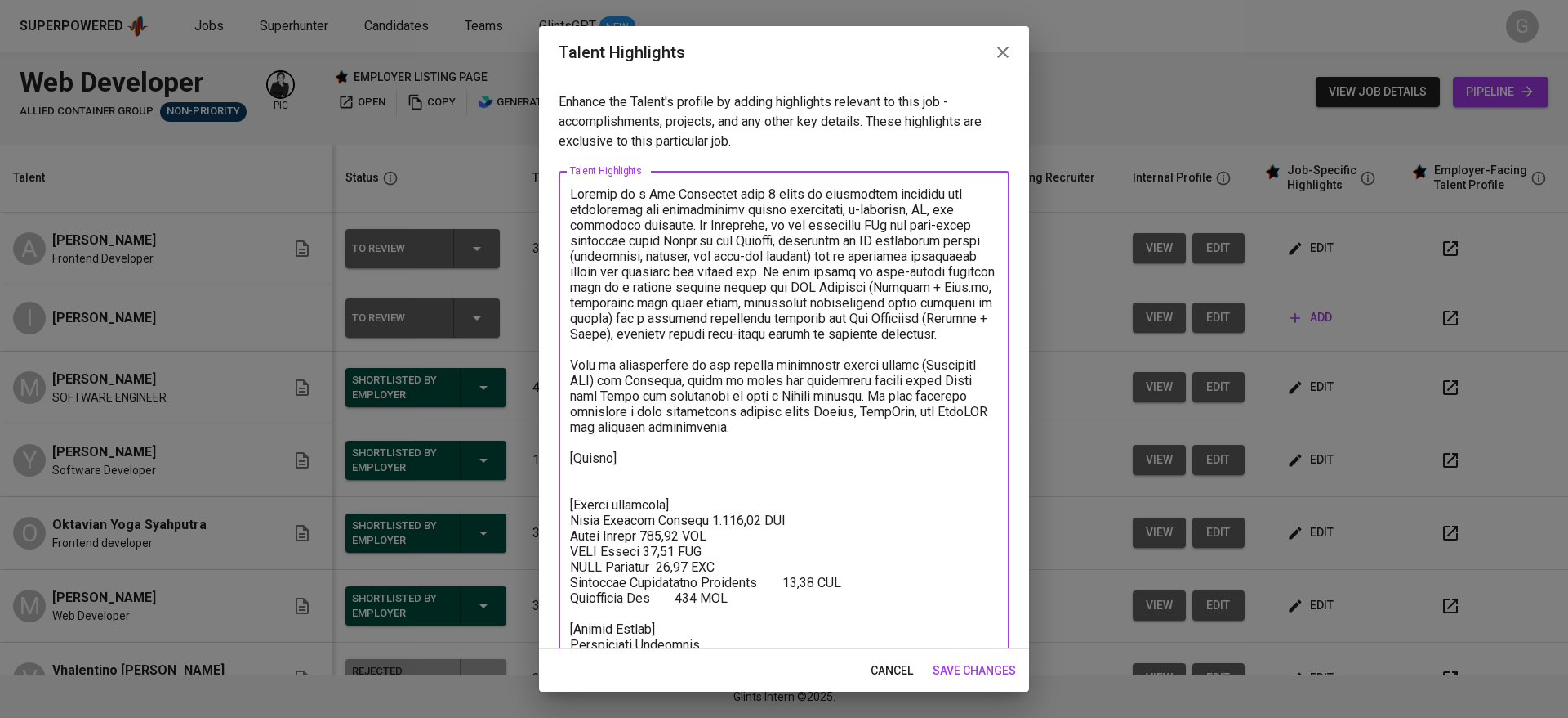
click at [850, 275] on textarea at bounding box center [784, 458] width 428 height 543
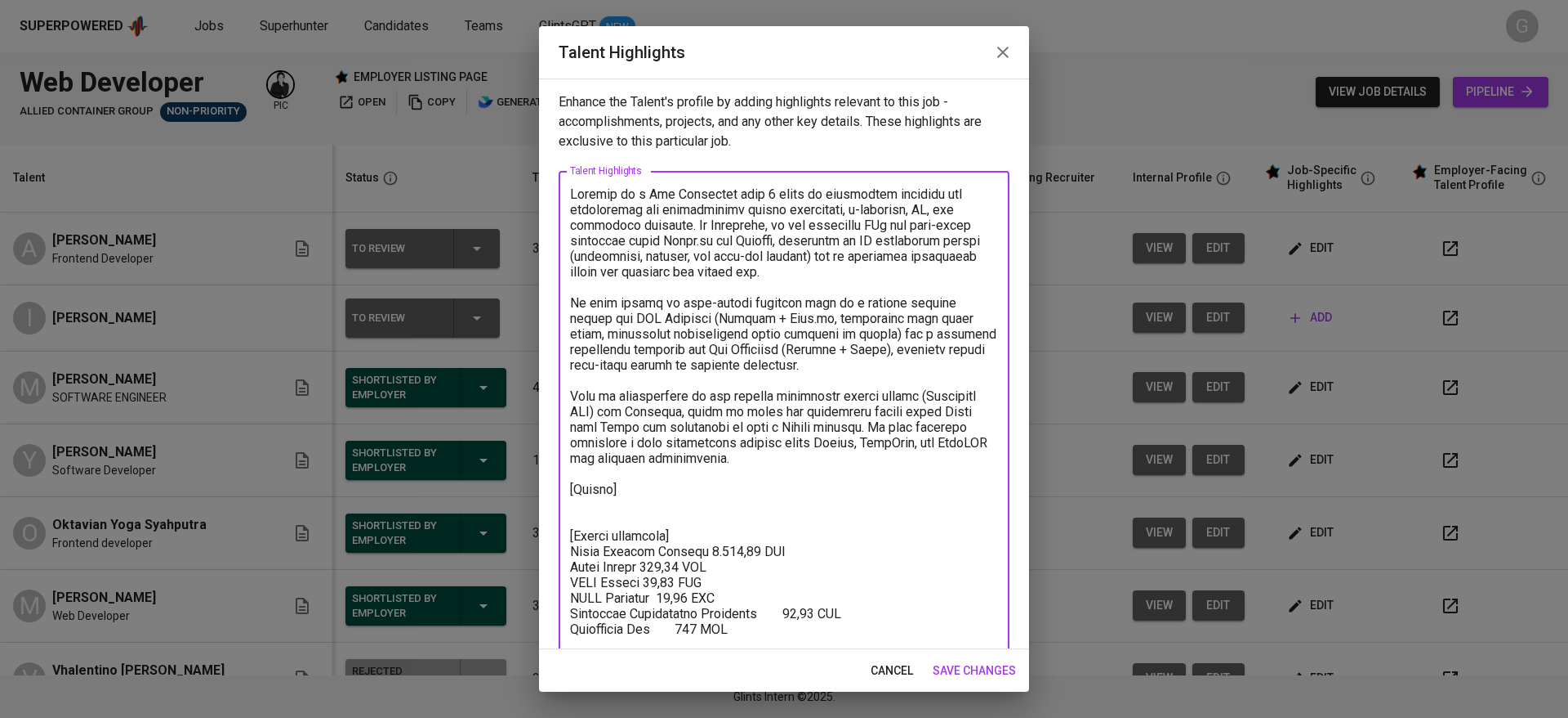
drag, startPoint x: 606, startPoint y: 200, endPoint x: 887, endPoint y: 253, distance: 286.0
click at [887, 253] on textarea at bounding box center [784, 467] width 428 height 559
click at [898, 282] on textarea at bounding box center [784, 467] width 428 height 559
drag, startPoint x: 699, startPoint y: 225, endPoint x: 883, endPoint y: 279, distance: 191.8
click at [883, 279] on textarea at bounding box center [784, 467] width 428 height 559
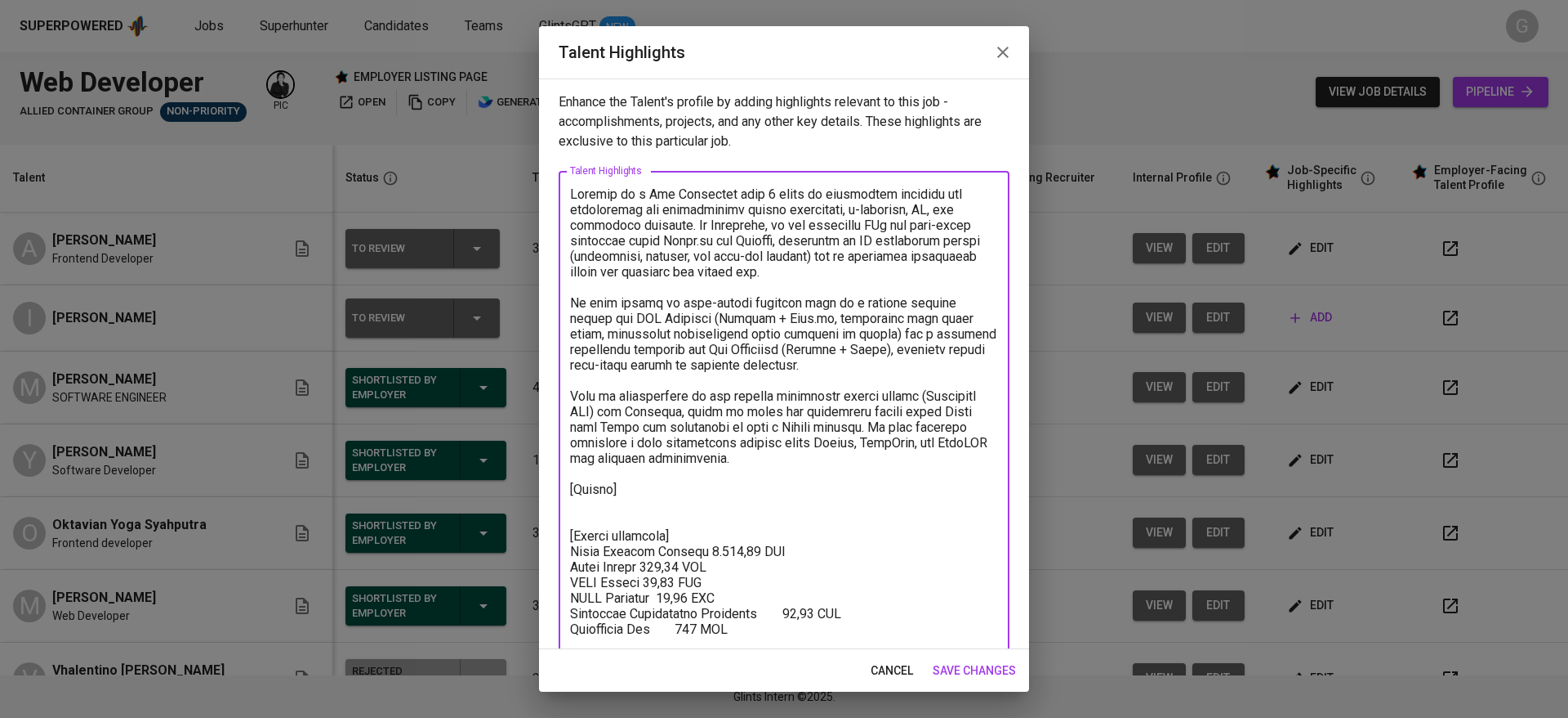
click at [885, 309] on textarea at bounding box center [784, 467] width 428 height 559
drag, startPoint x: 595, startPoint y: 302, endPoint x: 836, endPoint y: 354, distance: 246.5
click at [836, 354] on textarea at bounding box center [784, 467] width 428 height 559
click at [845, 388] on textarea at bounding box center [784, 467] width 428 height 559
click at [677, 492] on textarea at bounding box center [784, 467] width 428 height 559
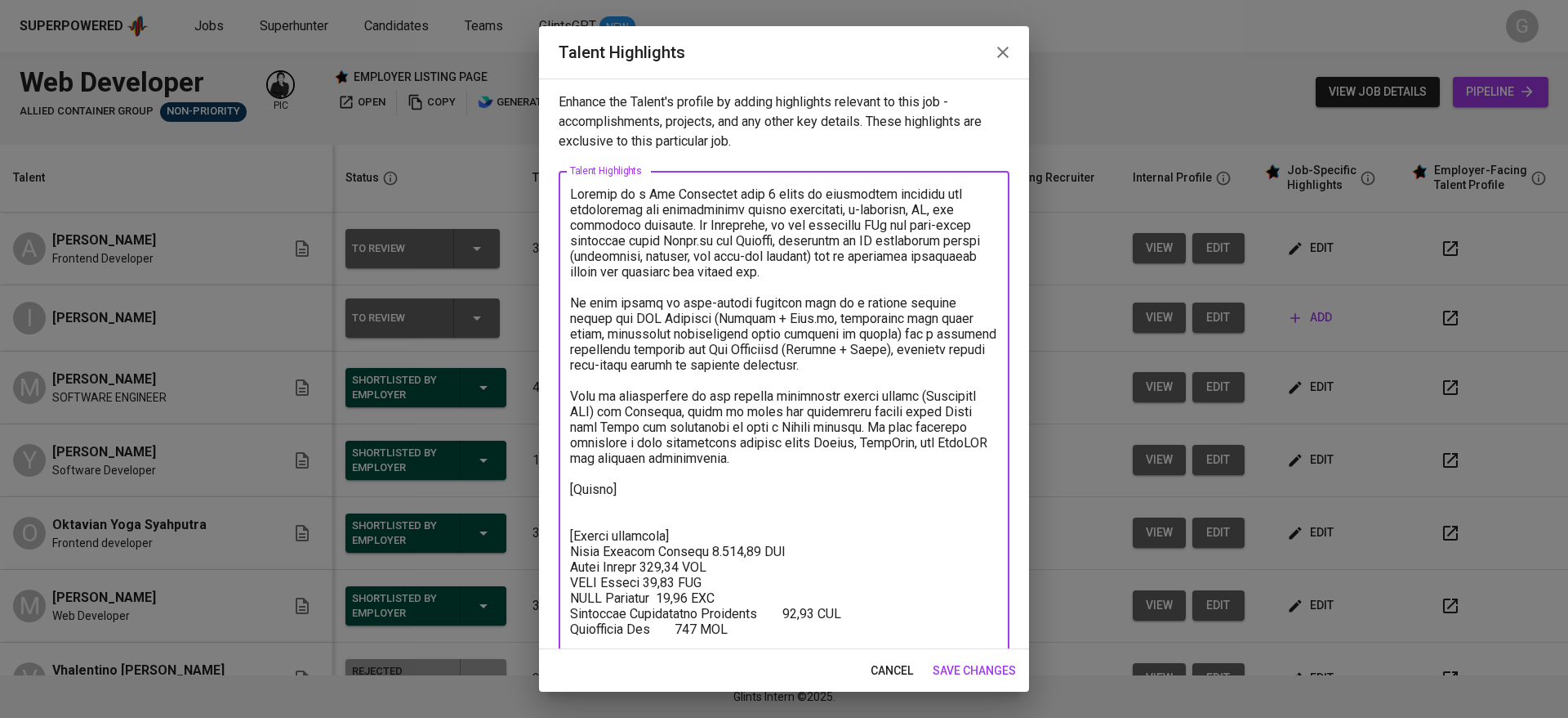
click at [672, 528] on textarea at bounding box center [784, 467] width 428 height 559
click at [669, 498] on textarea at bounding box center [784, 467] width 428 height 559
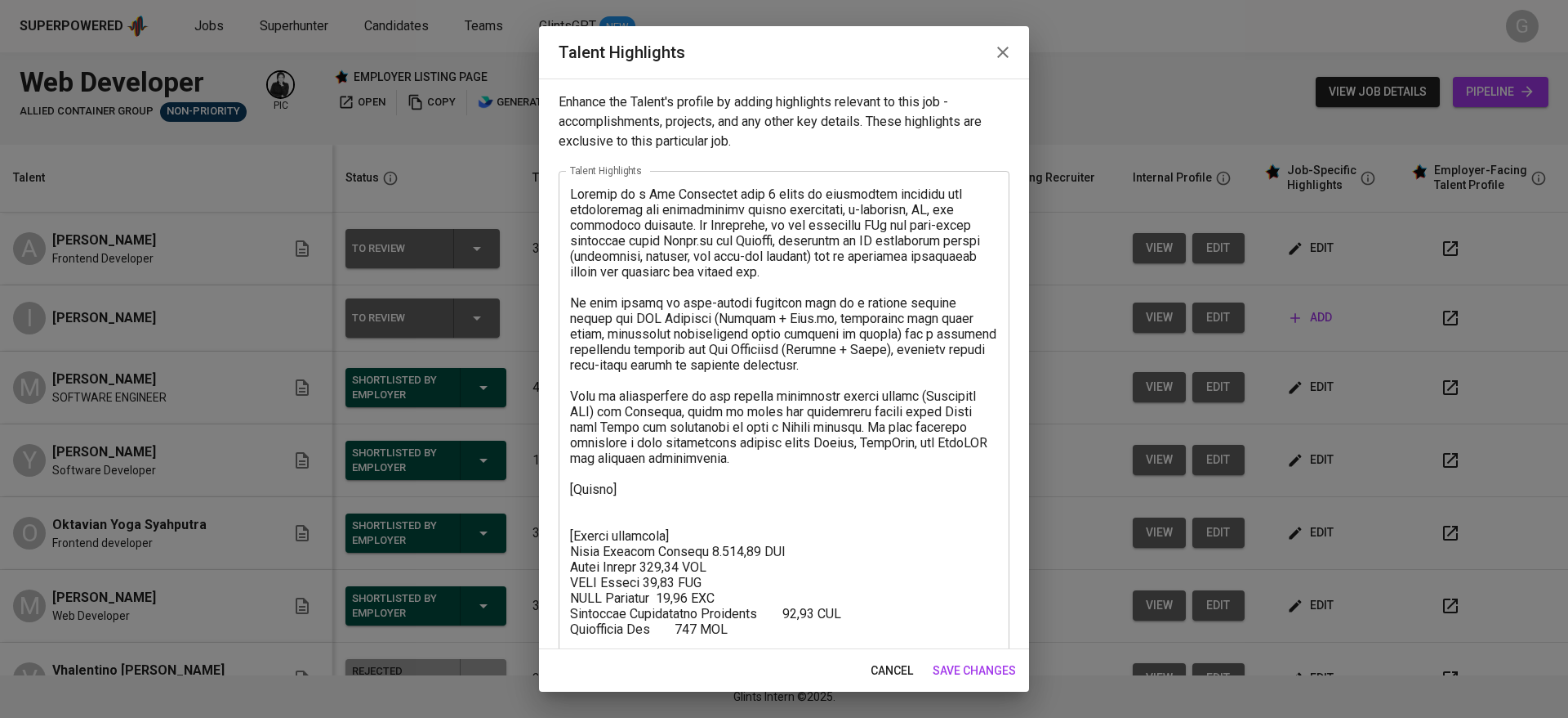
click at [622, 516] on textarea at bounding box center [784, 467] width 428 height 559
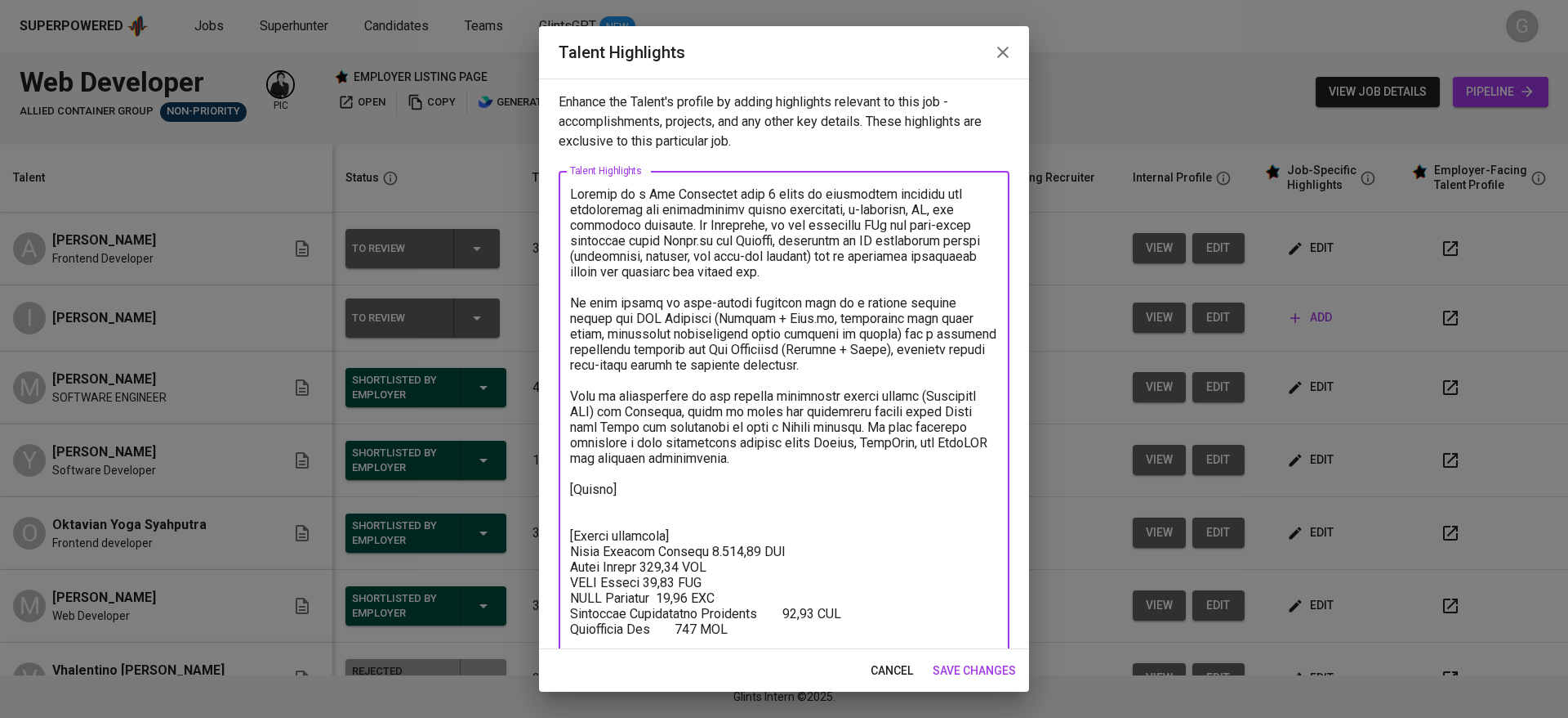
click at [622, 499] on textarea at bounding box center [784, 467] width 428 height 559
paste textarea "https://glints.sg.larksuite.com/file/KOwTbHr2BouI4ux7U9ElXS4kgyd?from=from_copy…"
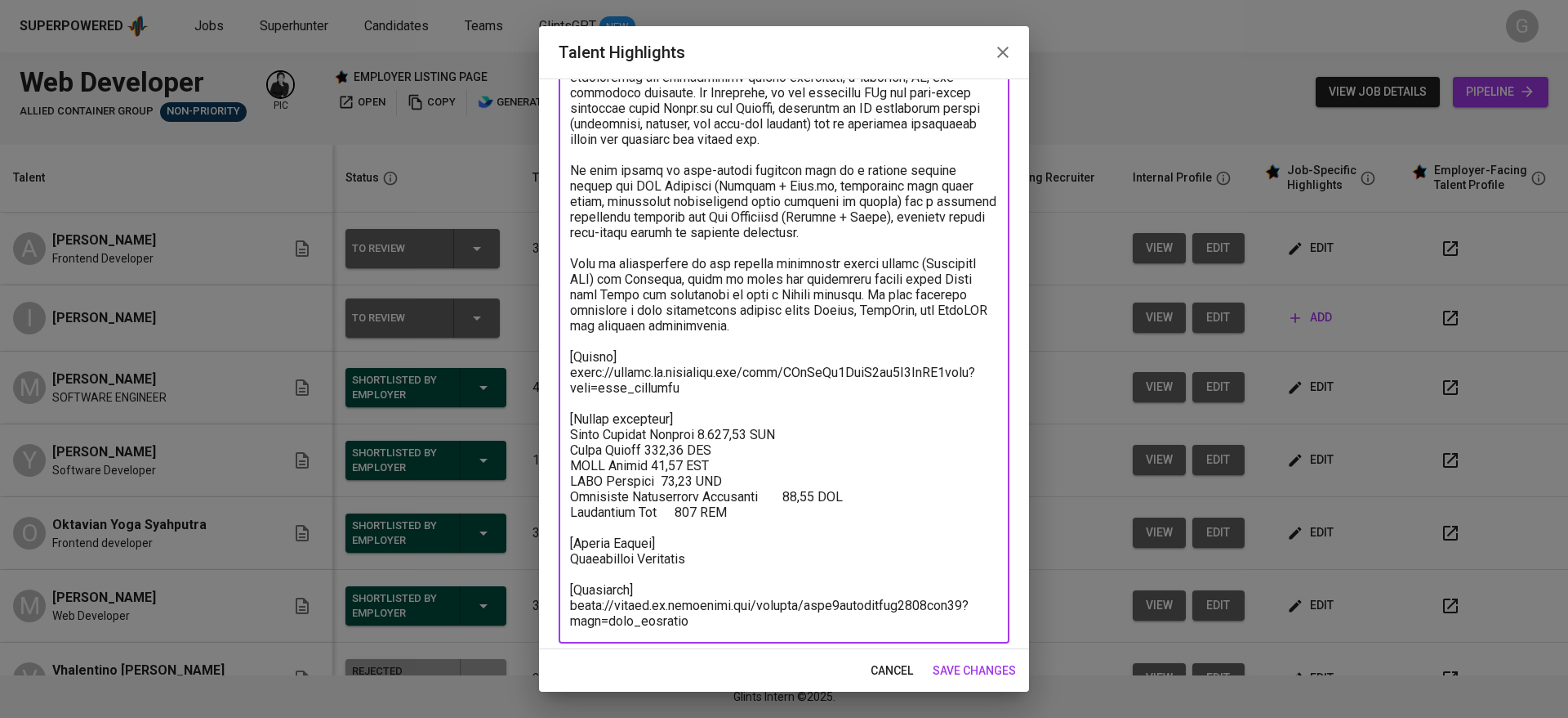
scroll to position [140, 0]
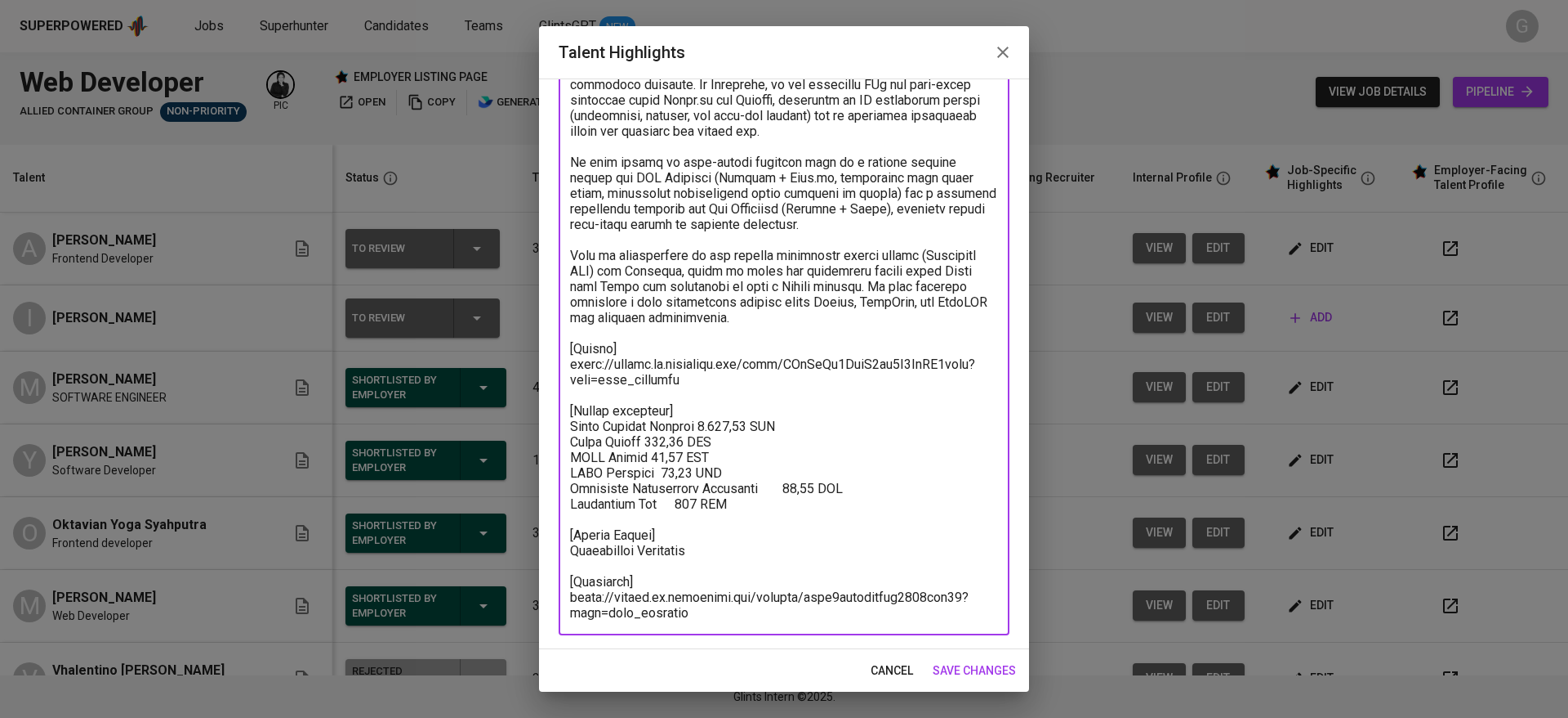
type textarea "Adriana is a Web Developer with 3 years of experience building and maintaining …"
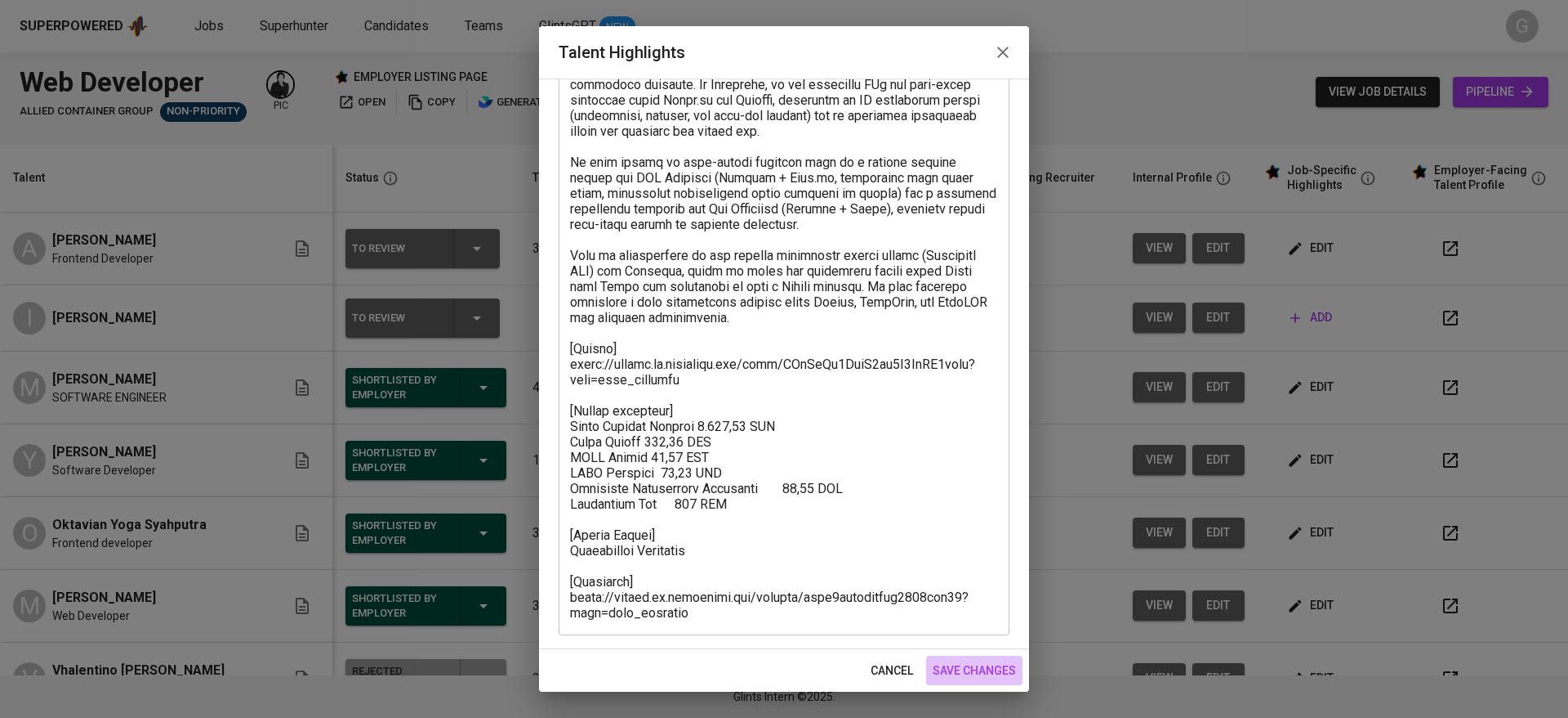
click at [996, 662] on span "save changes" at bounding box center [973, 671] width 83 height 20
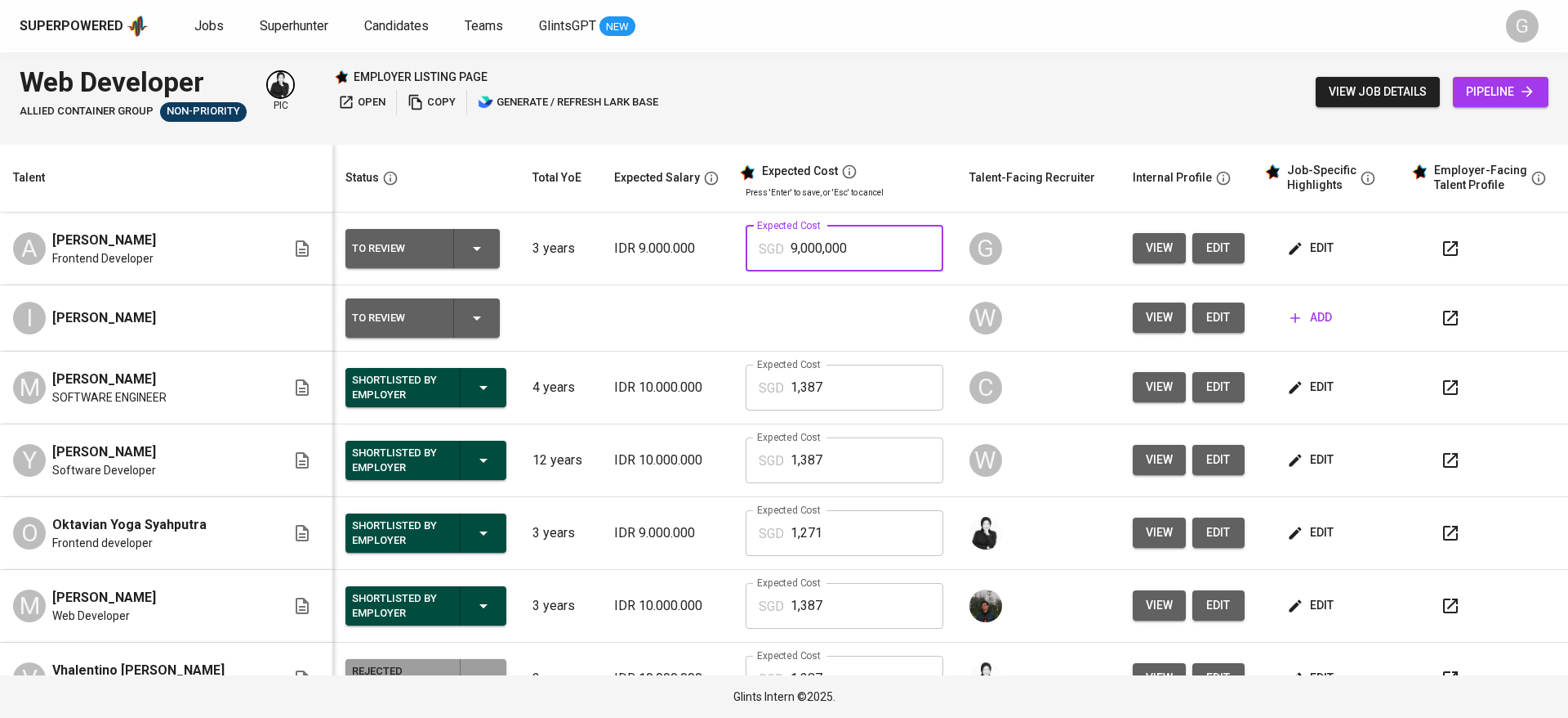
click at [820, 235] on input "9,000,000" at bounding box center [867, 249] width 153 height 46
click at [819, 235] on input "9,000,000" at bounding box center [867, 249] width 153 height 46
type input "1,271"
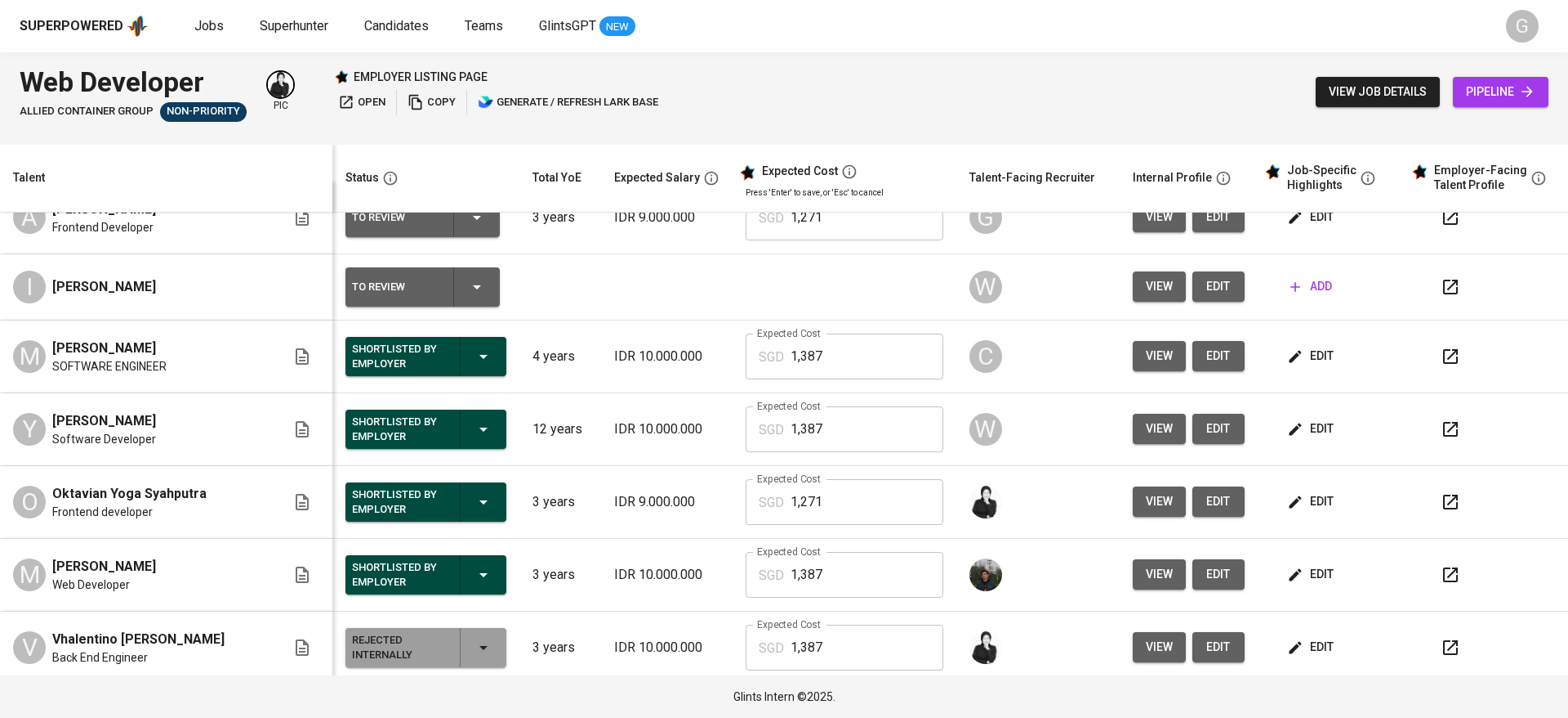
scroll to position [0, 0]
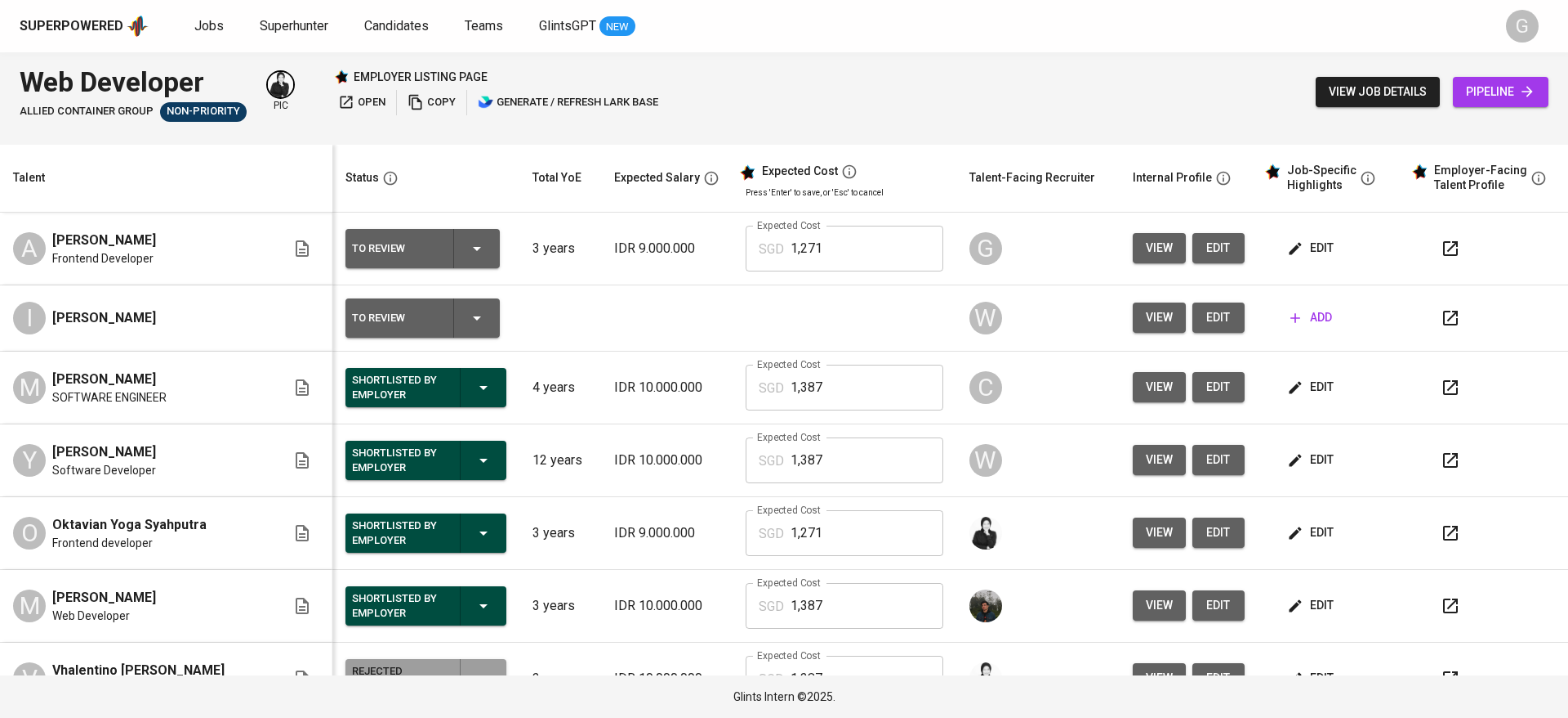
click at [392, 177] on div "Status" at bounding box center [423, 178] width 168 height 20
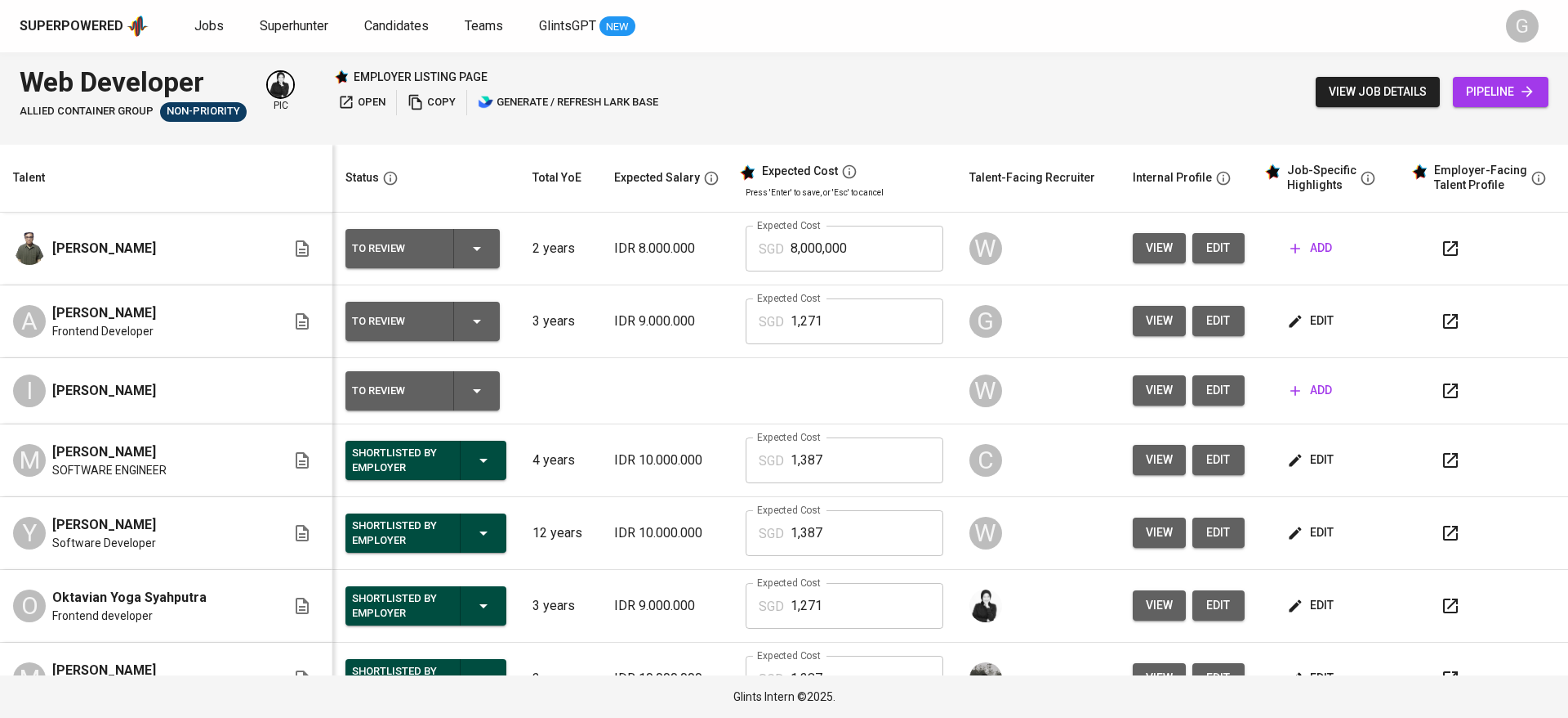
click at [261, 313] on div "A Adriana Eka Prayudha Frontend Developer" at bounding box center [149, 321] width 273 height 36
click at [310, 28] on span "Superhunter" at bounding box center [293, 26] width 68 height 15
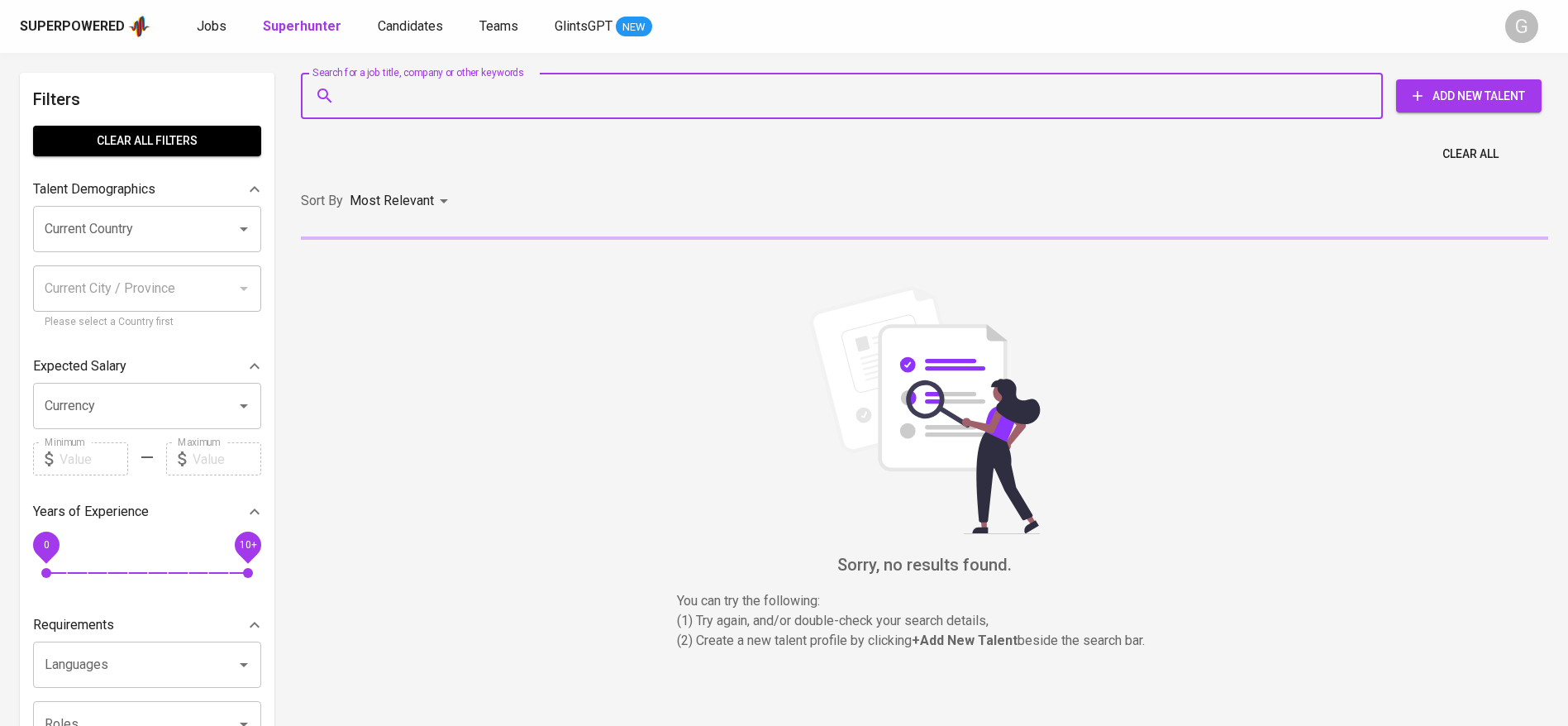
click at [416, 104] on input "Search for a job title, company or other keywords" at bounding box center [845, 96] width 1009 height 31
paste input "anggycahya11@gmail.com"
type input "anggycahya11@gmail.com"
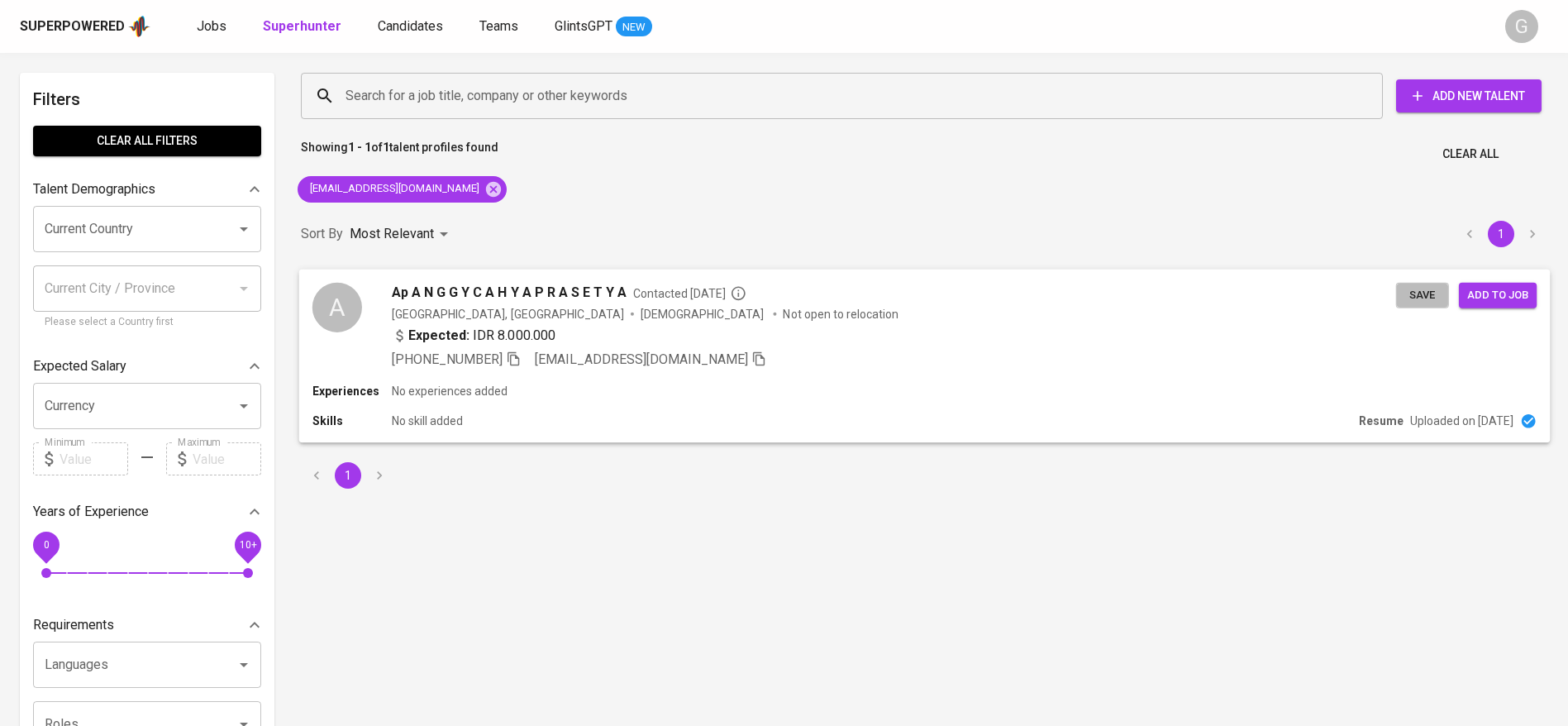
click at [1418, 290] on span "Save" at bounding box center [1422, 294] width 36 height 19
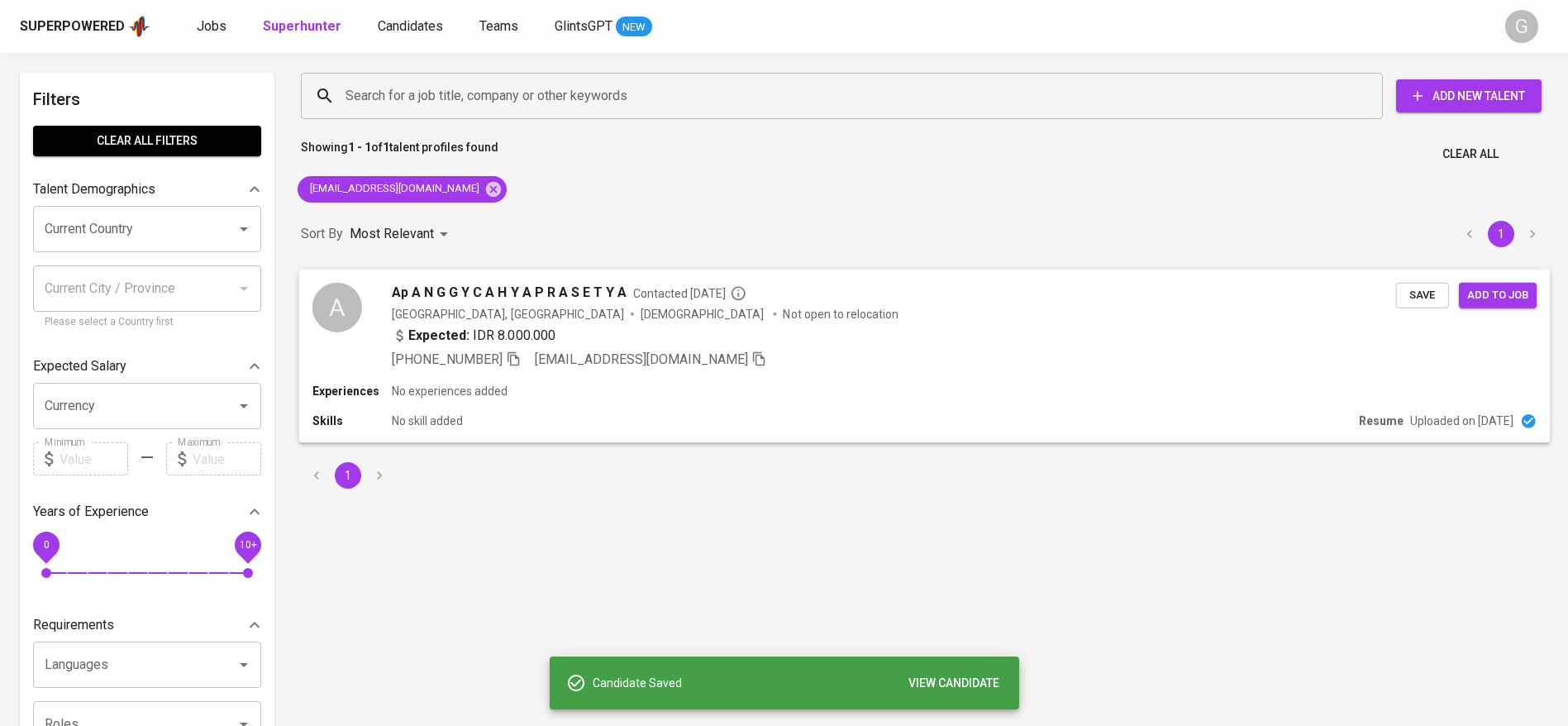
click at [952, 332] on div "Expected: IDR 8.000.000" at bounding box center [894, 337] width 1004 height 24
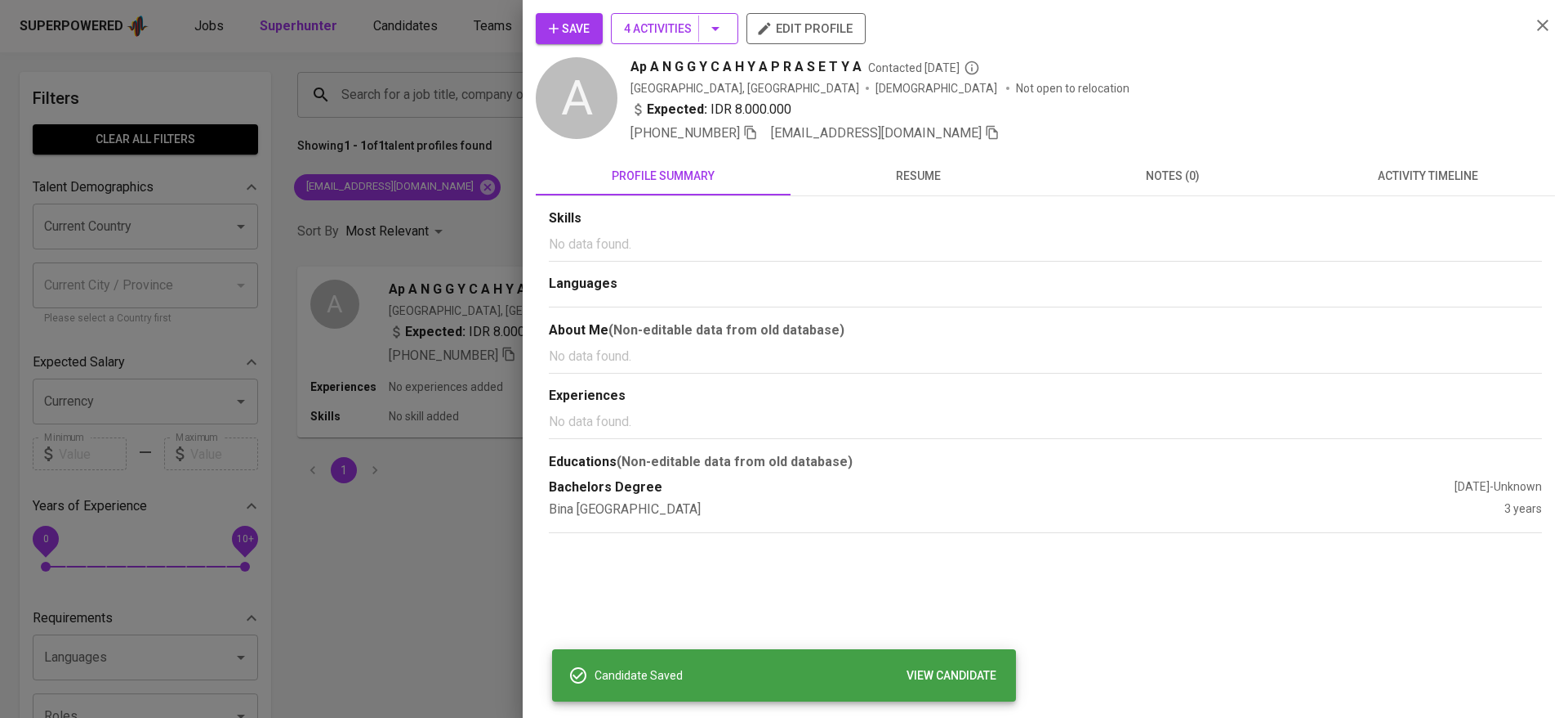
click at [659, 34] on span "4 Activities" at bounding box center [674, 29] width 101 height 20
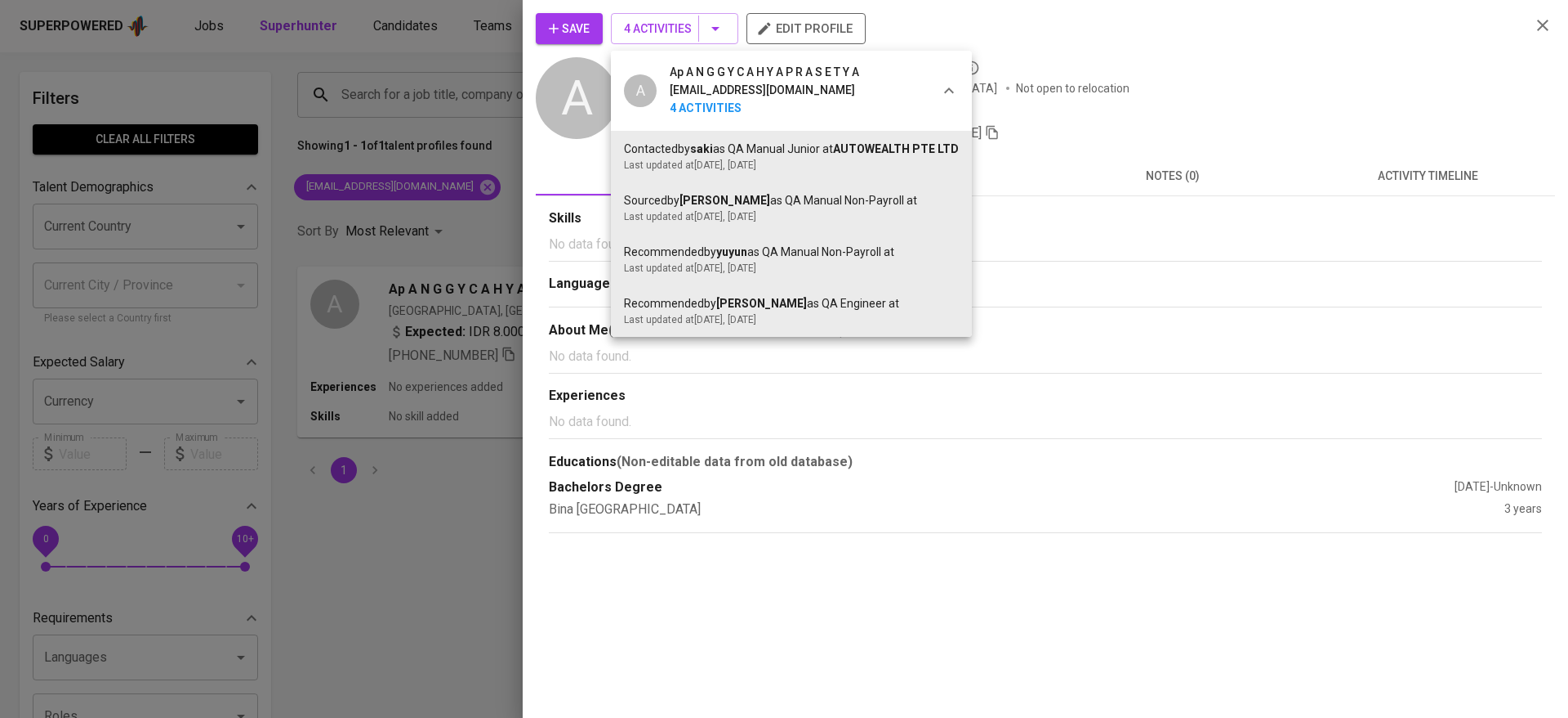
click at [394, 540] on div at bounding box center [784, 359] width 1568 height 718
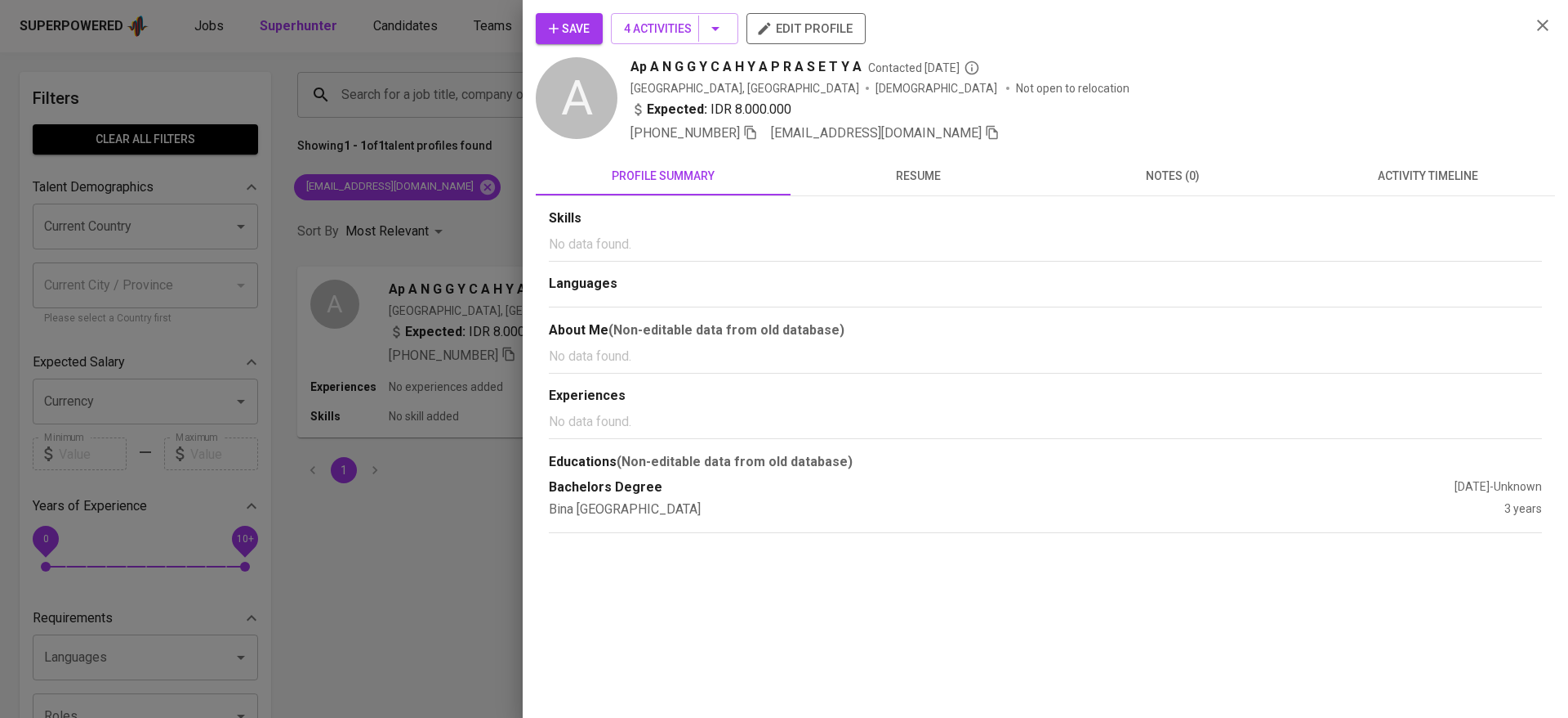
click at [410, 282] on div at bounding box center [784, 359] width 1568 height 718
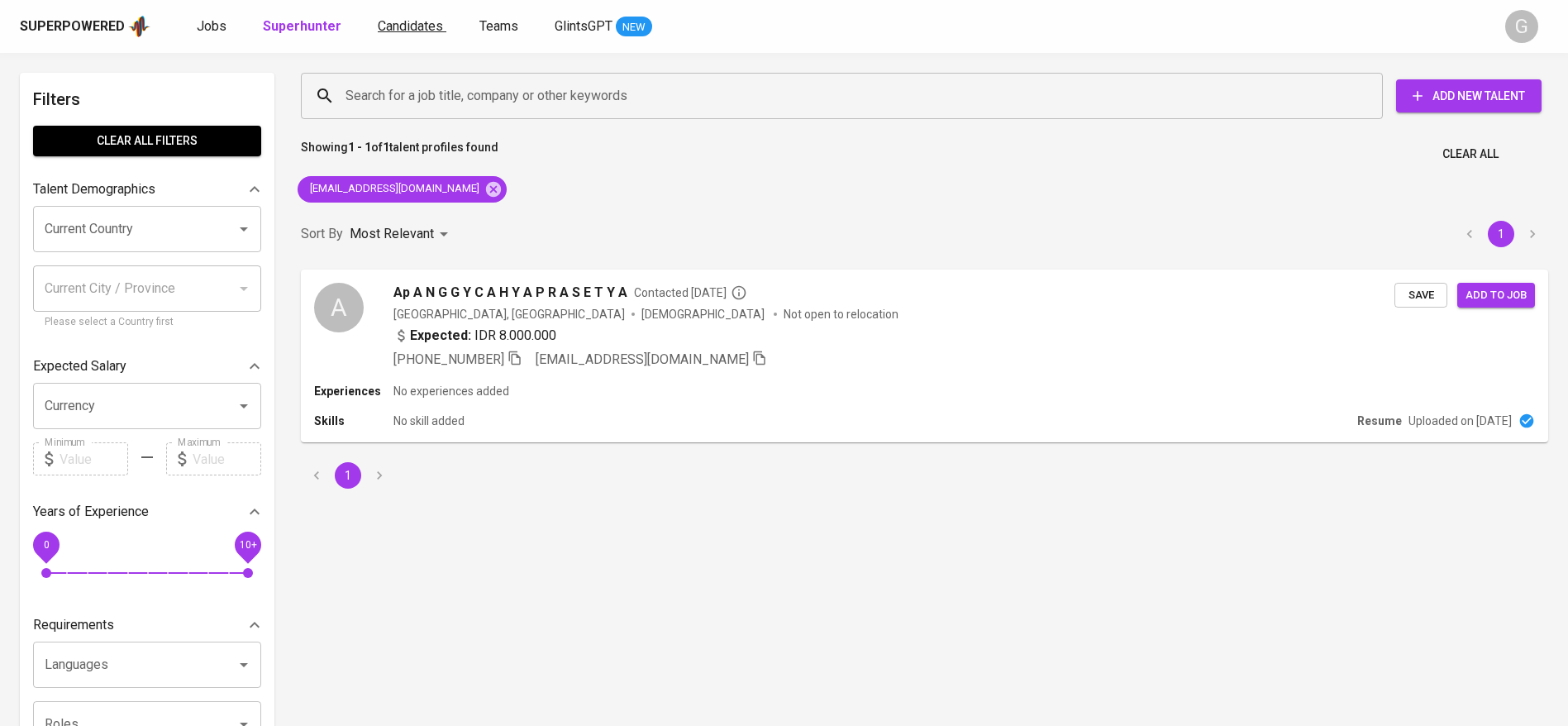
click at [418, 27] on span "Candidates" at bounding box center [410, 26] width 65 height 16
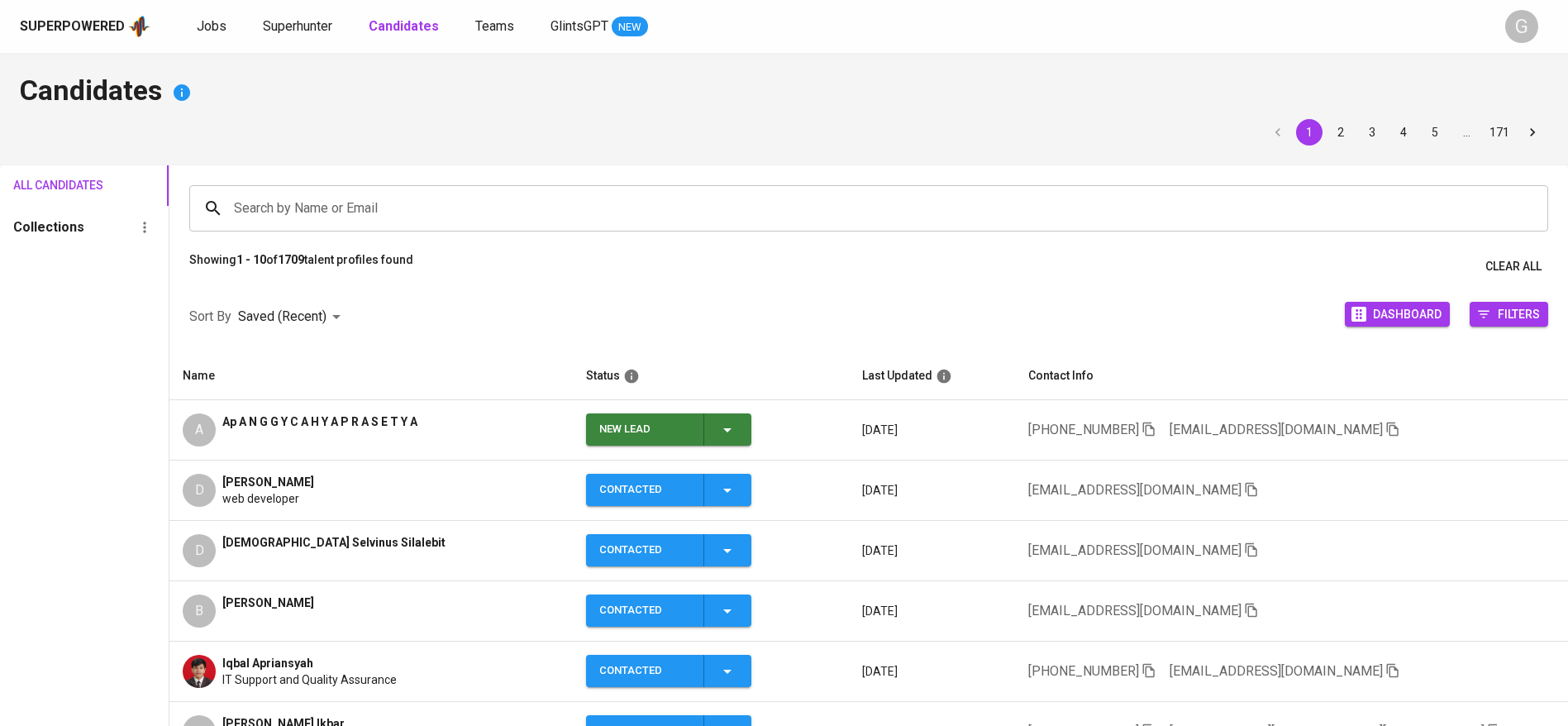
click at [721, 423] on icon "button" at bounding box center [728, 430] width 20 height 20
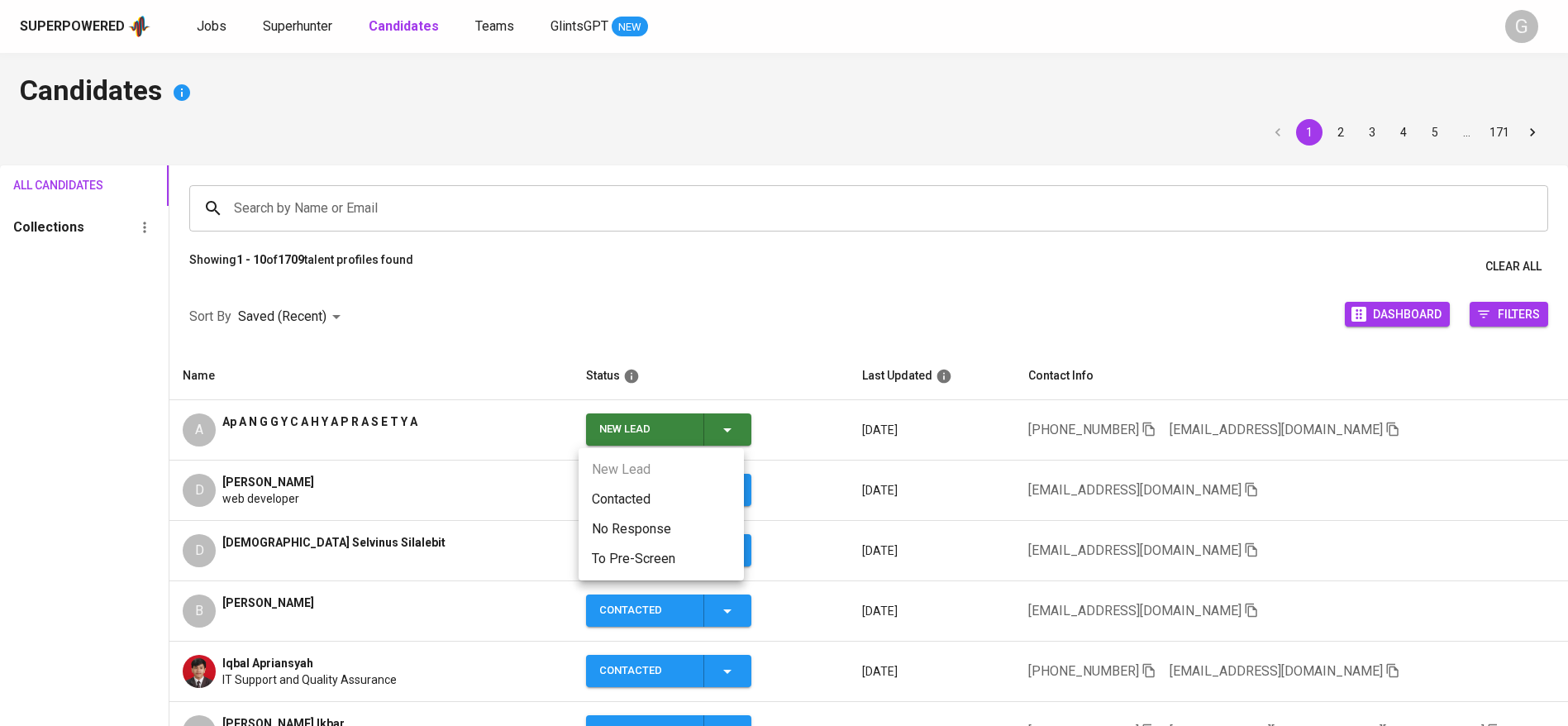
click at [676, 486] on li "Contacted" at bounding box center [661, 499] width 165 height 29
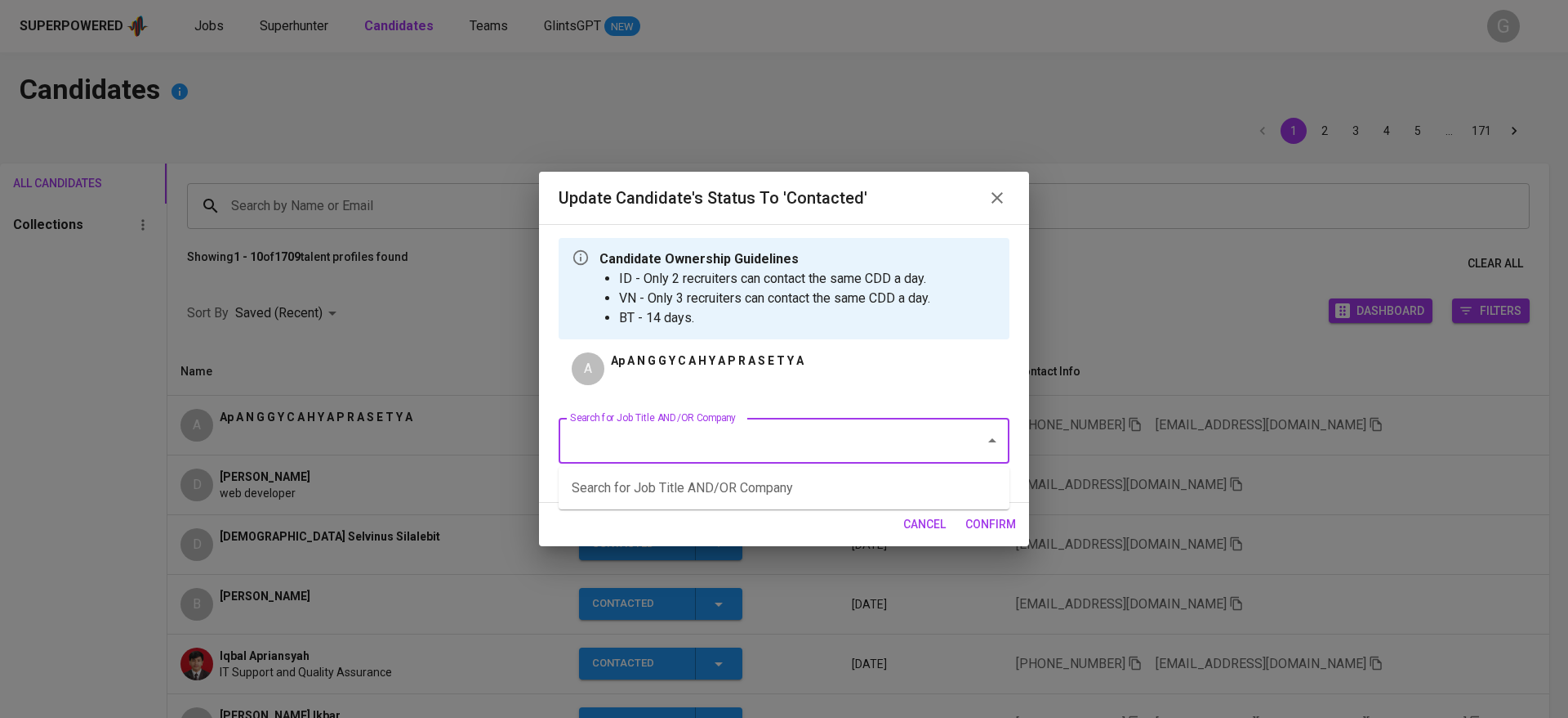
click at [777, 453] on input "Search for Job Title AND/OR Company" at bounding box center [761, 440] width 391 height 31
type input "fwd"
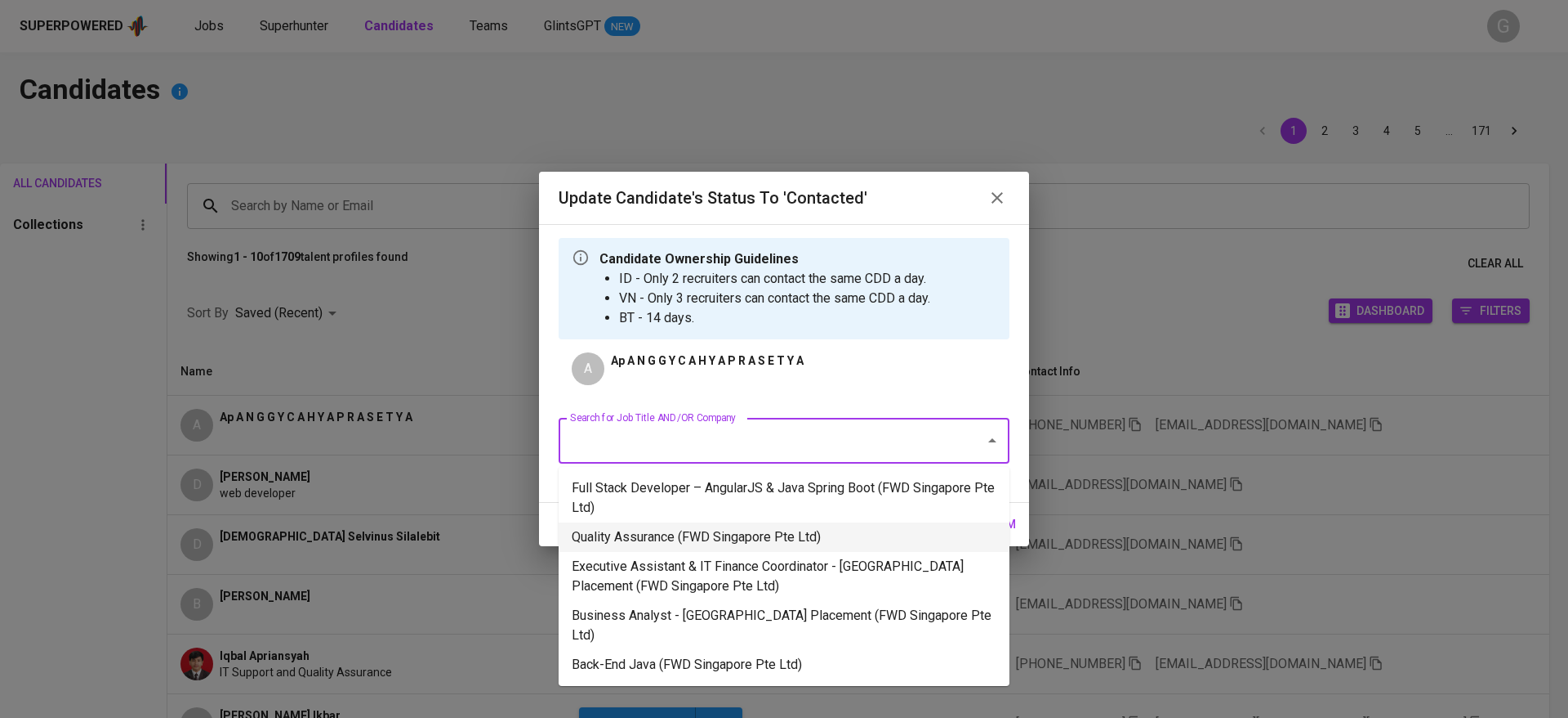
click at [778, 536] on li "Quality Assurance (FWD Singapore Pte Ltd)" at bounding box center [784, 537] width 451 height 29
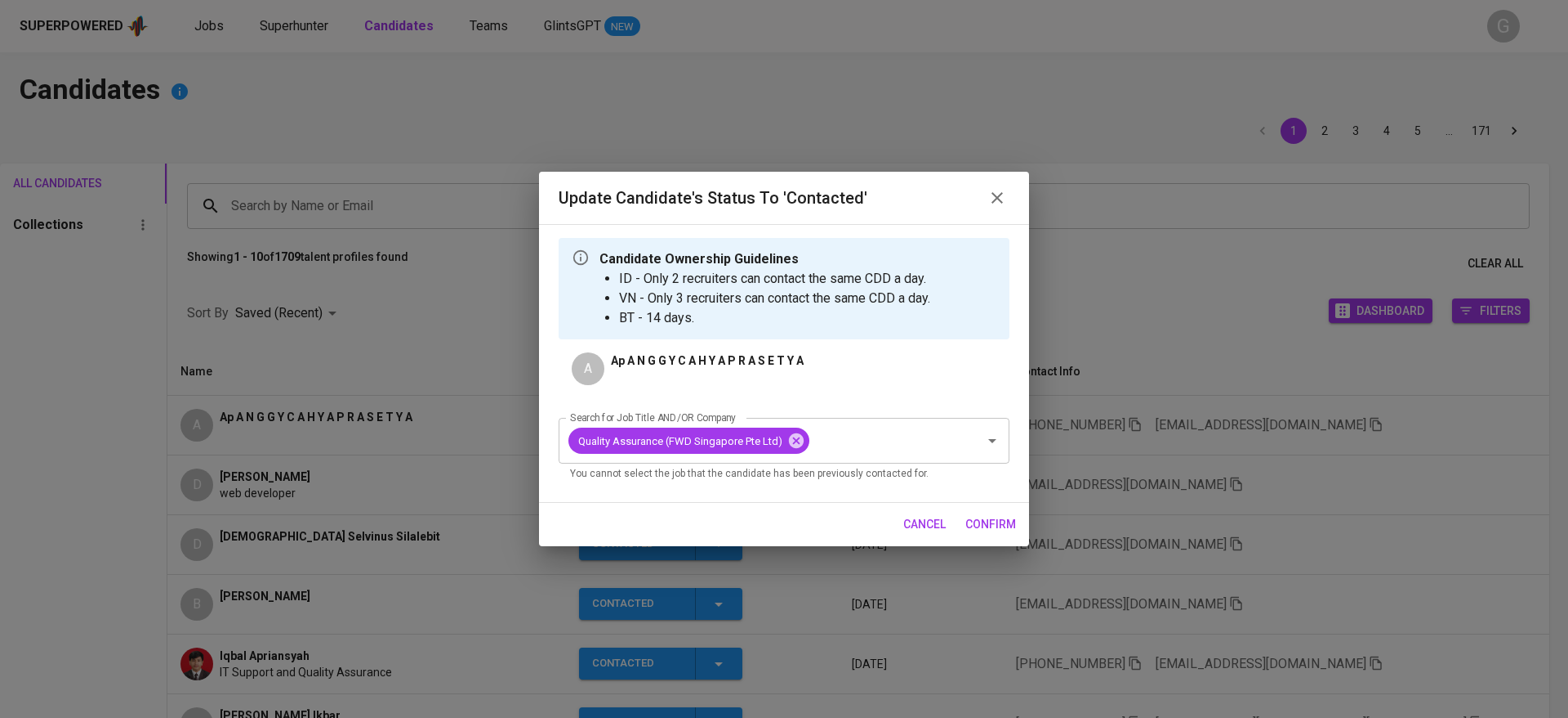
click at [972, 519] on span "confirm" at bounding box center [991, 524] width 51 height 20
